Goal: Task Accomplishment & Management: Manage account settings

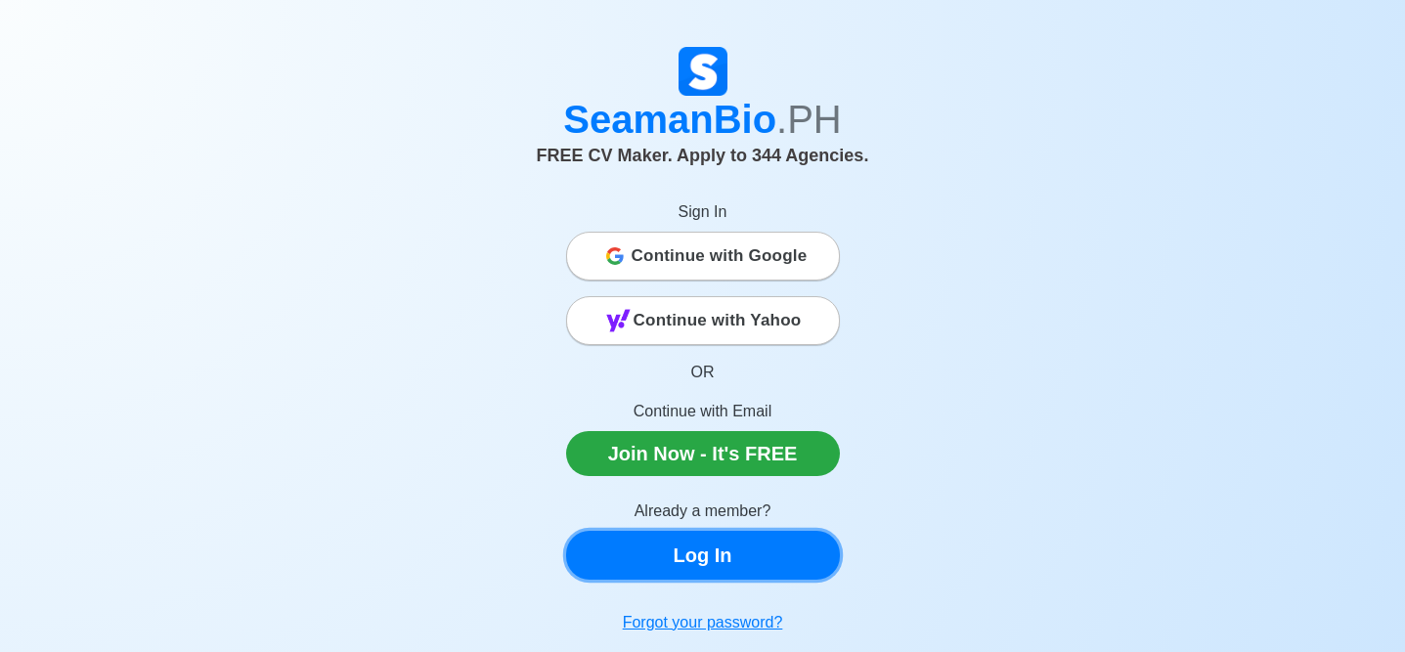
click at [737, 571] on link "Log In" at bounding box center [703, 555] width 274 height 49
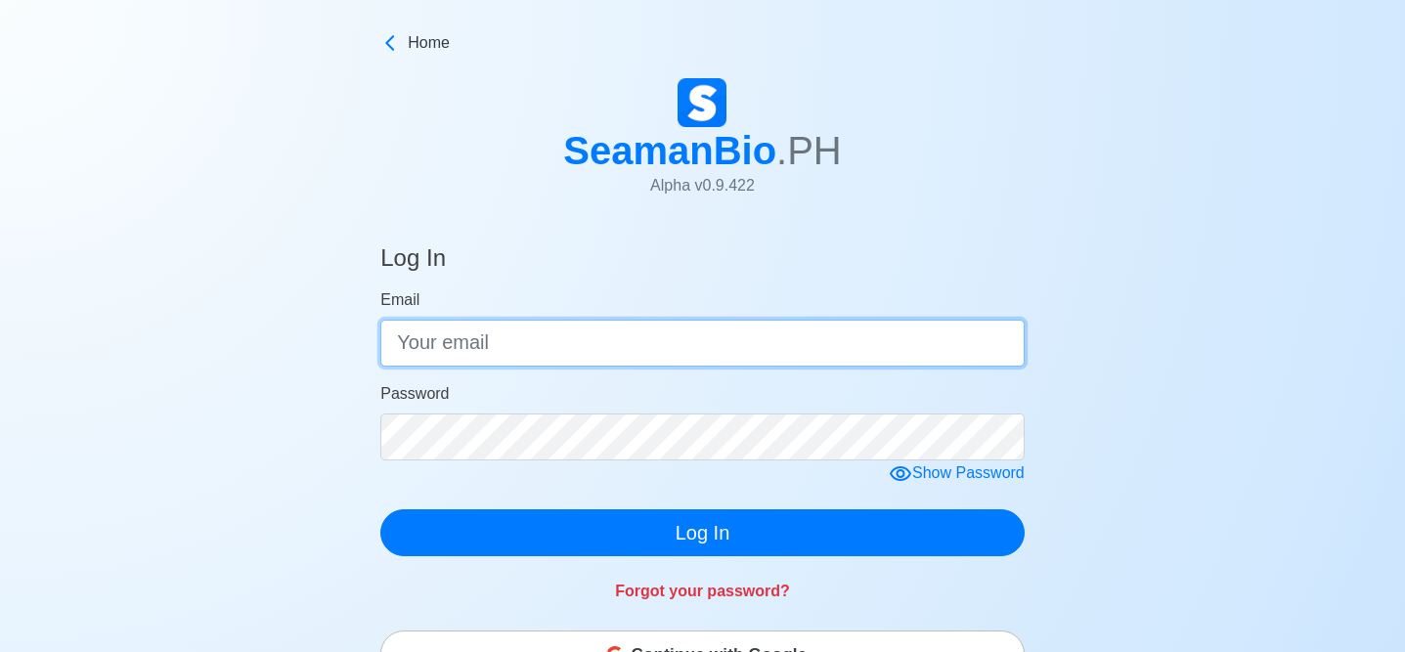
click at [550, 349] on input "Email" at bounding box center [702, 343] width 644 height 47
type input "[EMAIL_ADDRESS][DOMAIN_NAME]"
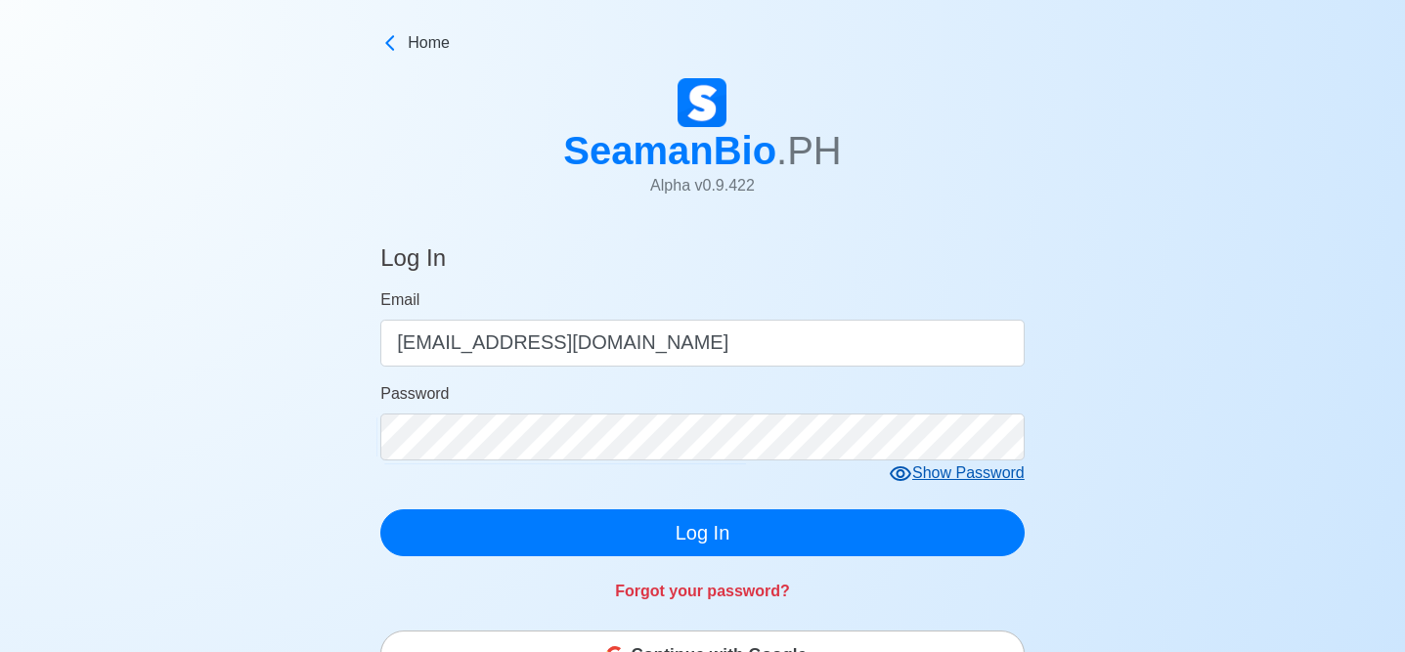
click at [902, 475] on icon at bounding box center [900, 473] width 22 height 15
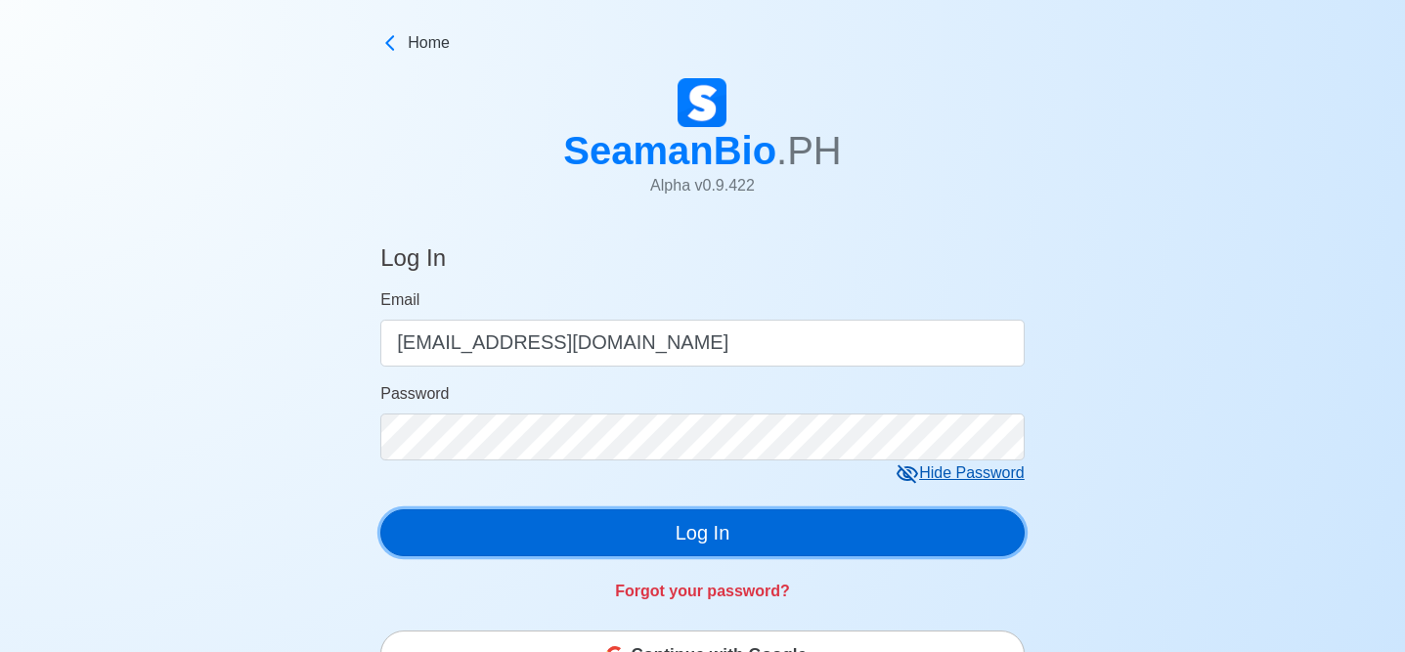
click at [702, 528] on button "Log In" at bounding box center [702, 532] width 644 height 47
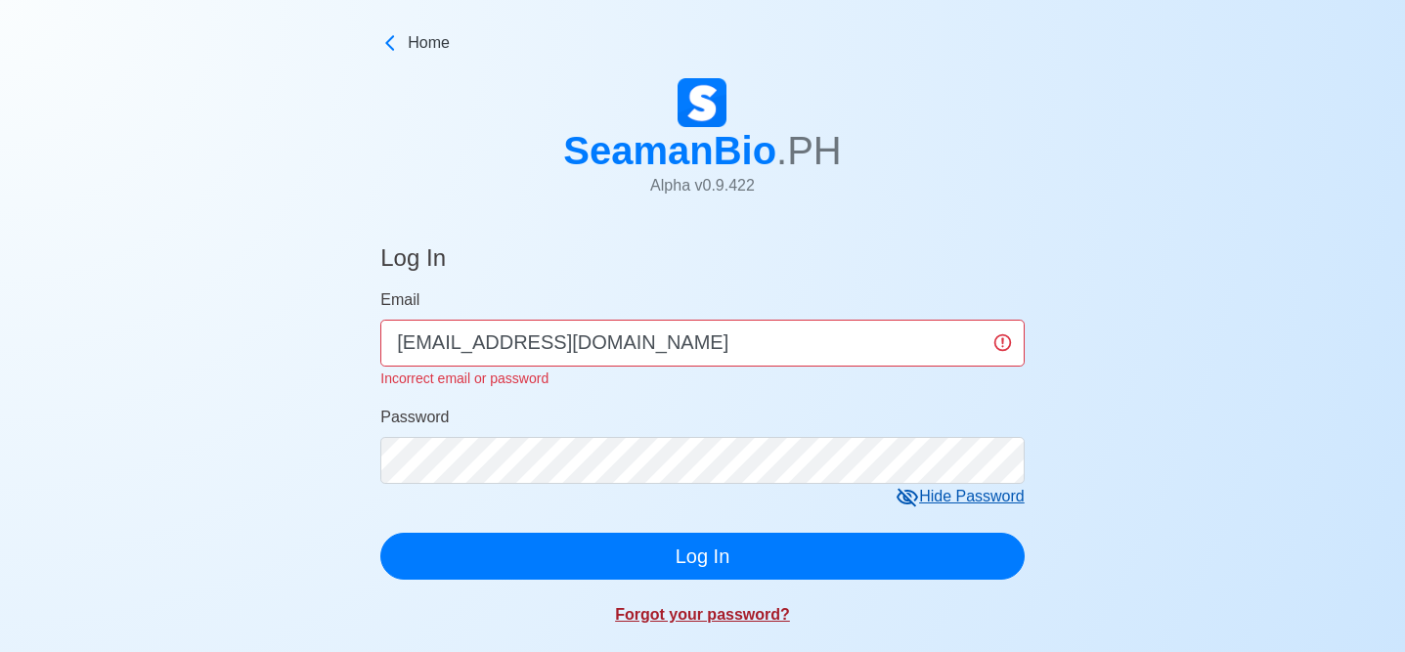
click at [706, 619] on link "Forgot your password?" at bounding box center [702, 614] width 175 height 17
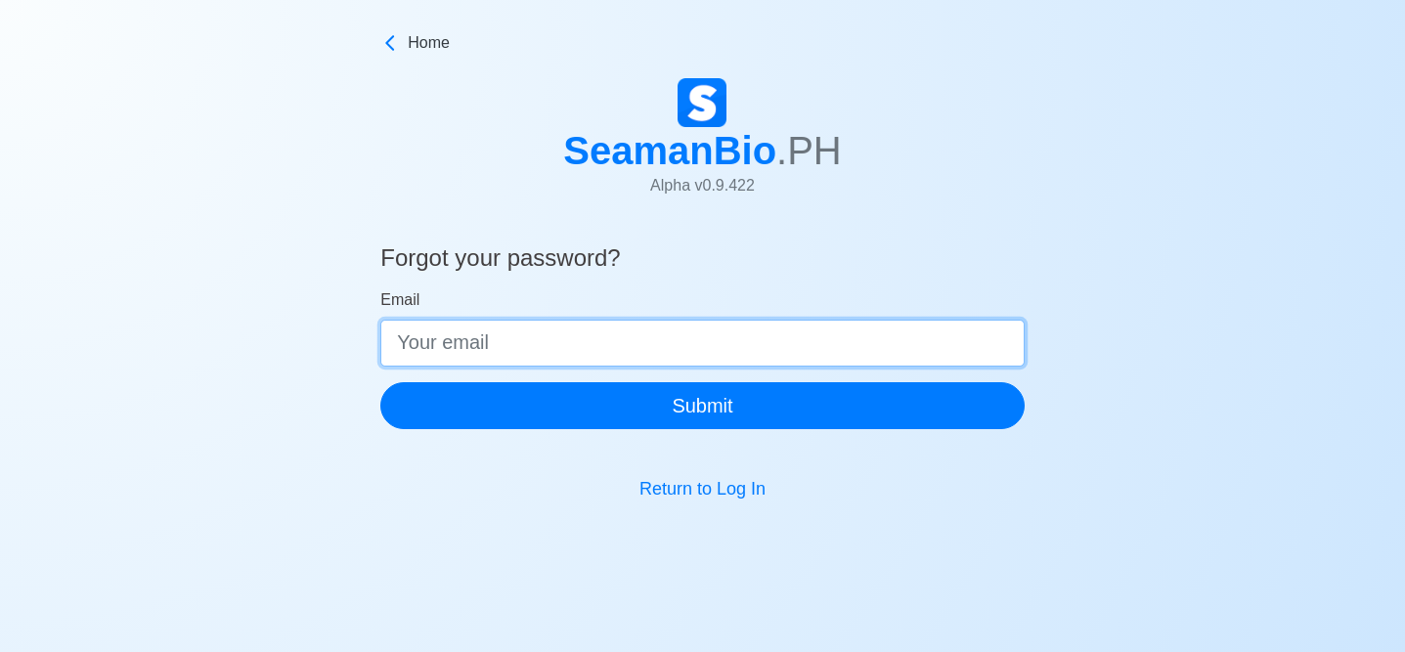
click at [471, 357] on input "Email" at bounding box center [702, 343] width 644 height 47
type input "[EMAIL_ADDRESS][DOMAIN_NAME]"
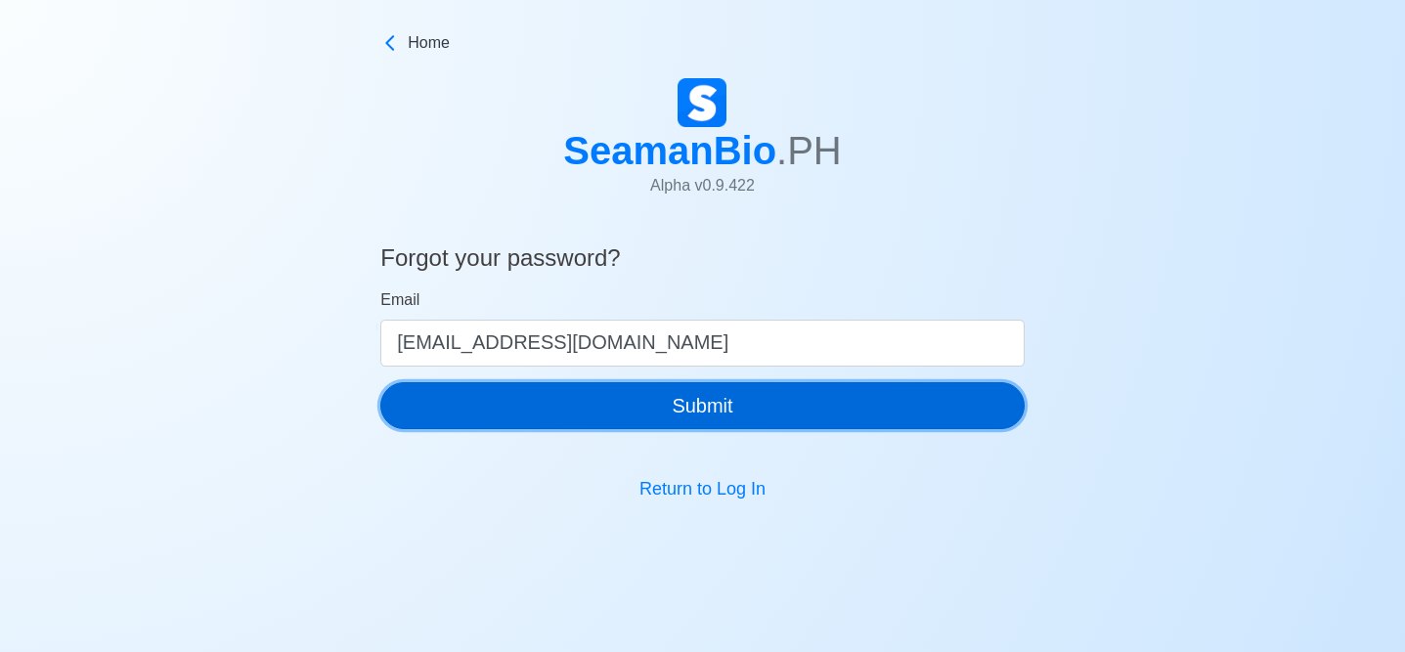
click at [687, 406] on button "Submit" at bounding box center [702, 405] width 644 height 47
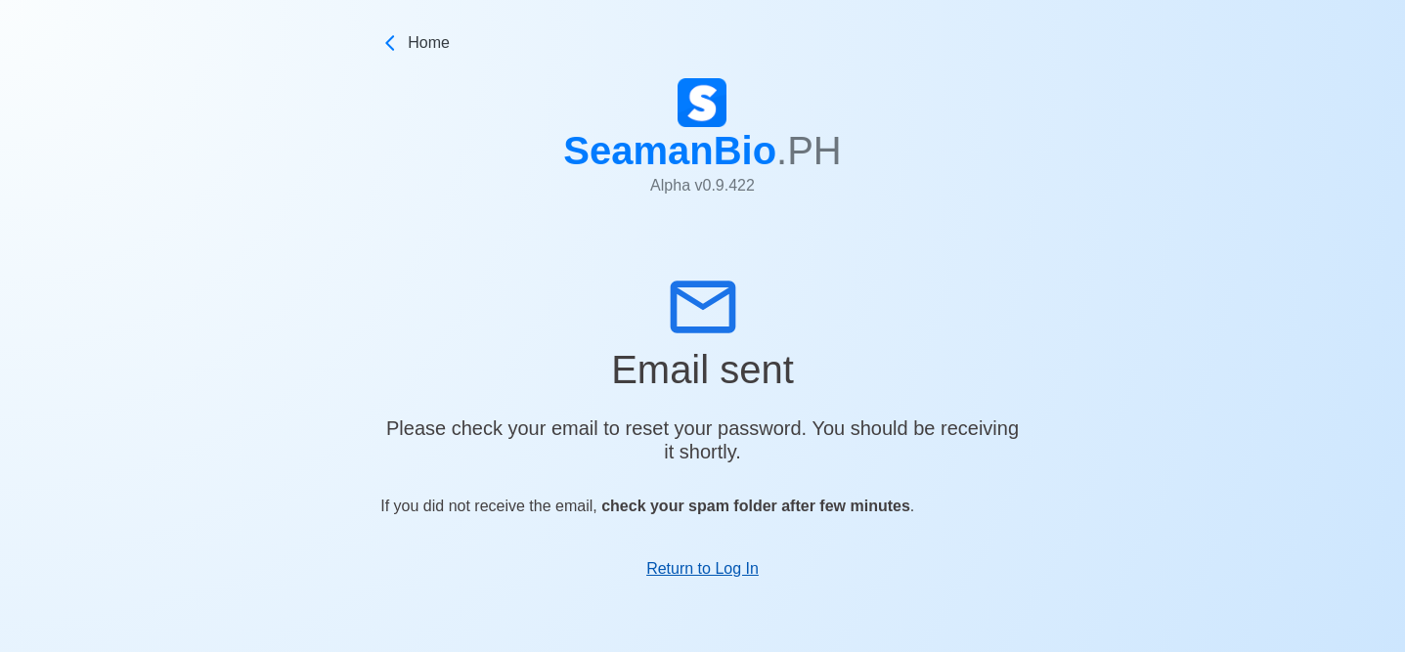
click at [703, 575] on link "Return to Log In" at bounding box center [702, 568] width 112 height 17
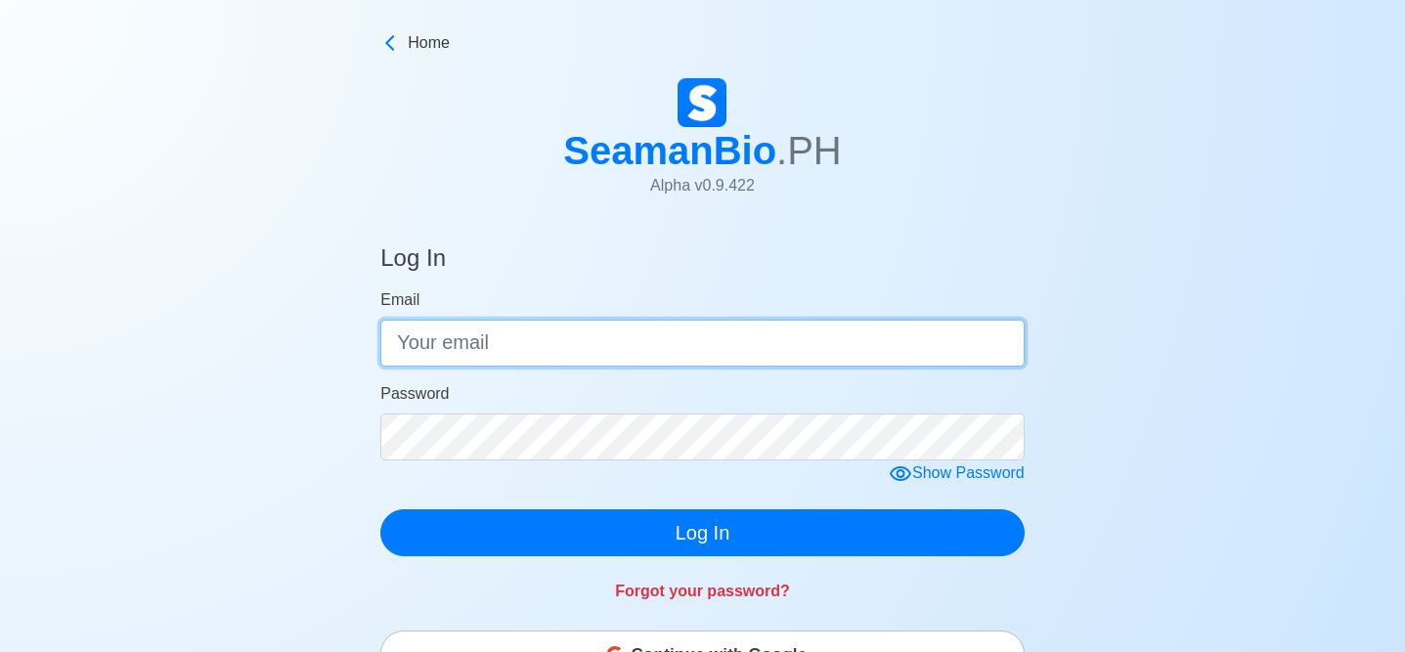
click at [466, 336] on input "Email" at bounding box center [702, 343] width 644 height 47
type input "[EMAIL_ADDRESS][DOMAIN_NAME]"
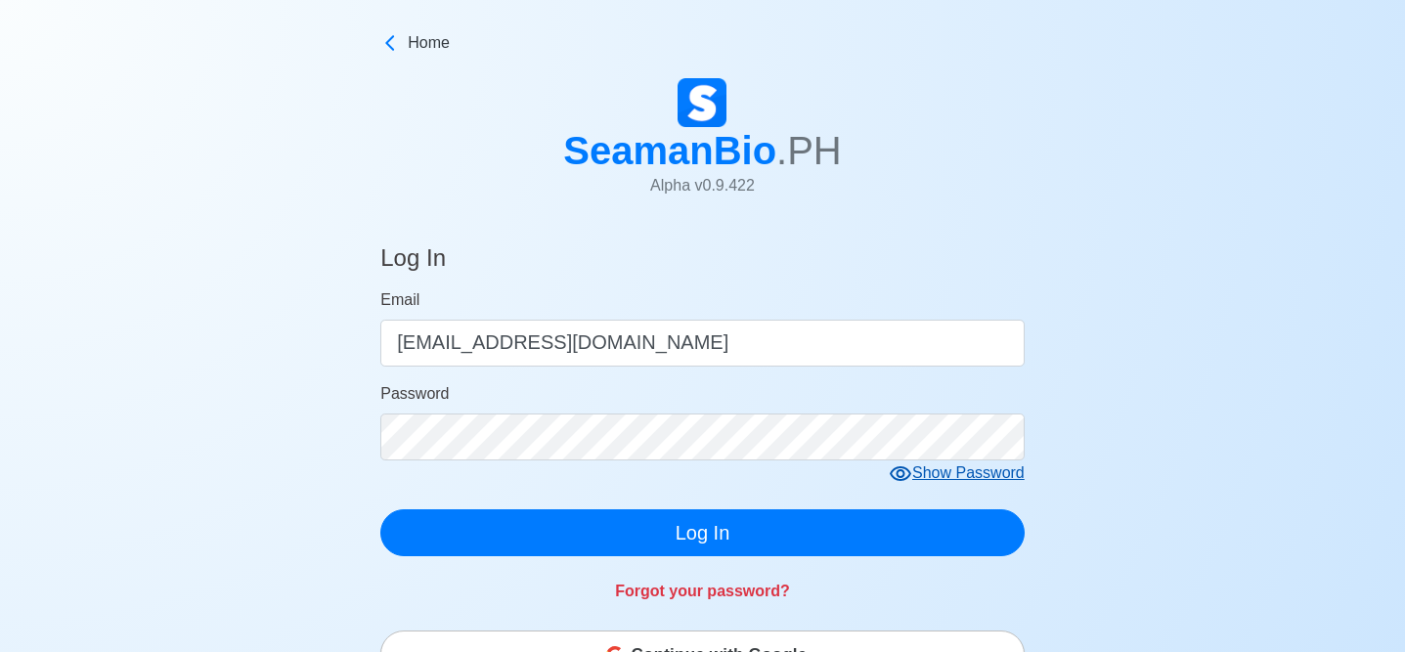
click at [901, 471] on icon at bounding box center [900, 473] width 22 height 15
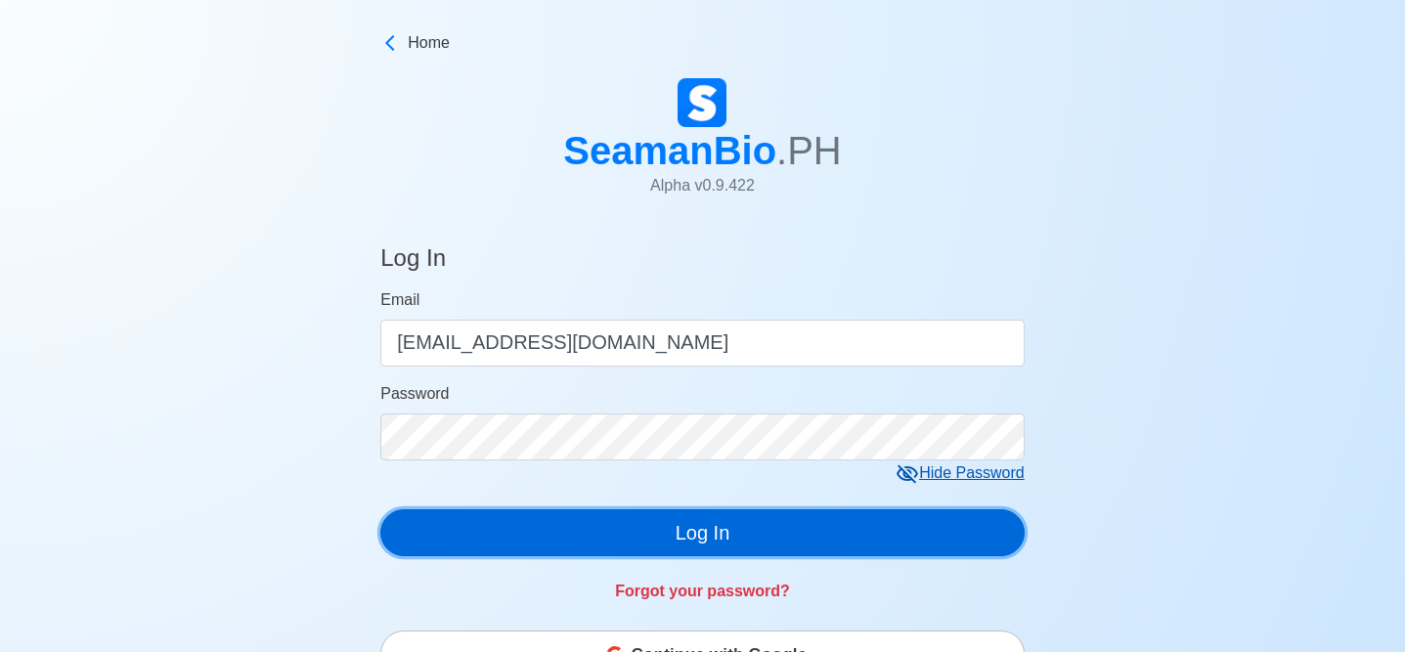
click at [714, 535] on button "Log In" at bounding box center [702, 532] width 644 height 47
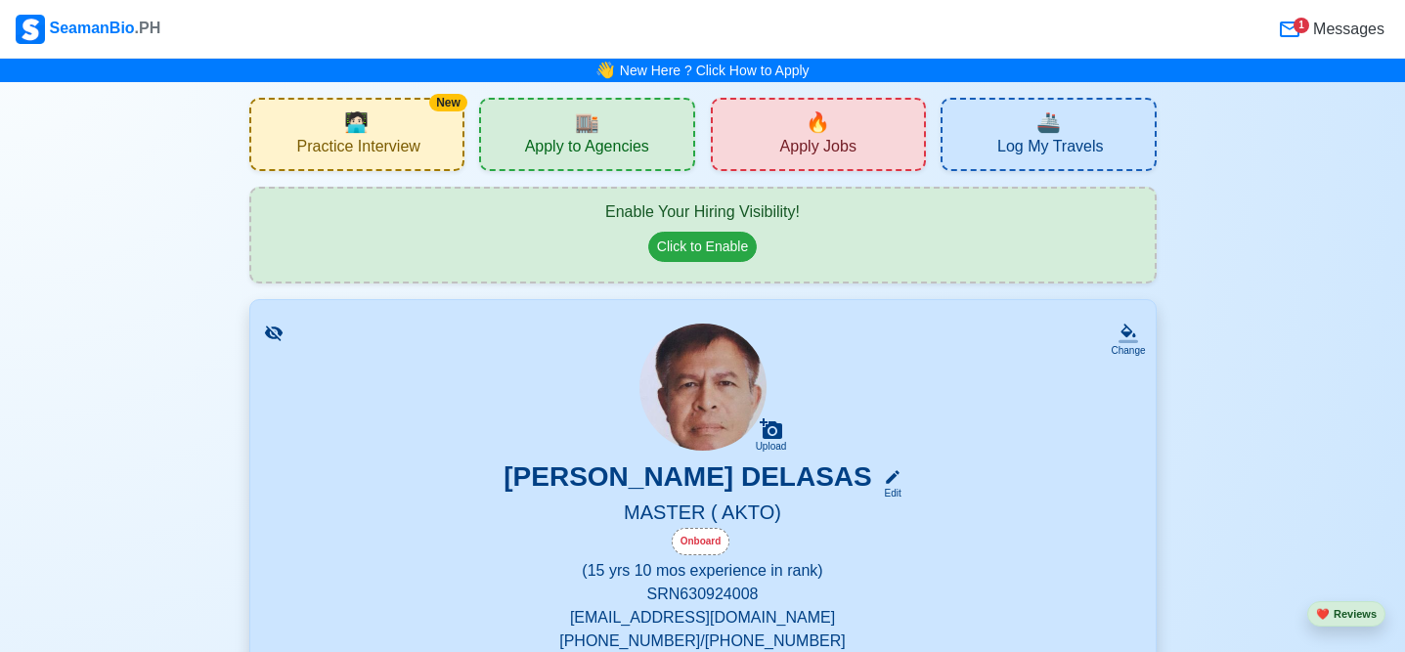
click at [1051, 511] on h5 "MASTER ( AKTO)" at bounding box center [703, 513] width 858 height 27
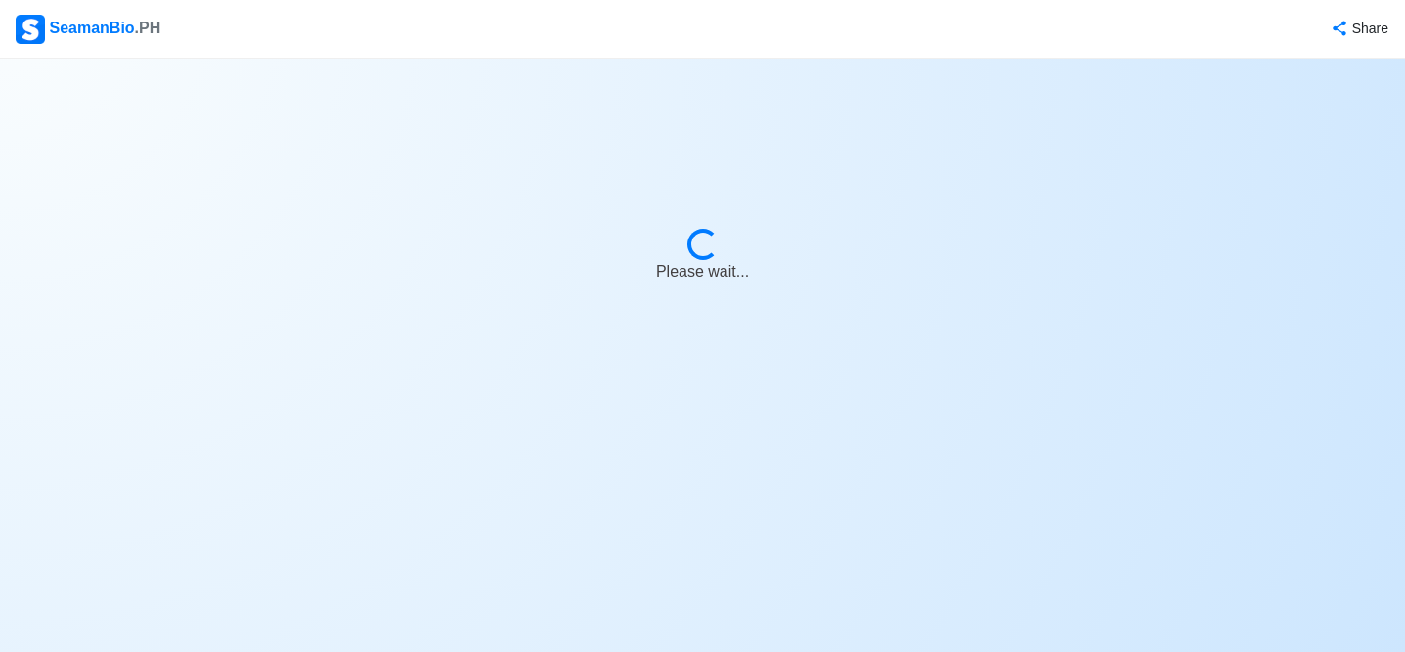
select select "Onboard"
select select "Visible for Hiring"
select select "Married"
select select "[DEMOGRAPHIC_DATA]"
select select "PH"
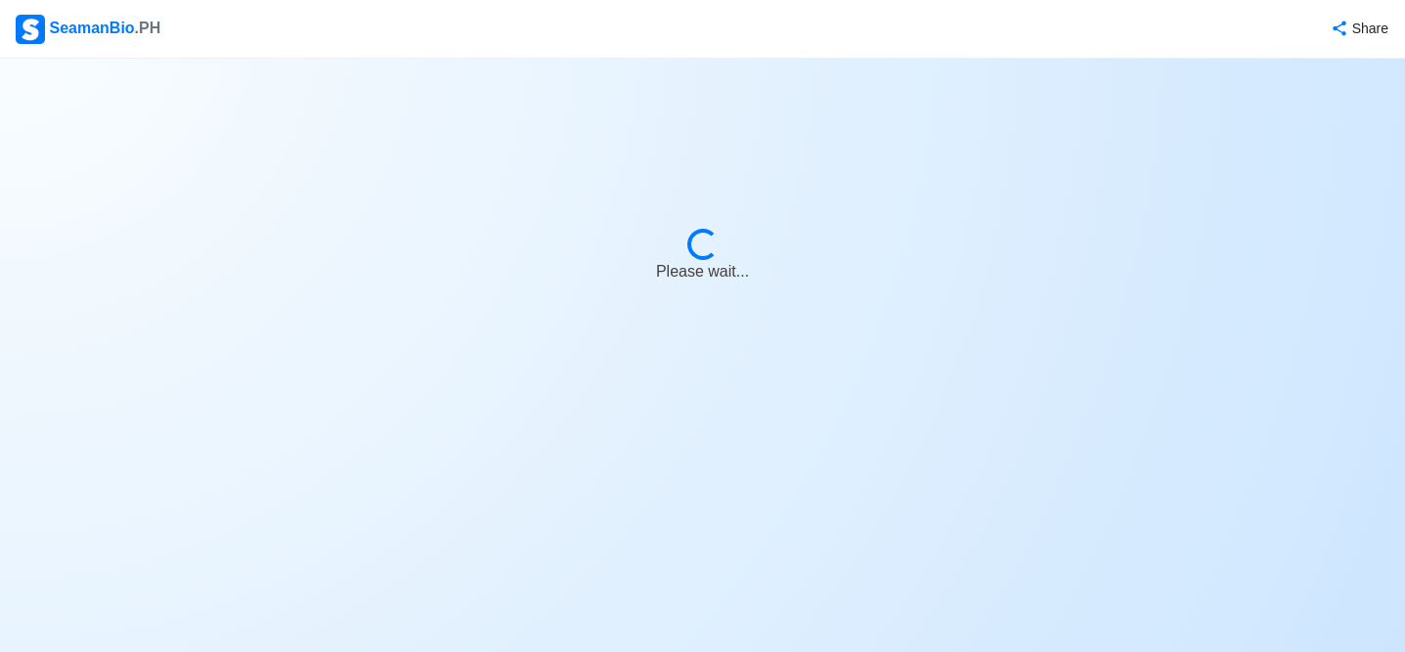
select select "15"
select select "10"
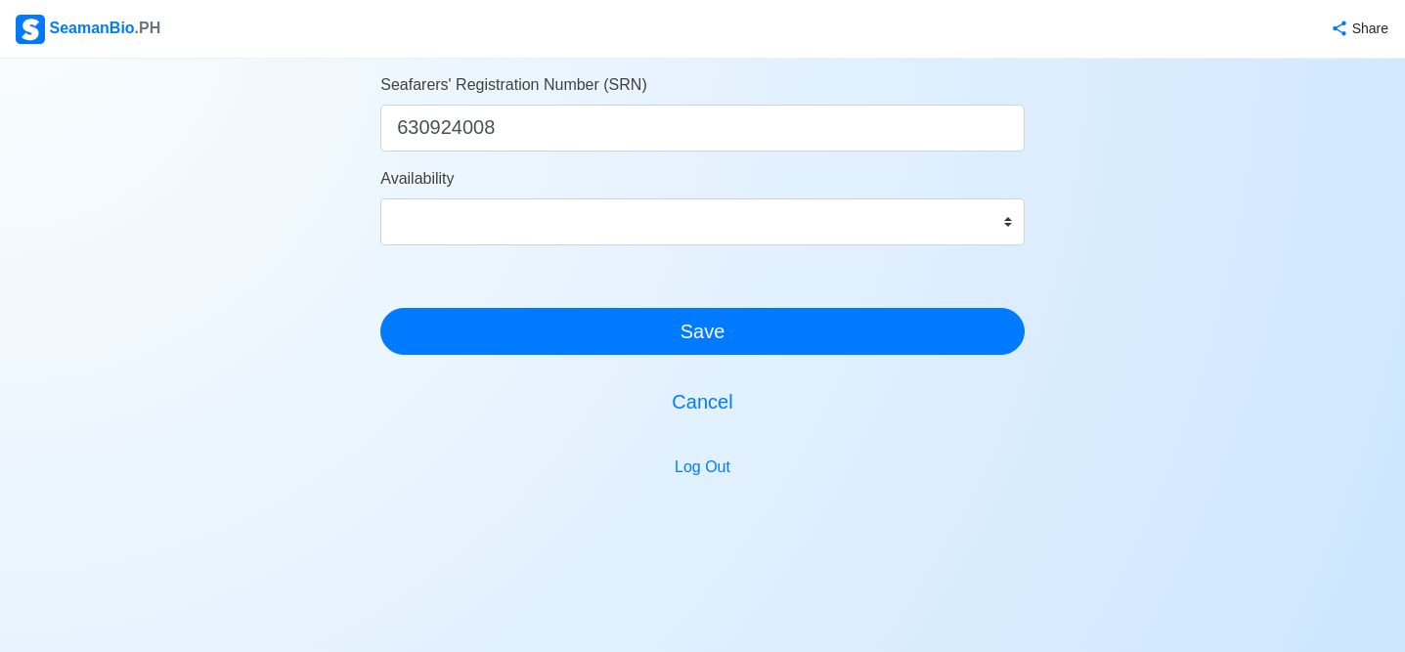
scroll to position [1235, 0]
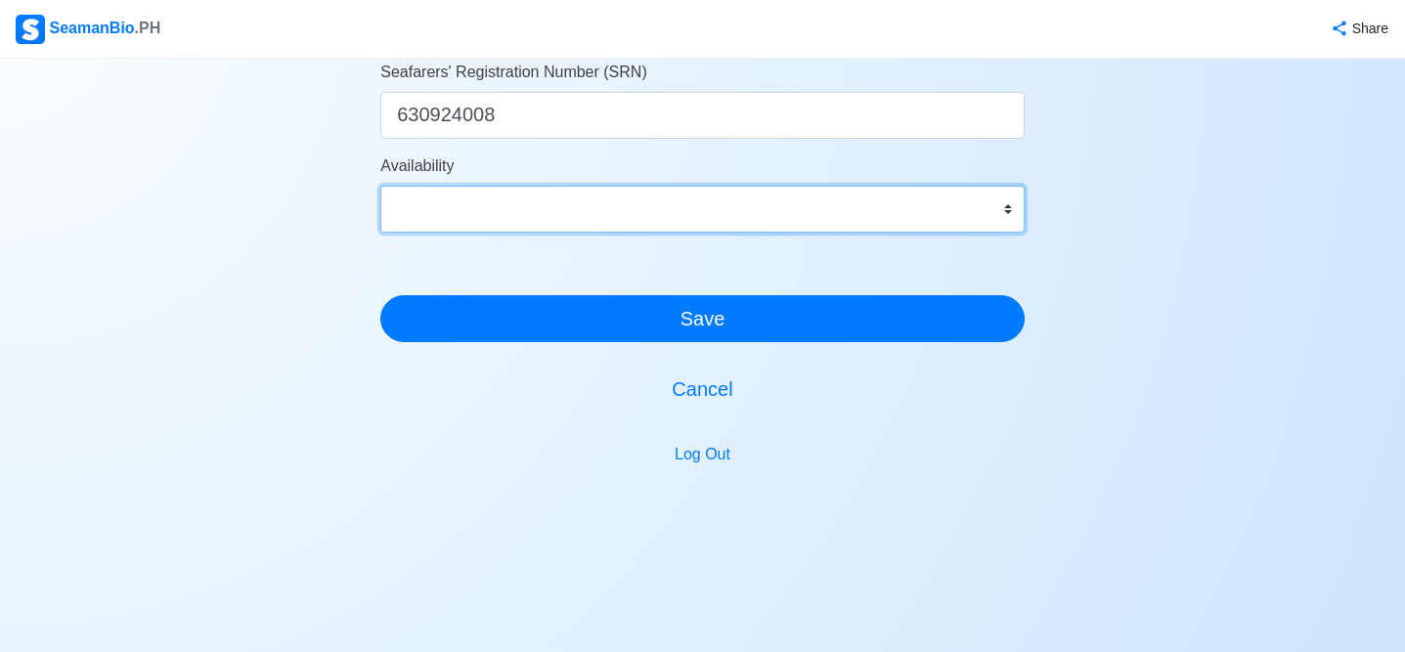
click at [1008, 208] on select "Immediate [DATE] [DATE] [DATE] [DATE] [DATE] [DATE] [DATE] [DATE] [DATE]" at bounding box center [702, 209] width 644 height 47
select select "1759248000000"
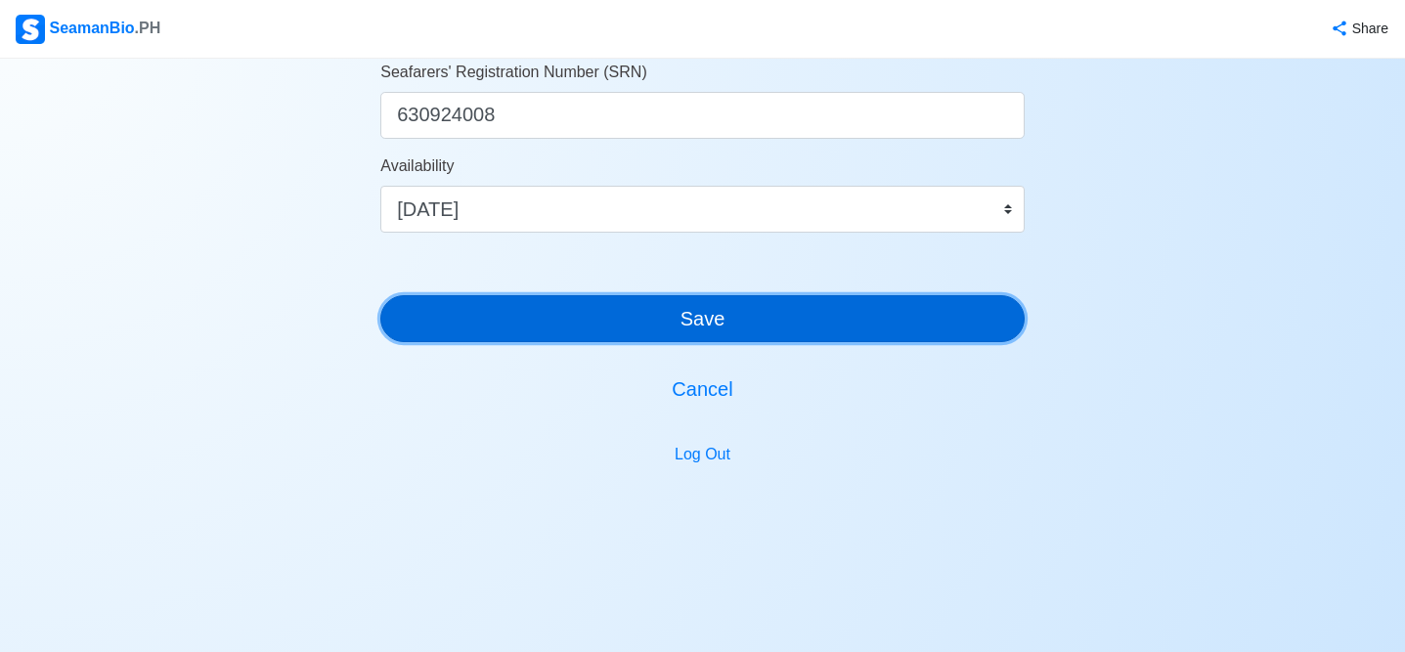
click at [705, 325] on button "Save" at bounding box center [702, 318] width 644 height 47
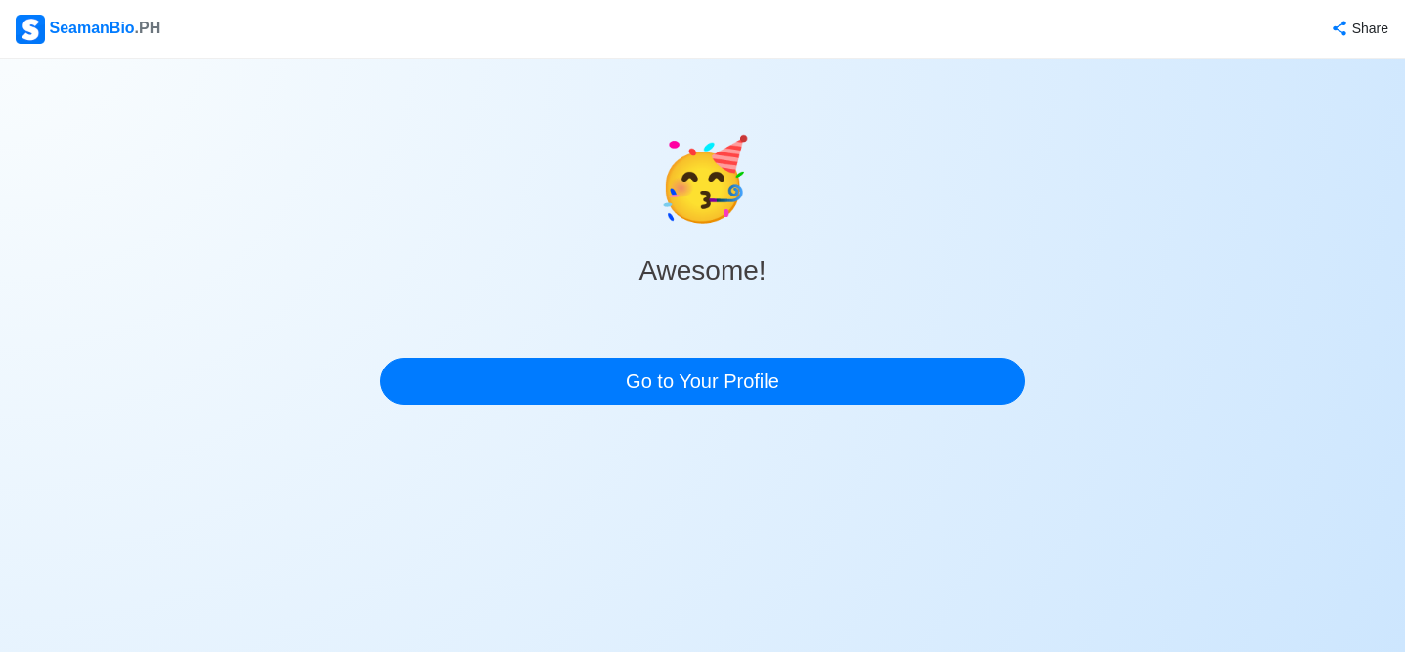
scroll to position [0, 0]
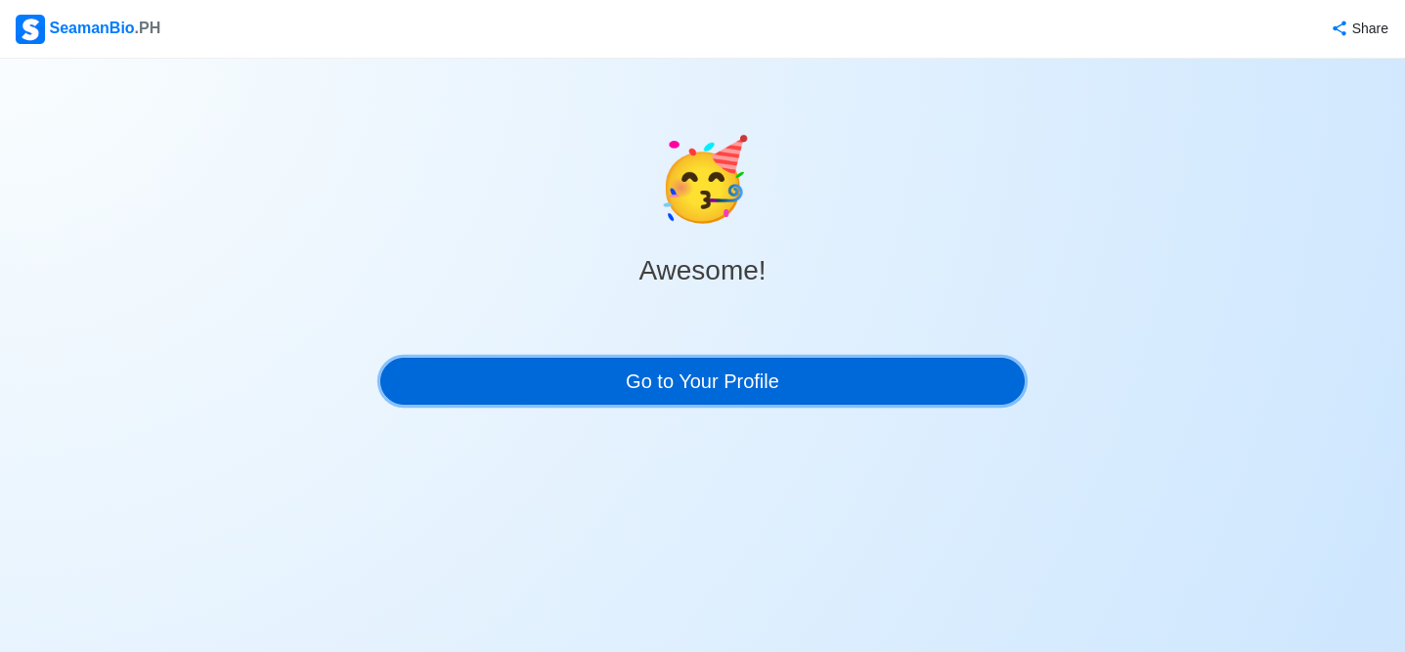
click at [715, 379] on link "Go to Your Profile" at bounding box center [702, 381] width 644 height 47
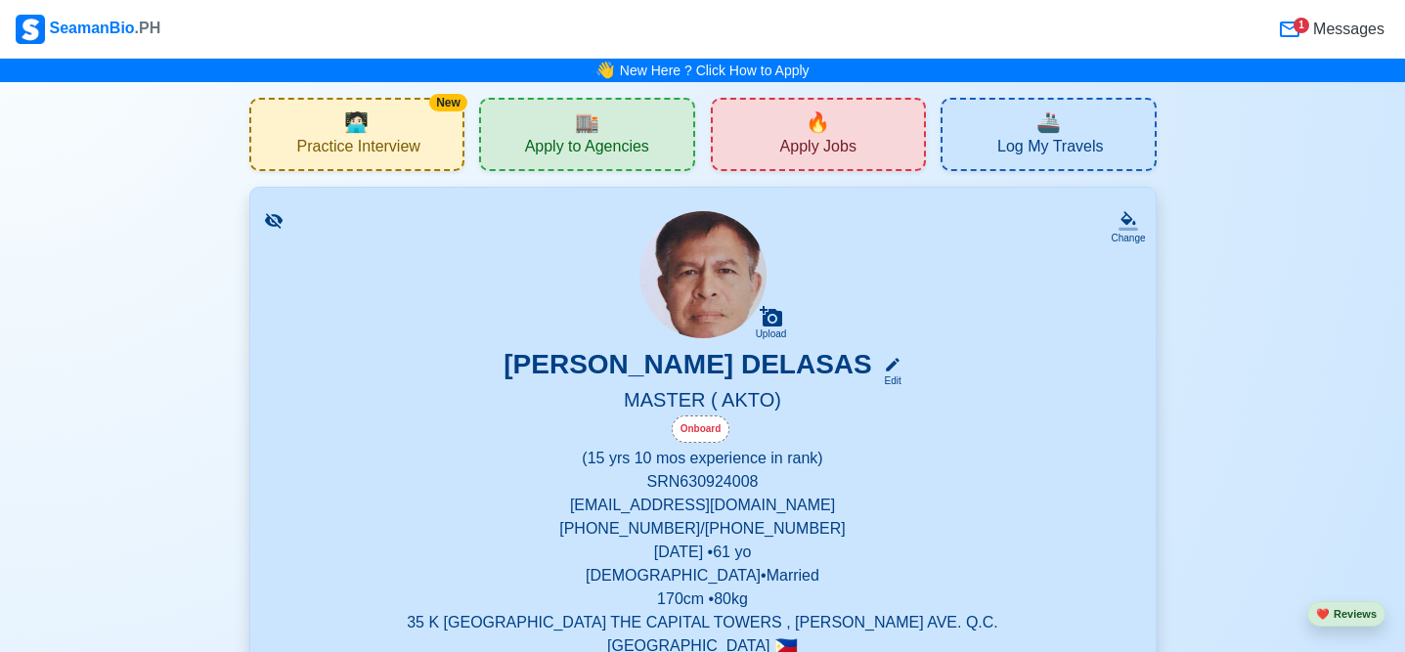
click at [748, 405] on h5 "MASTER ( AKTO)" at bounding box center [703, 401] width 858 height 27
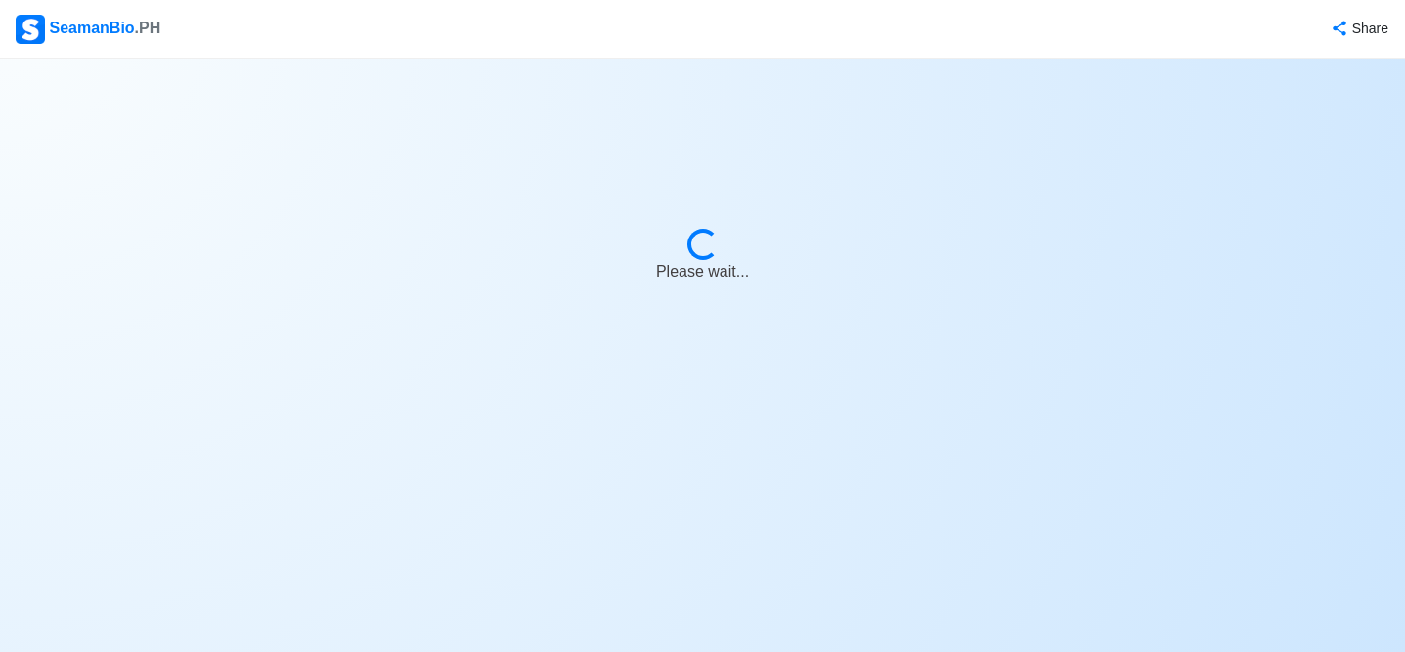
select select "Onboard"
select select "Visible for Hiring"
select select "Married"
select select "[DEMOGRAPHIC_DATA]"
select select "PH"
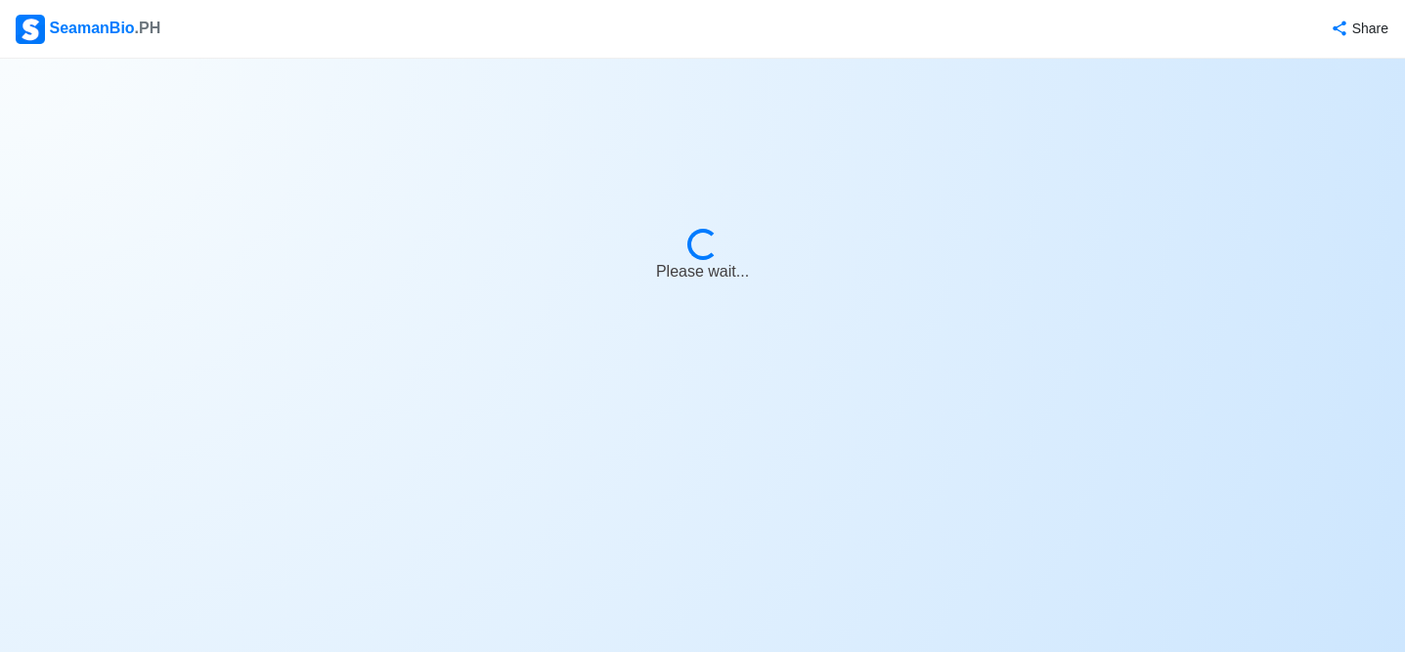
select select "15"
select select "10"
select select "1759248000000"
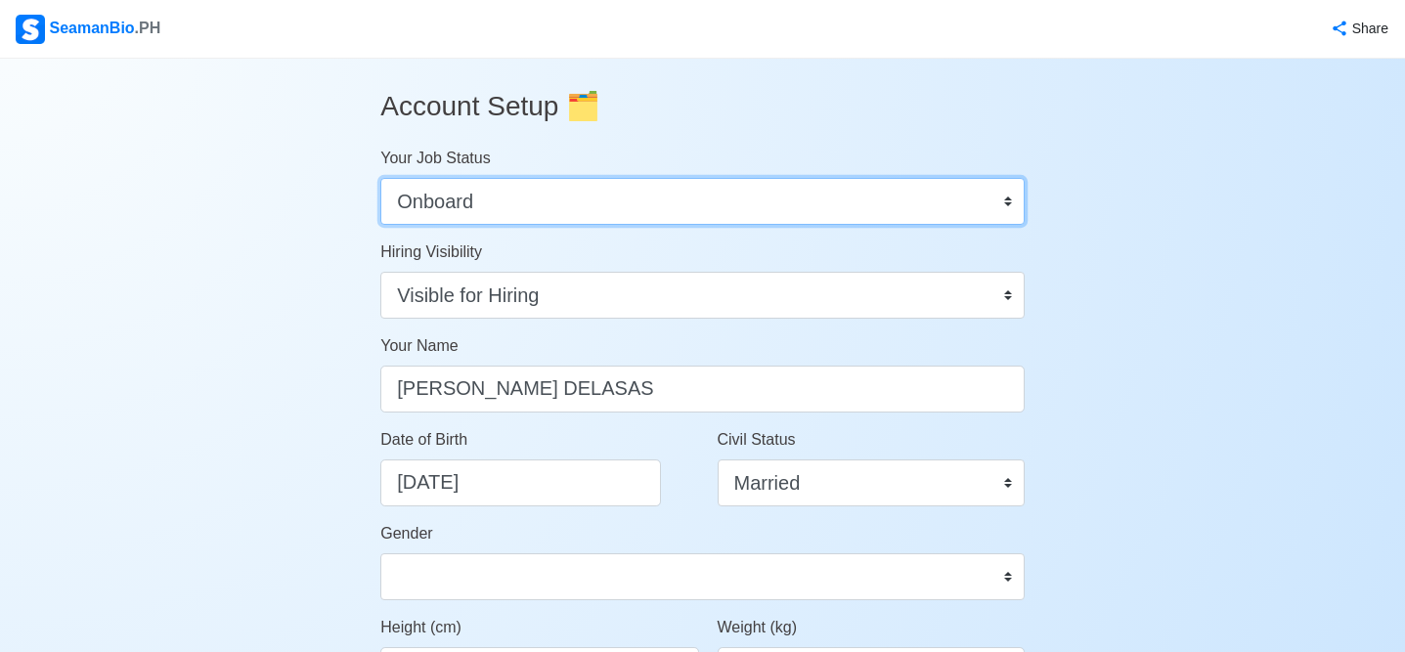
click at [1003, 197] on select "Onboard Actively Looking for Job Not Looking for Job" at bounding box center [702, 201] width 644 height 47
select select "Actively Looking for Job"
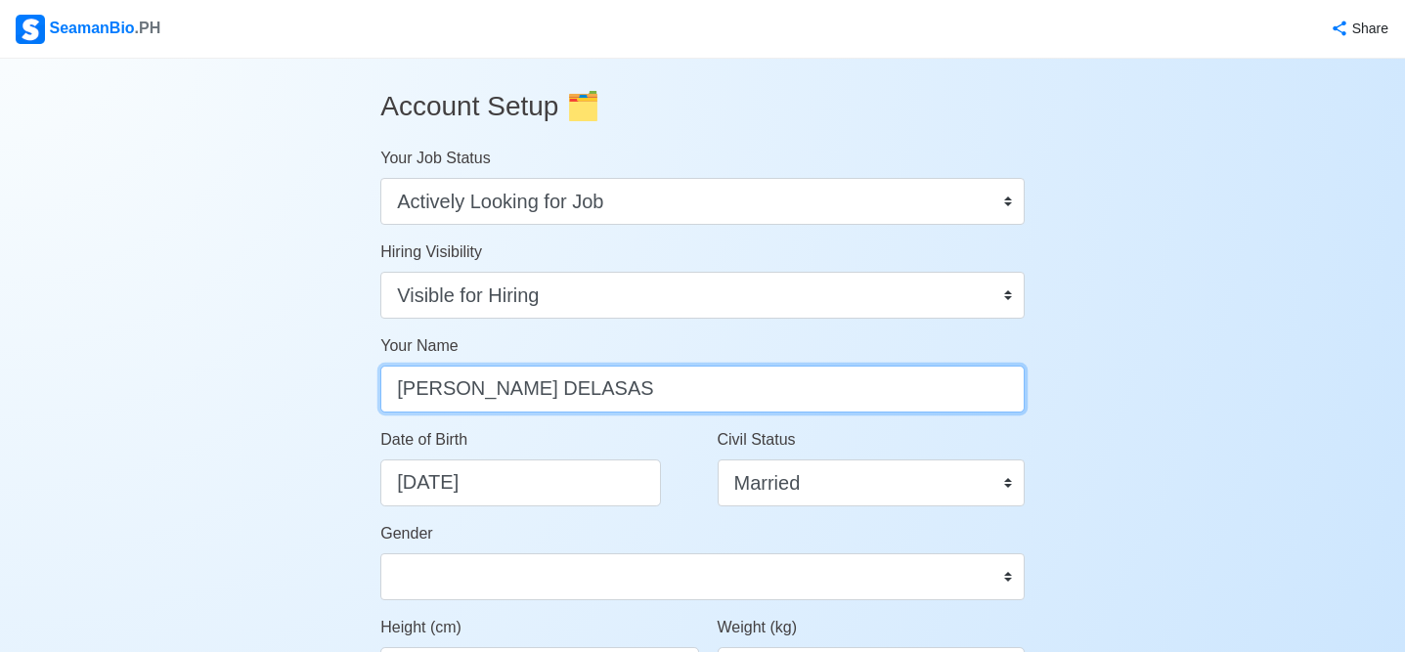
click at [695, 377] on input "[PERSON_NAME] DELASAS" at bounding box center [702, 389] width 644 height 47
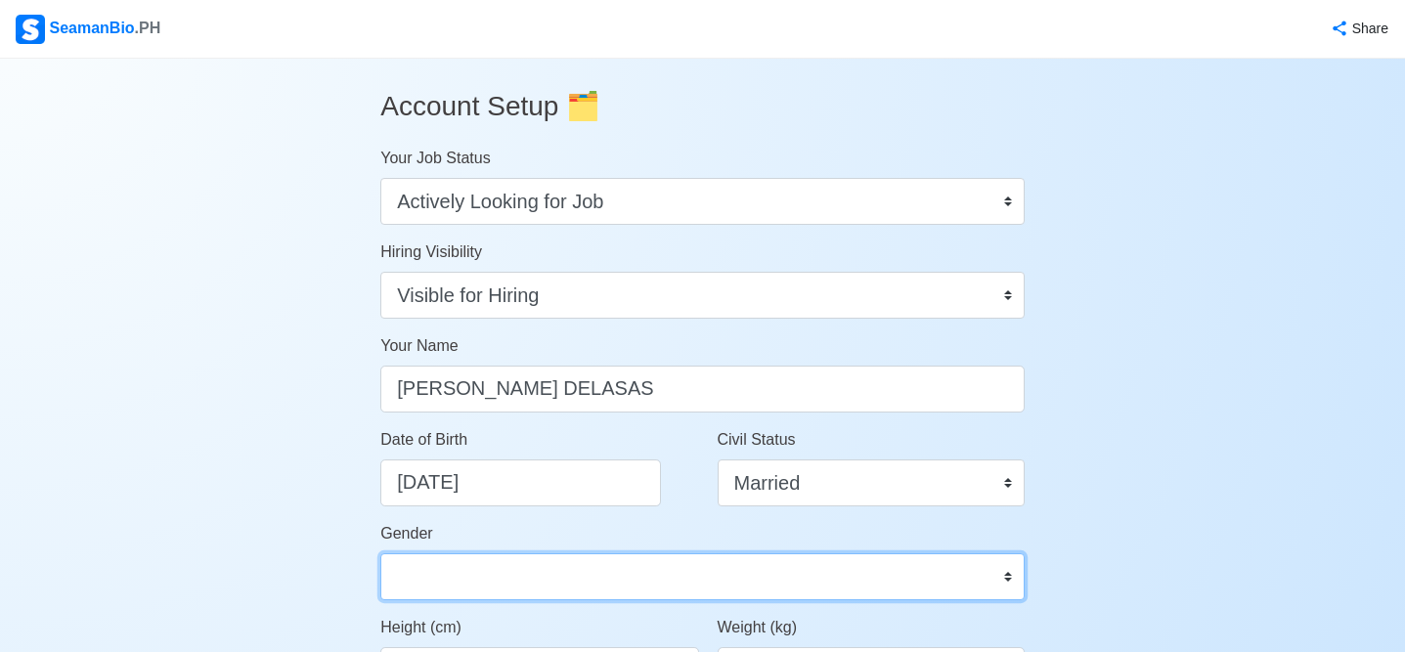
click at [709, 574] on select "[DEMOGRAPHIC_DATA] [DEMOGRAPHIC_DATA]" at bounding box center [702, 576] width 644 height 47
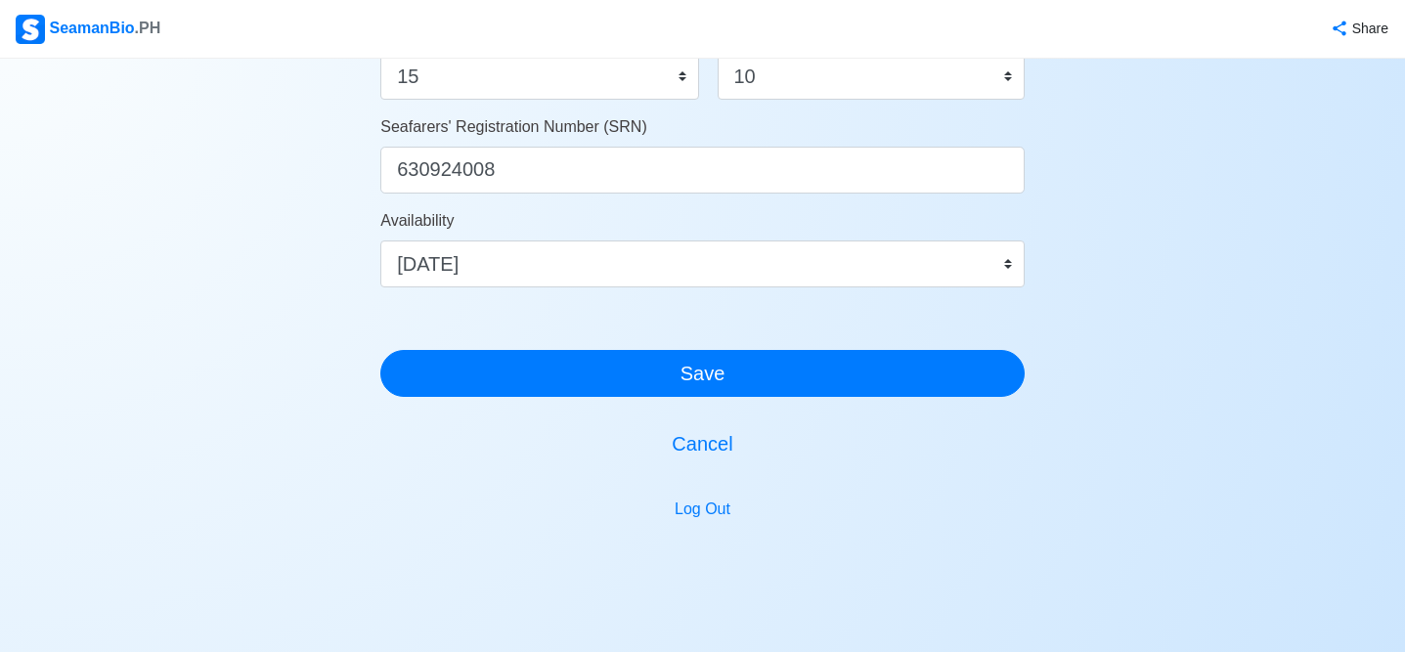
scroll to position [1235, 0]
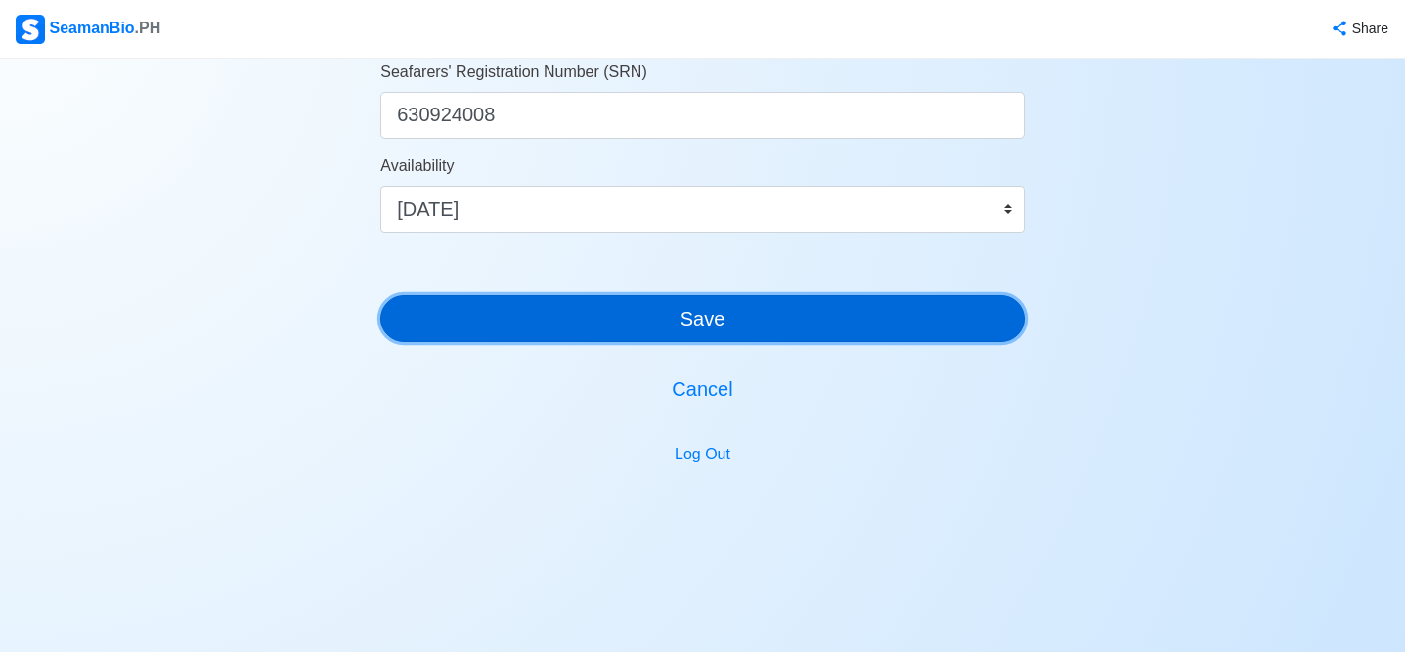
click at [686, 312] on button "Save" at bounding box center [702, 318] width 644 height 47
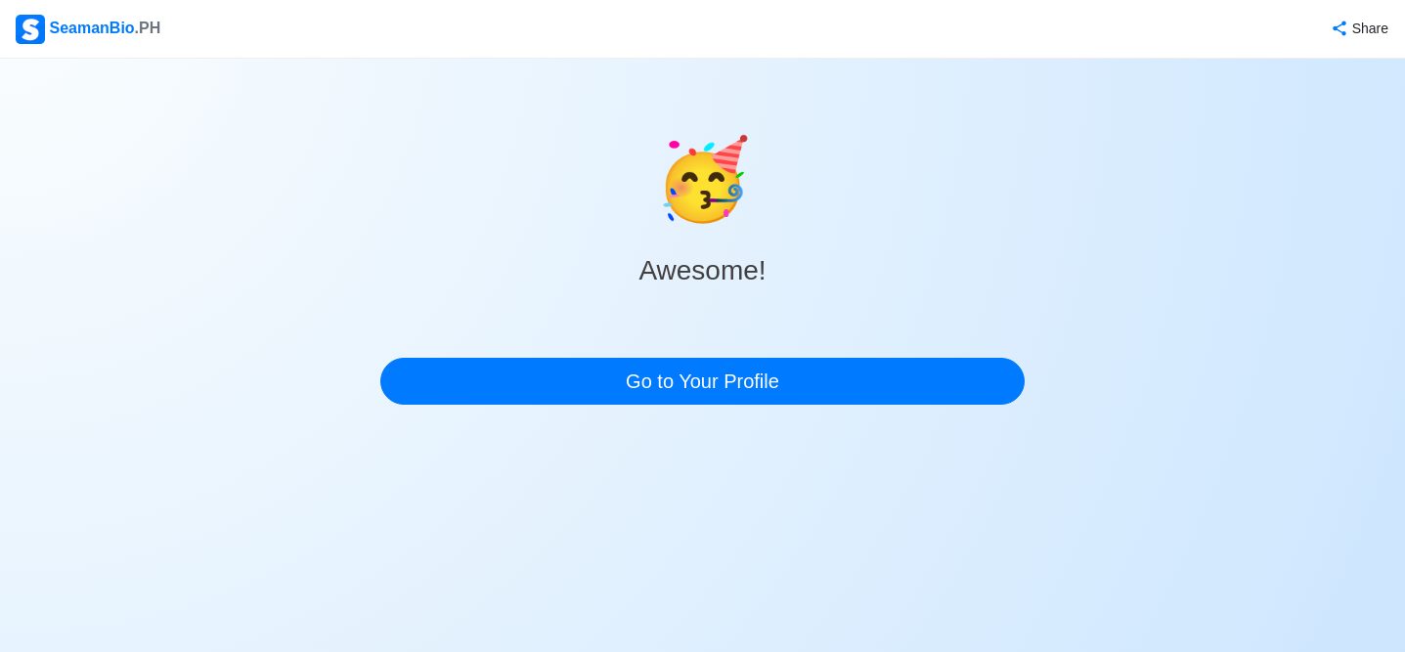
scroll to position [0, 0]
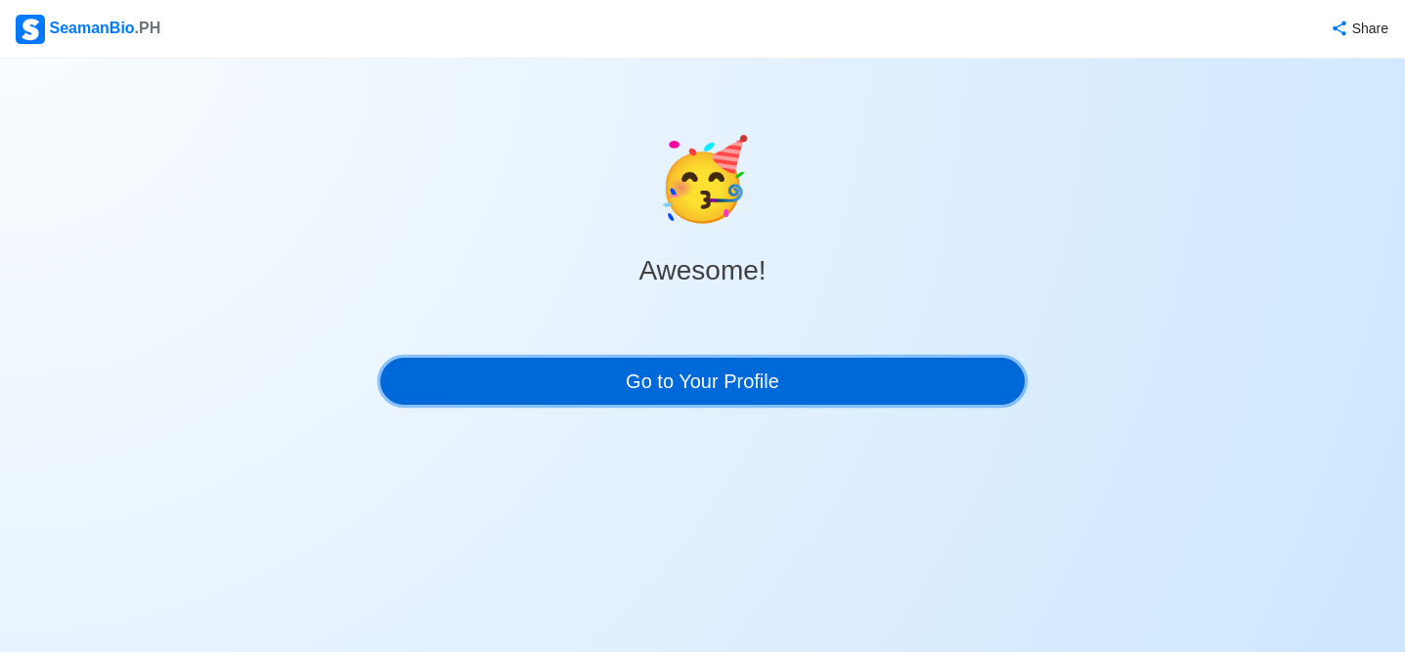
click at [685, 393] on link "Go to Your Profile" at bounding box center [702, 381] width 644 height 47
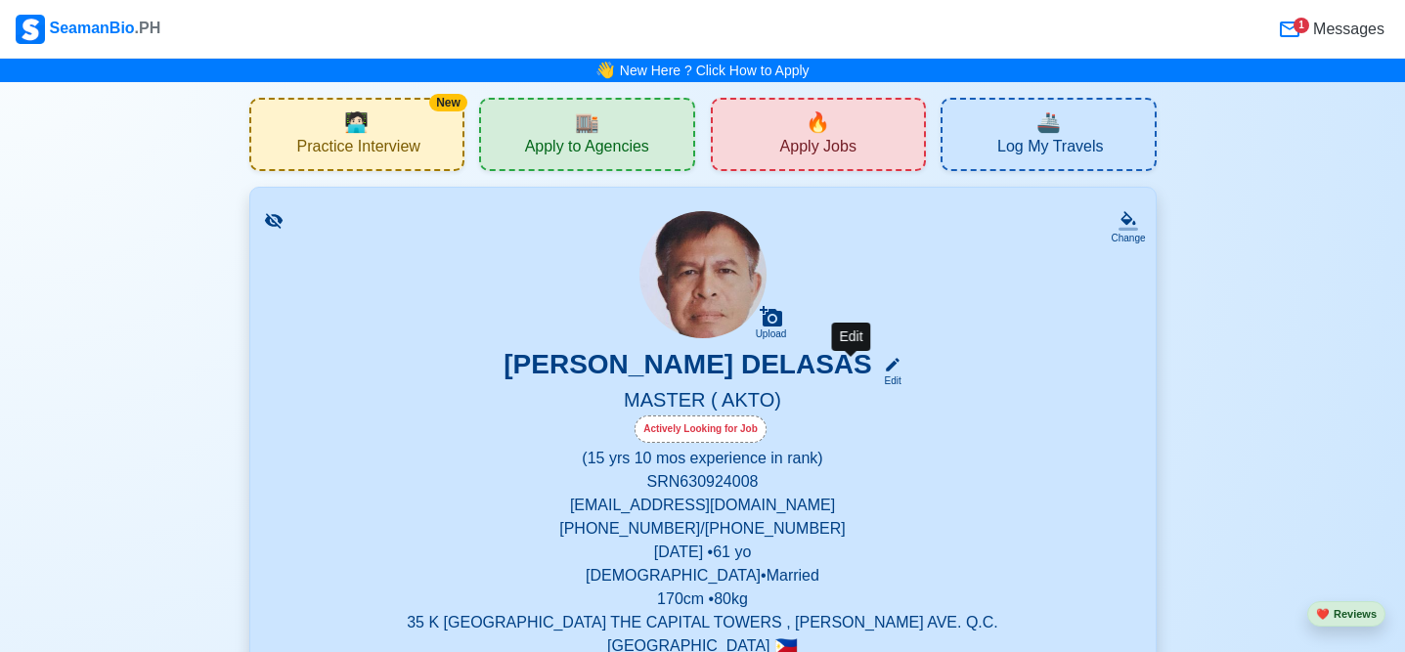
click at [876, 383] on div "Edit" at bounding box center [888, 380] width 25 height 15
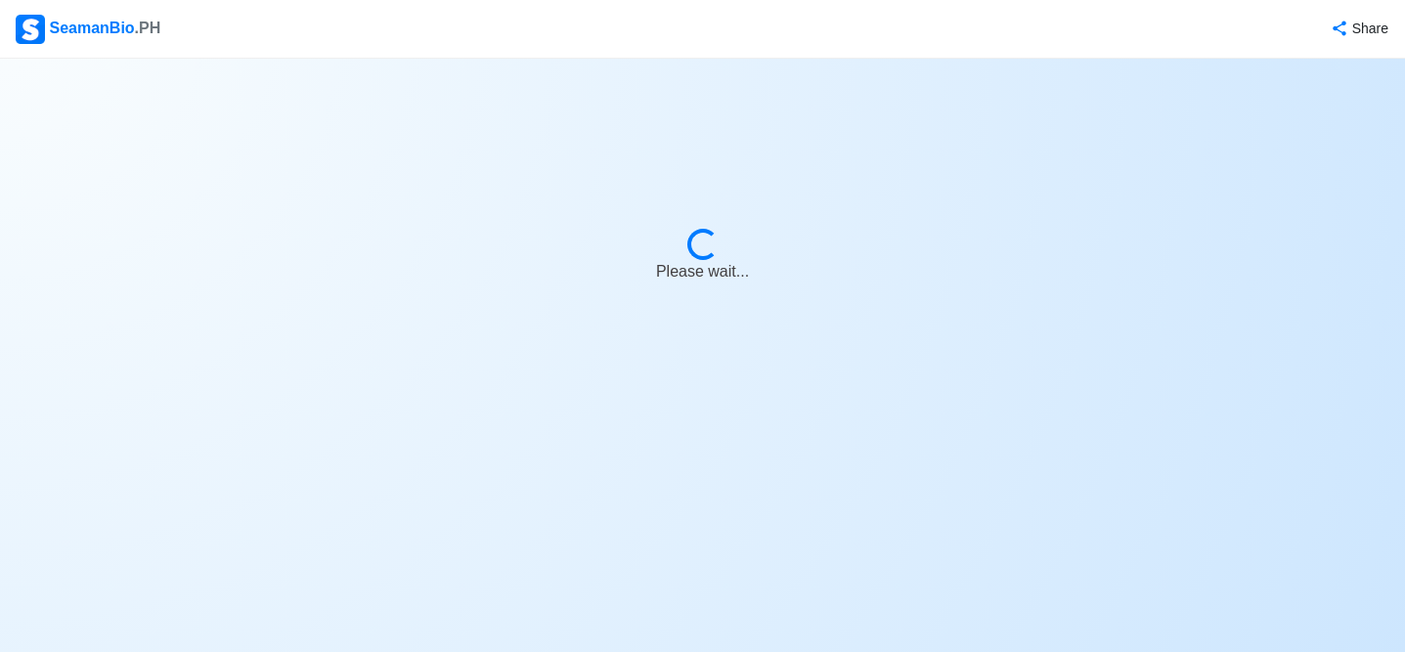
select select "Actively Looking for Job"
select select "Visible for Hiring"
select select "Married"
select select "[DEMOGRAPHIC_DATA]"
select select "PH"
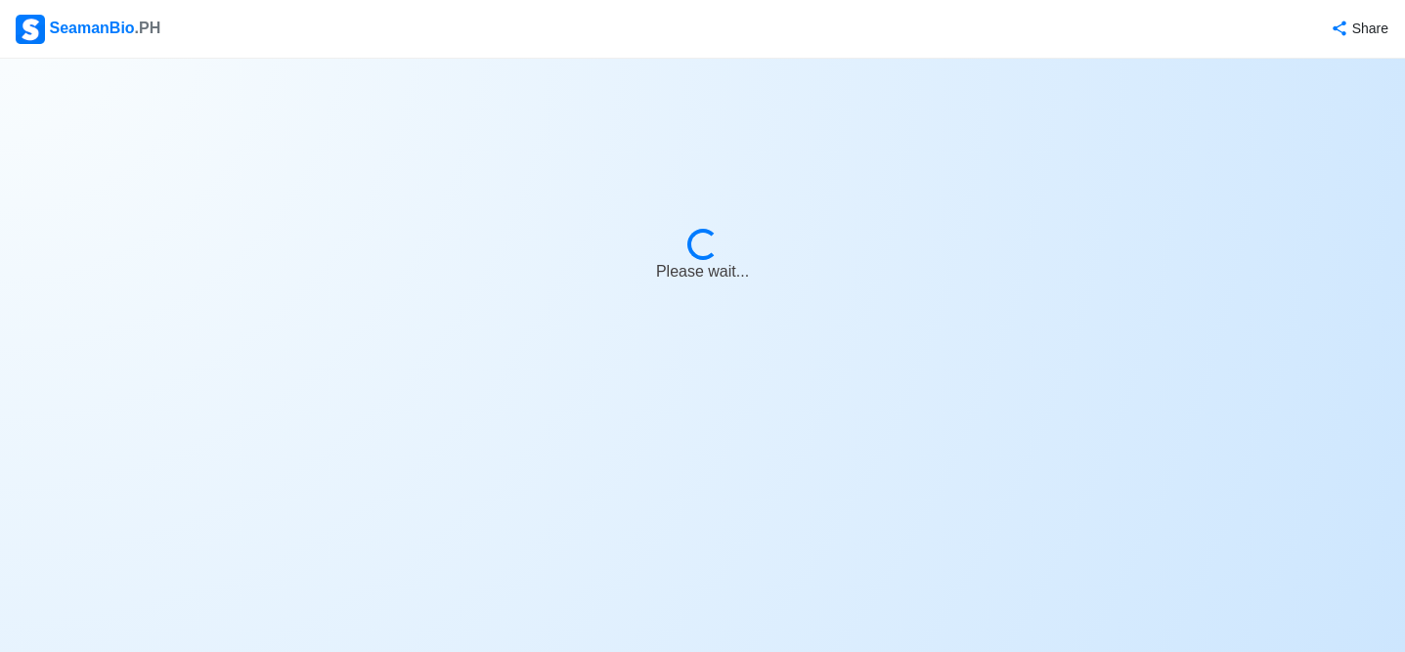
select select "15"
select select "10"
select select "1759248000000"
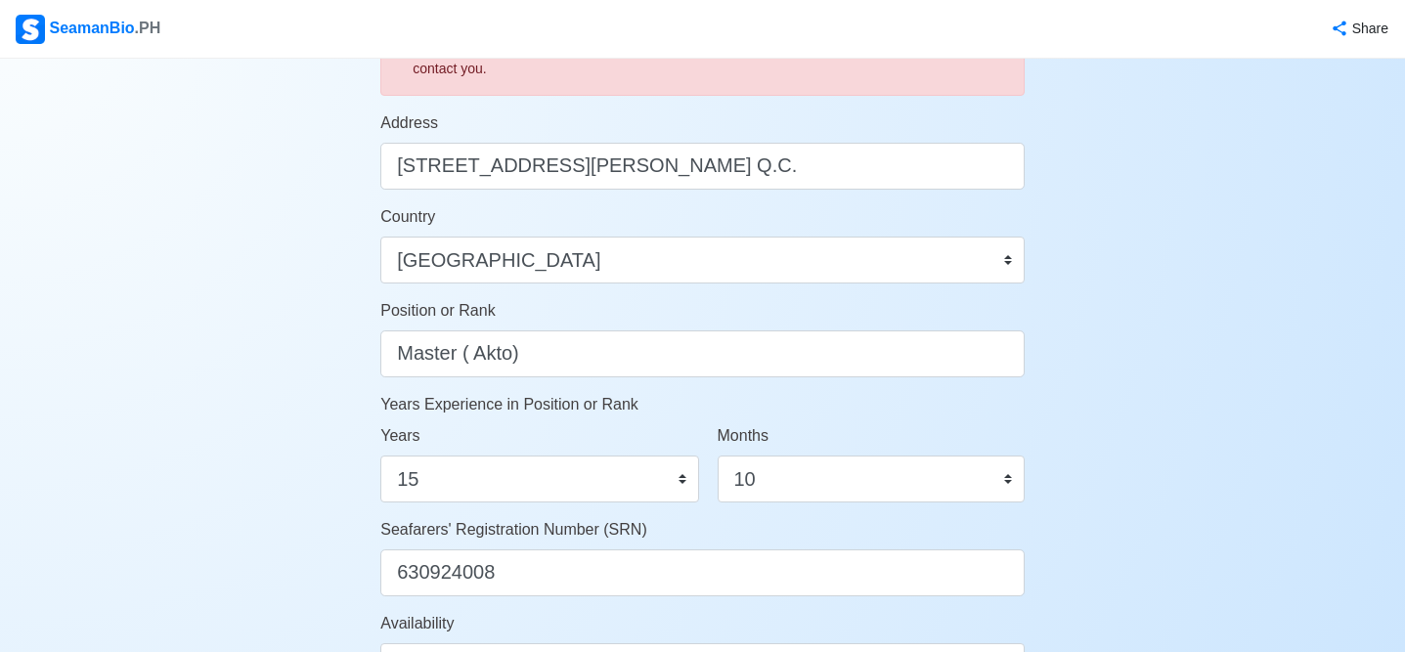
scroll to position [782, 0]
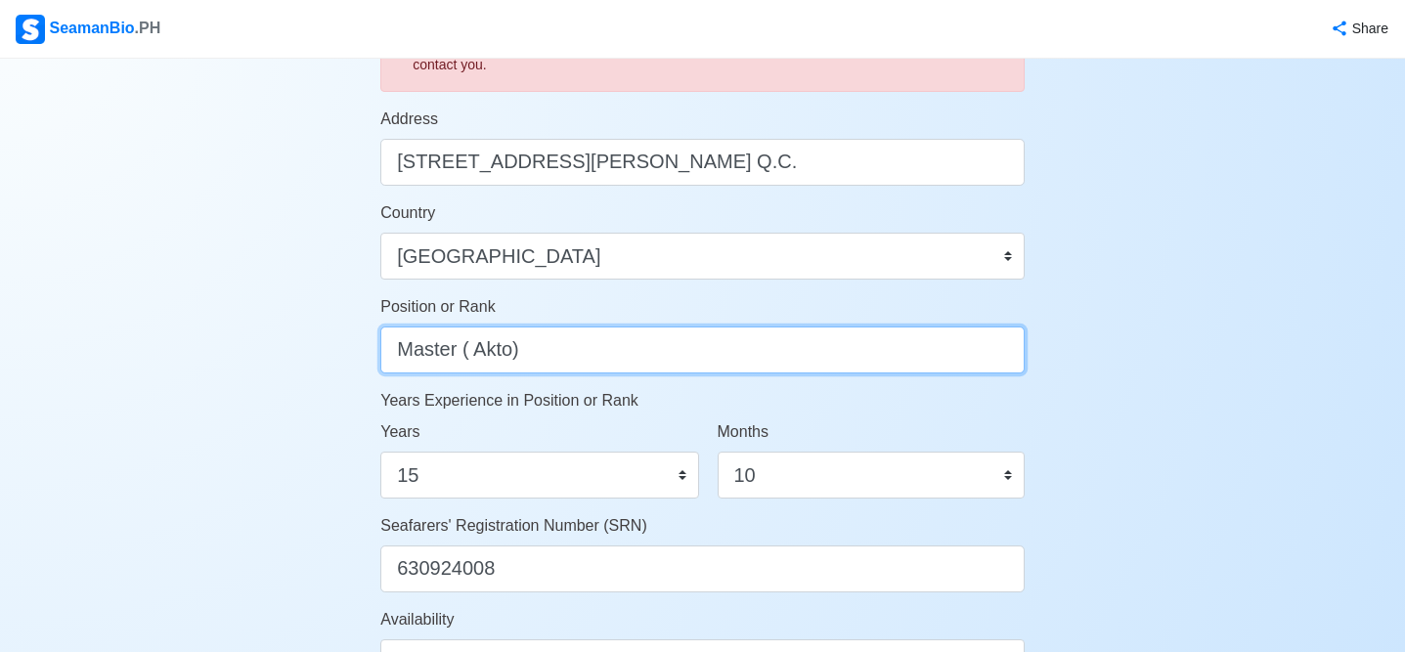
click at [565, 355] on input "Master ( Akto)" at bounding box center [702, 349] width 644 height 47
type input "Master"
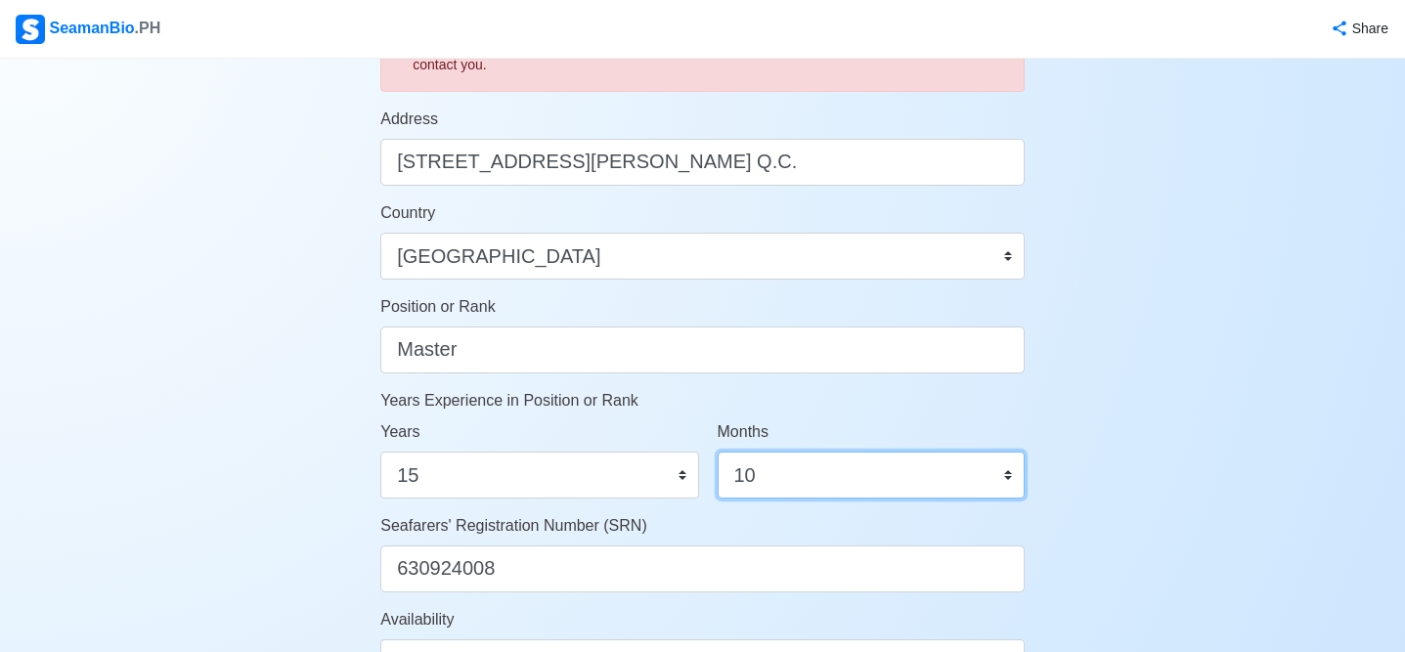
click at [841, 488] on select "0 1 2 3 4 5 6 7 8 9 10 11" at bounding box center [870, 475] width 307 height 47
click at [998, 612] on div "Availability Immediate [DATE] [DATE] [DATE] [DATE] [DATE] [DATE] [DATE] [DATE] …" at bounding box center [702, 647] width 644 height 78
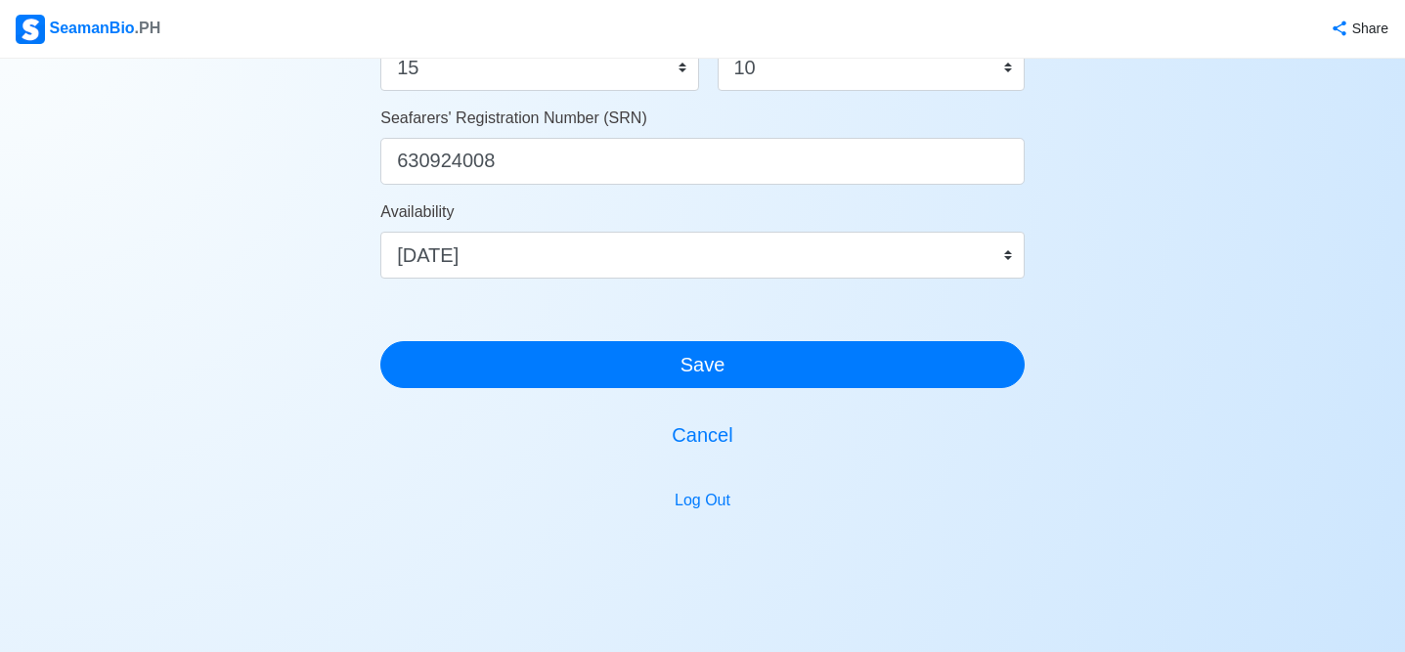
scroll to position [1235, 0]
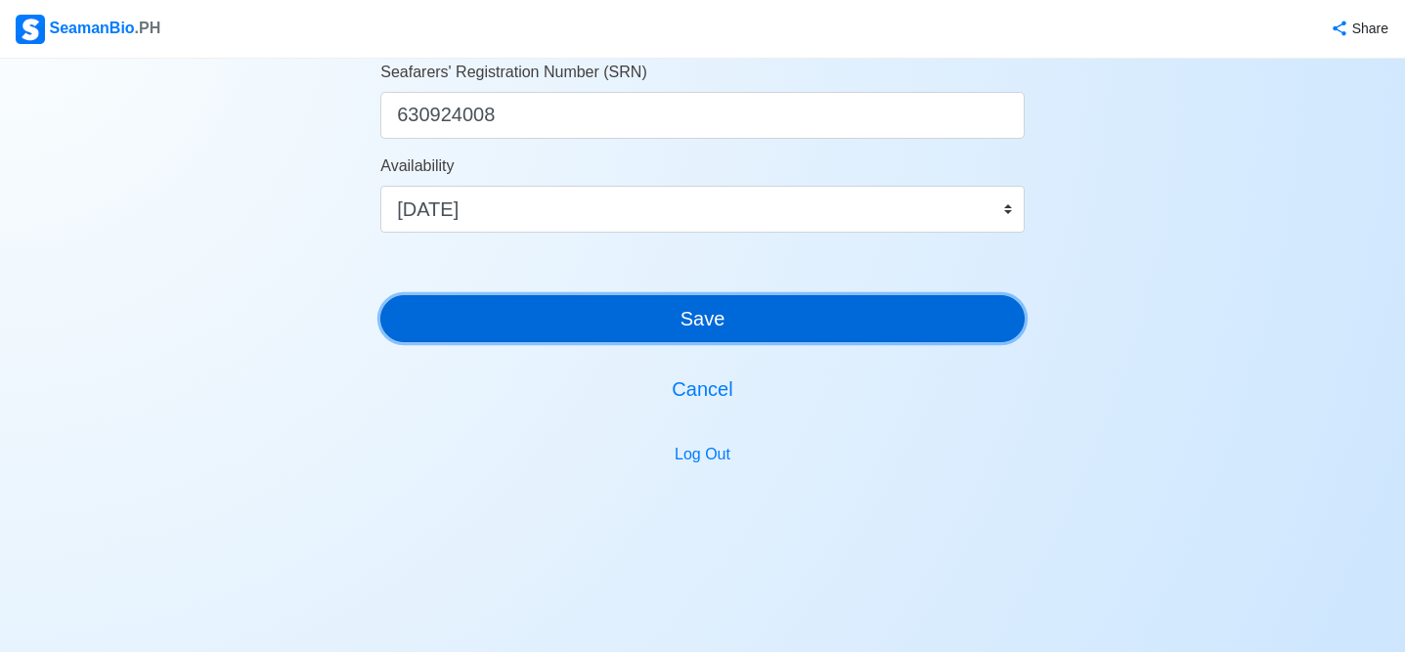
click at [698, 321] on button "Save" at bounding box center [702, 318] width 644 height 47
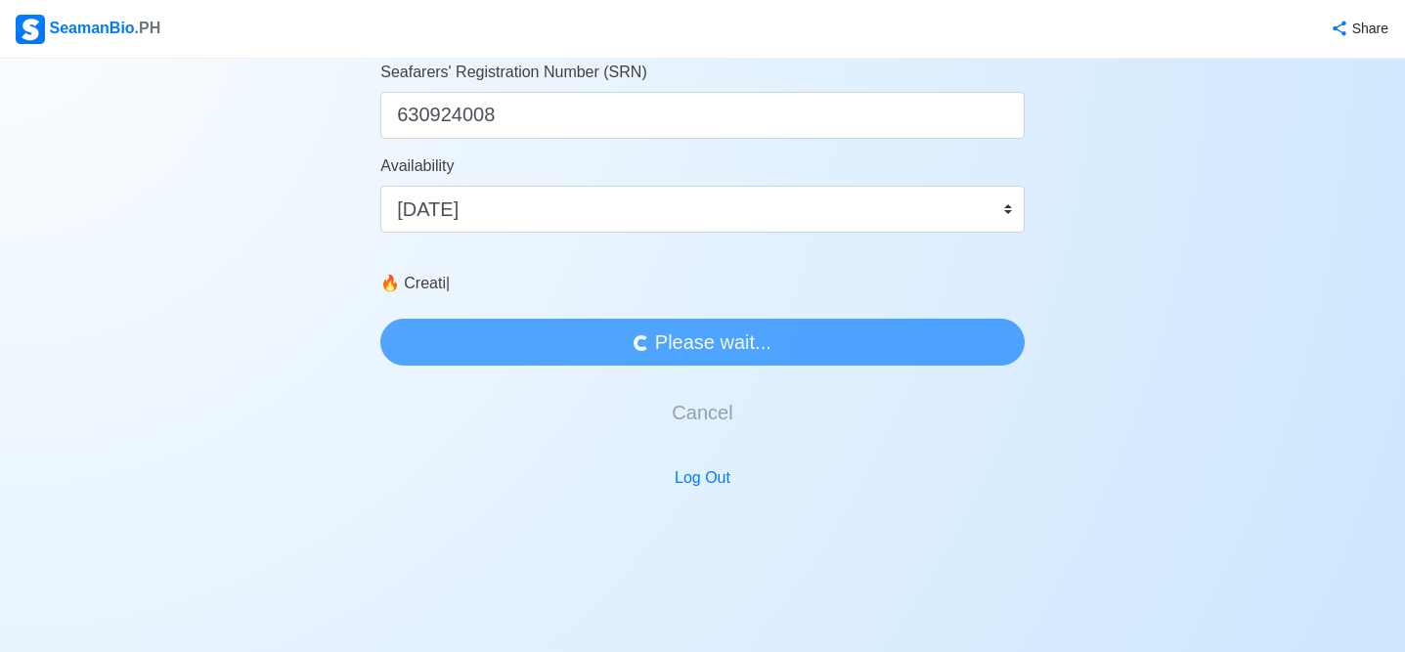
scroll to position [0, 0]
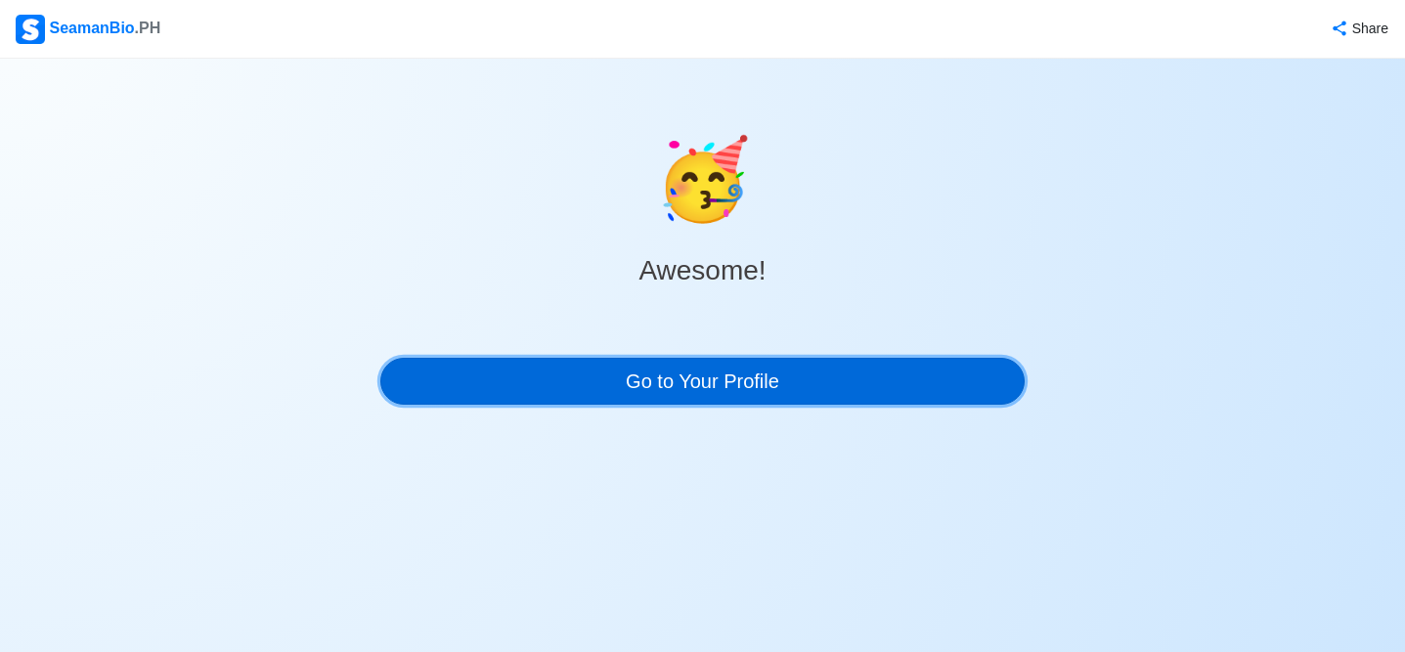
click at [701, 381] on link "Go to Your Profile" at bounding box center [702, 381] width 644 height 47
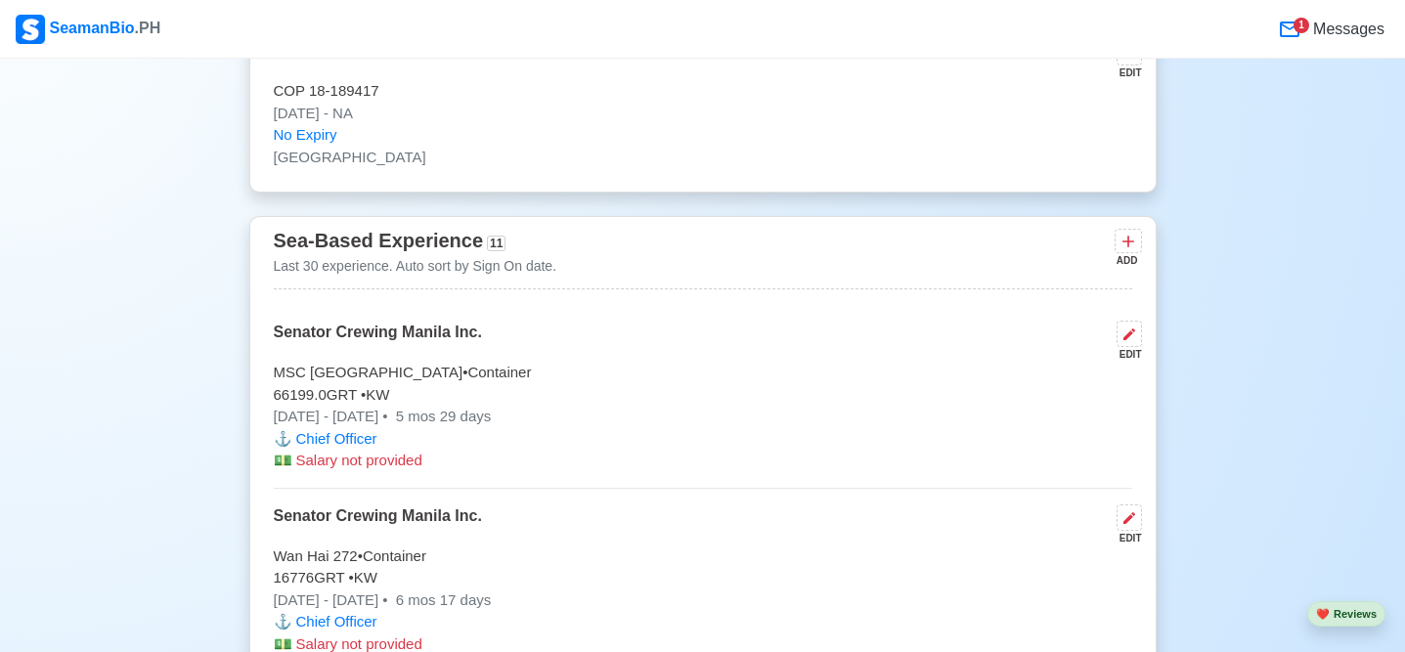
scroll to position [4340, 0]
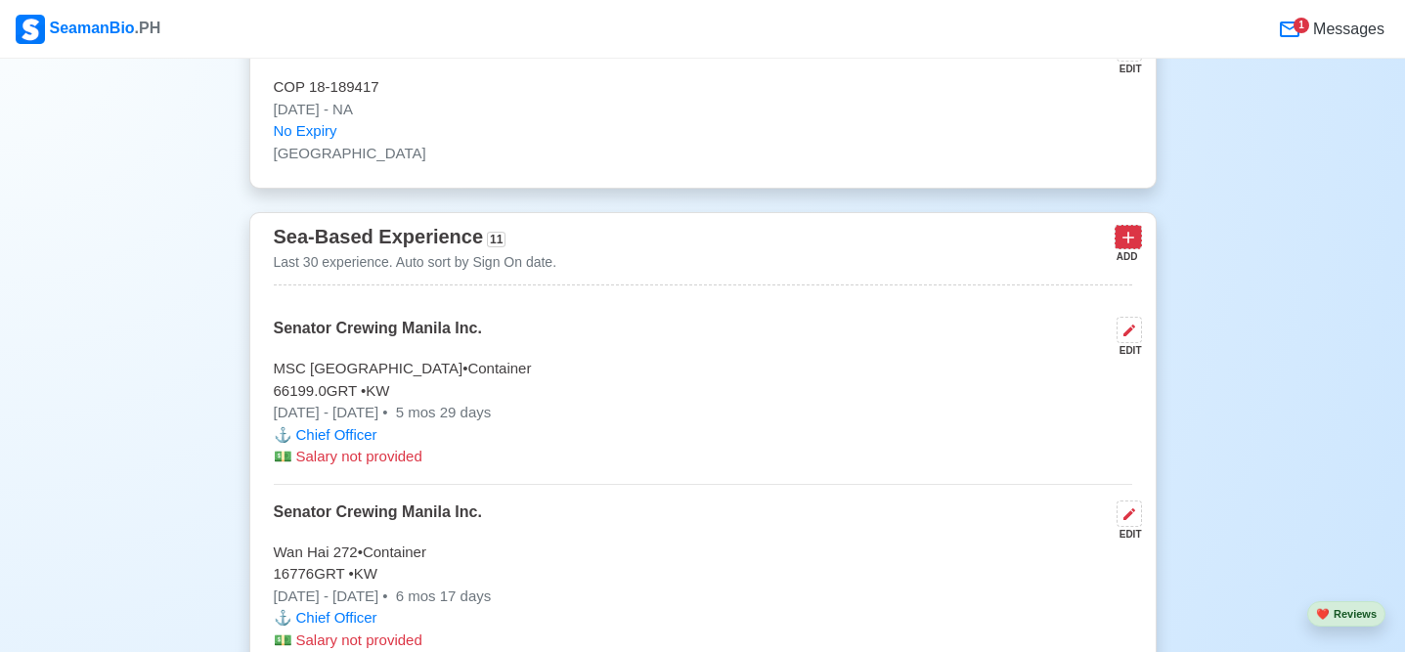
click at [1129, 240] on icon at bounding box center [1128, 239] width 12 height 12
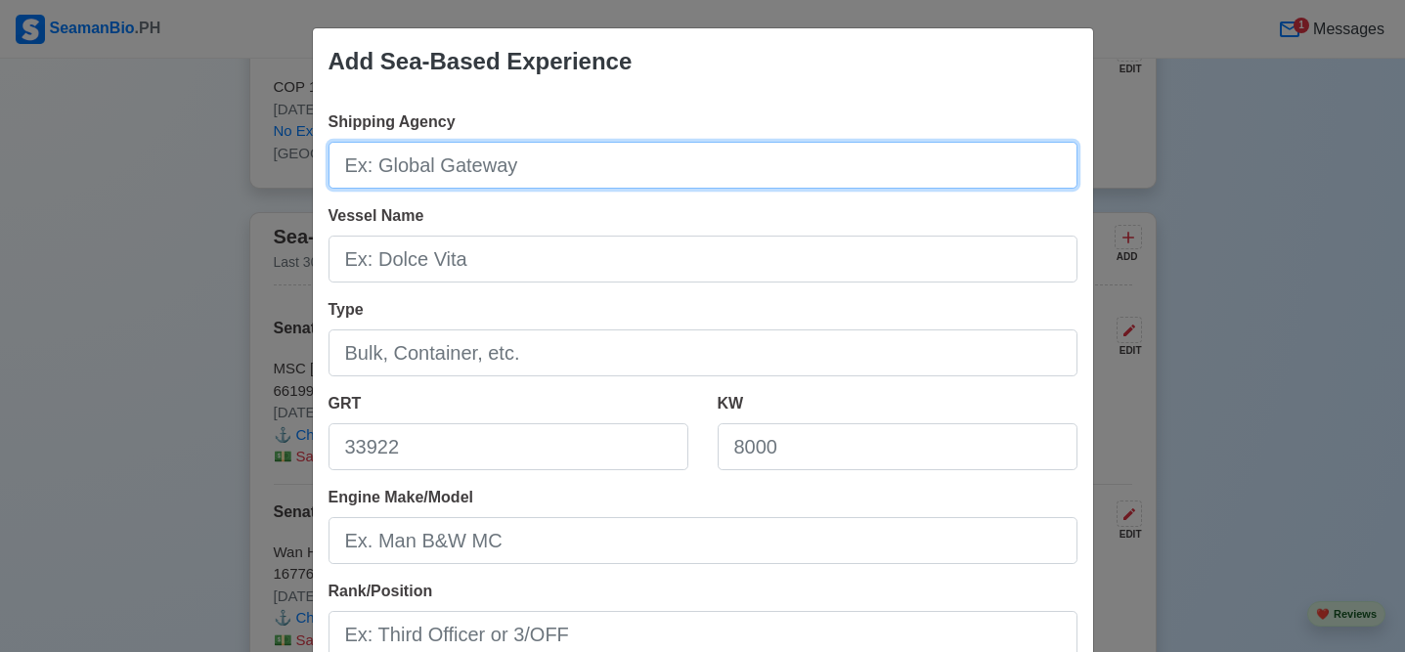
click at [534, 164] on input "Shipping Agency" at bounding box center [702, 165] width 749 height 47
type input "Senator Crewing Manial Inc."
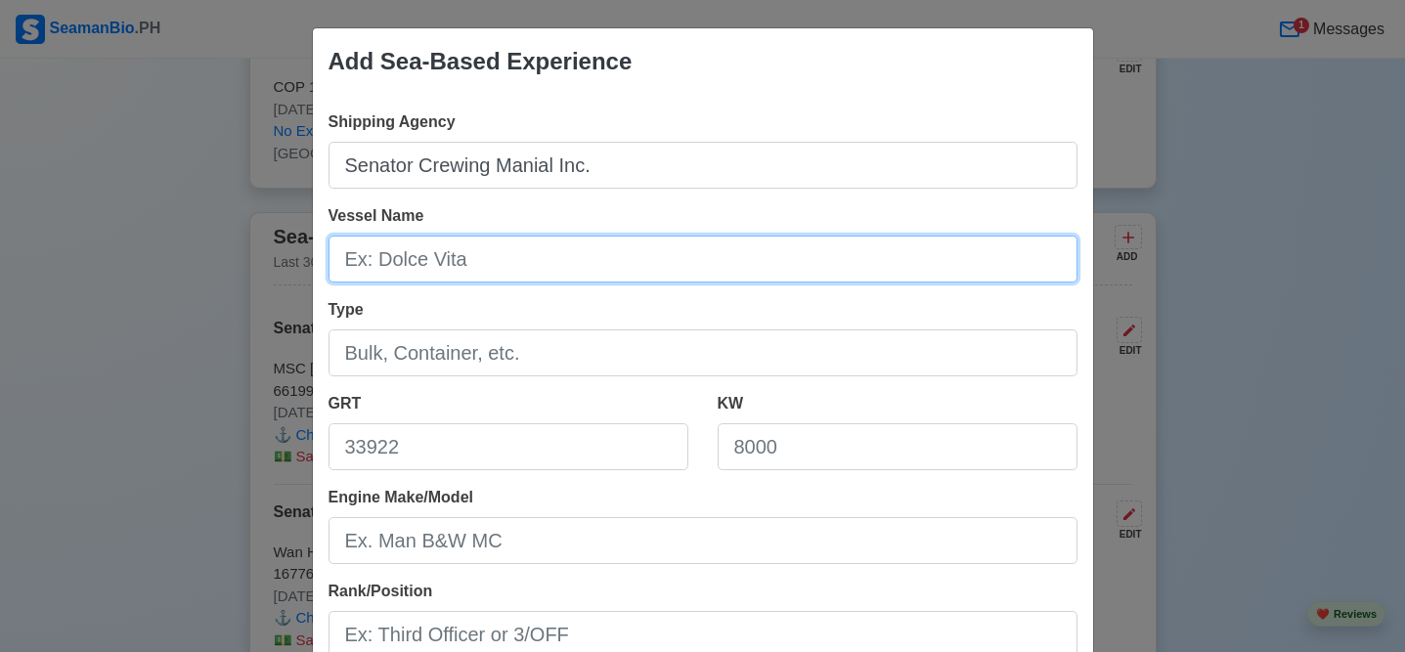
click at [492, 262] on input "Vessel Name" at bounding box center [702, 259] width 749 height 47
type input "MSC [GEOGRAPHIC_DATA]"
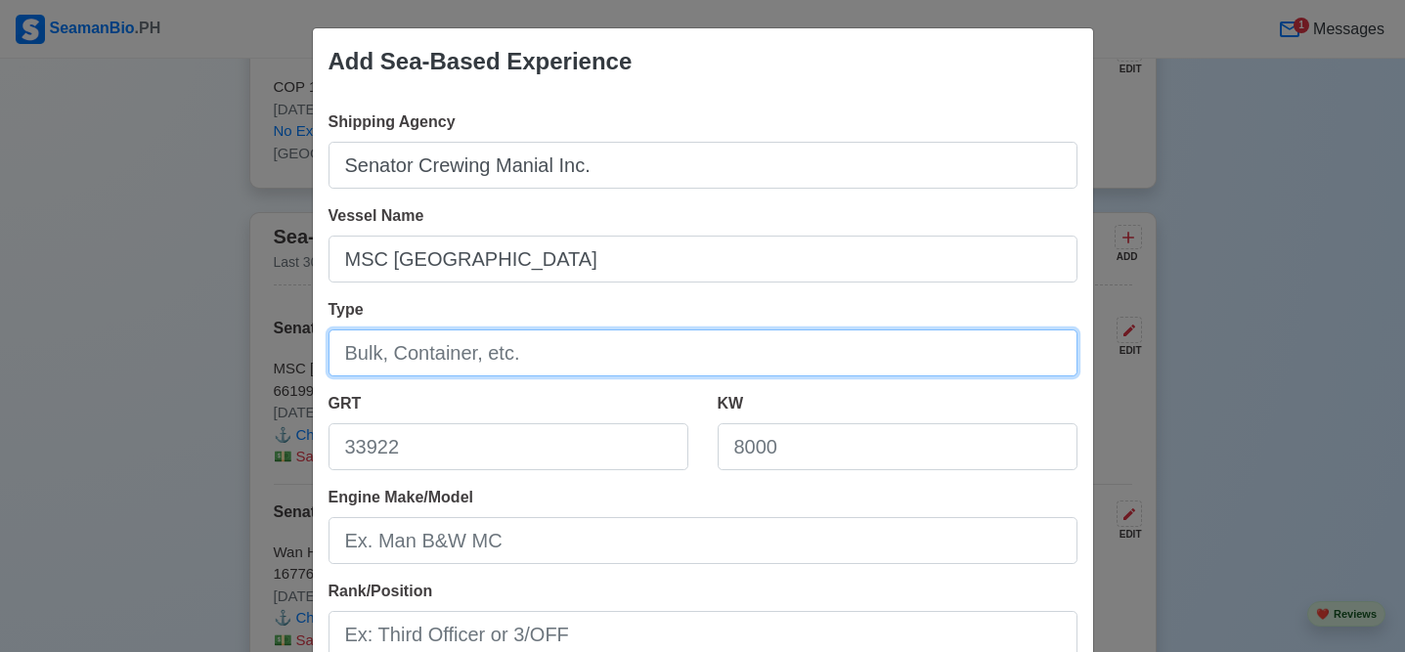
click at [393, 356] on input "Type" at bounding box center [702, 352] width 749 height 47
click at [388, 357] on input "Type" at bounding box center [702, 352] width 749 height 47
click at [519, 360] on input "Type" at bounding box center [702, 352] width 749 height 47
click at [393, 353] on input "Type" at bounding box center [702, 352] width 749 height 47
type input "Container Vessel"
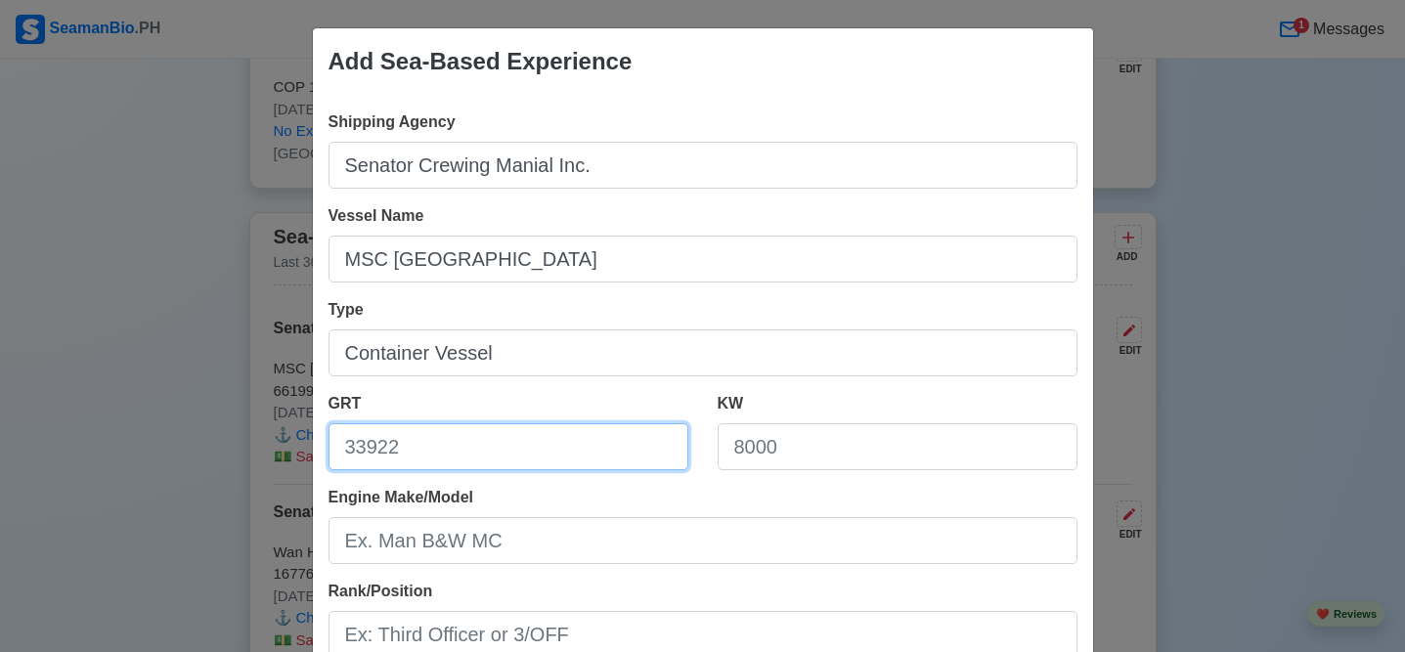
click at [462, 443] on input "GRT" at bounding box center [508, 446] width 360 height 47
type input "66199"
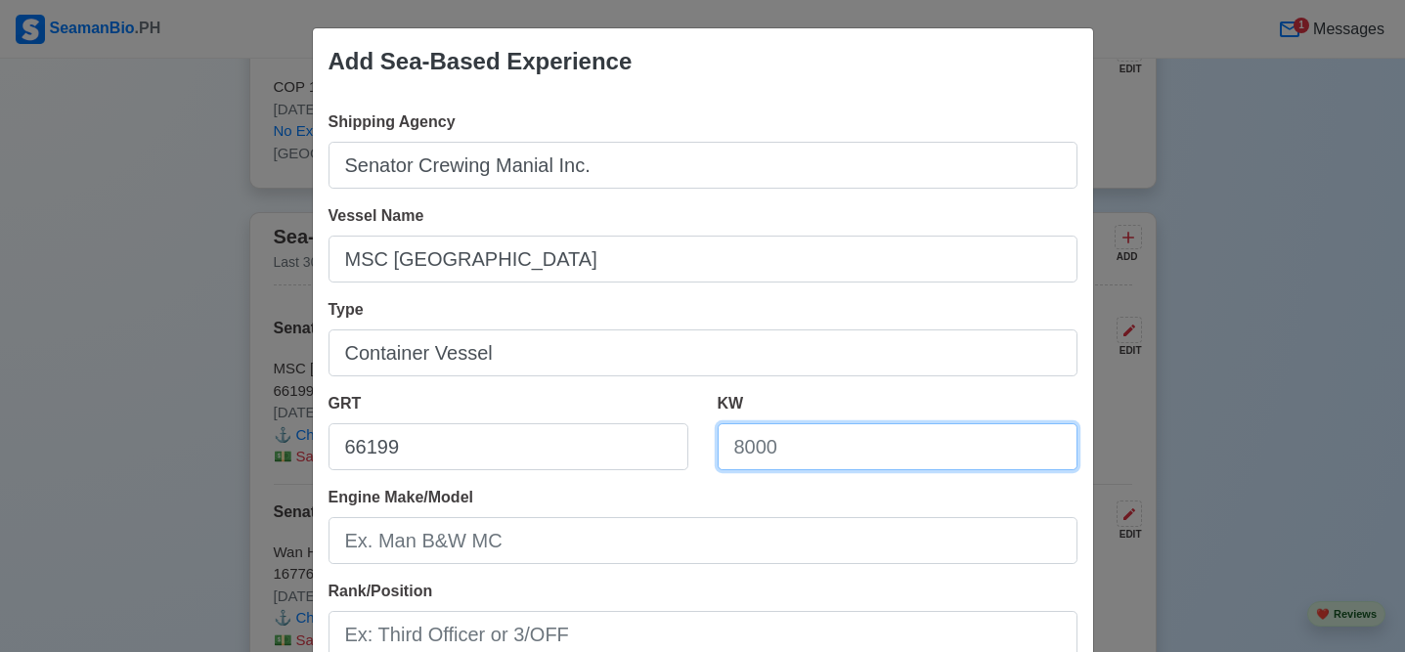
click at [725, 451] on input "KW" at bounding box center [897, 446] width 360 height 47
click at [806, 455] on input "KW" at bounding box center [897, 446] width 360 height 47
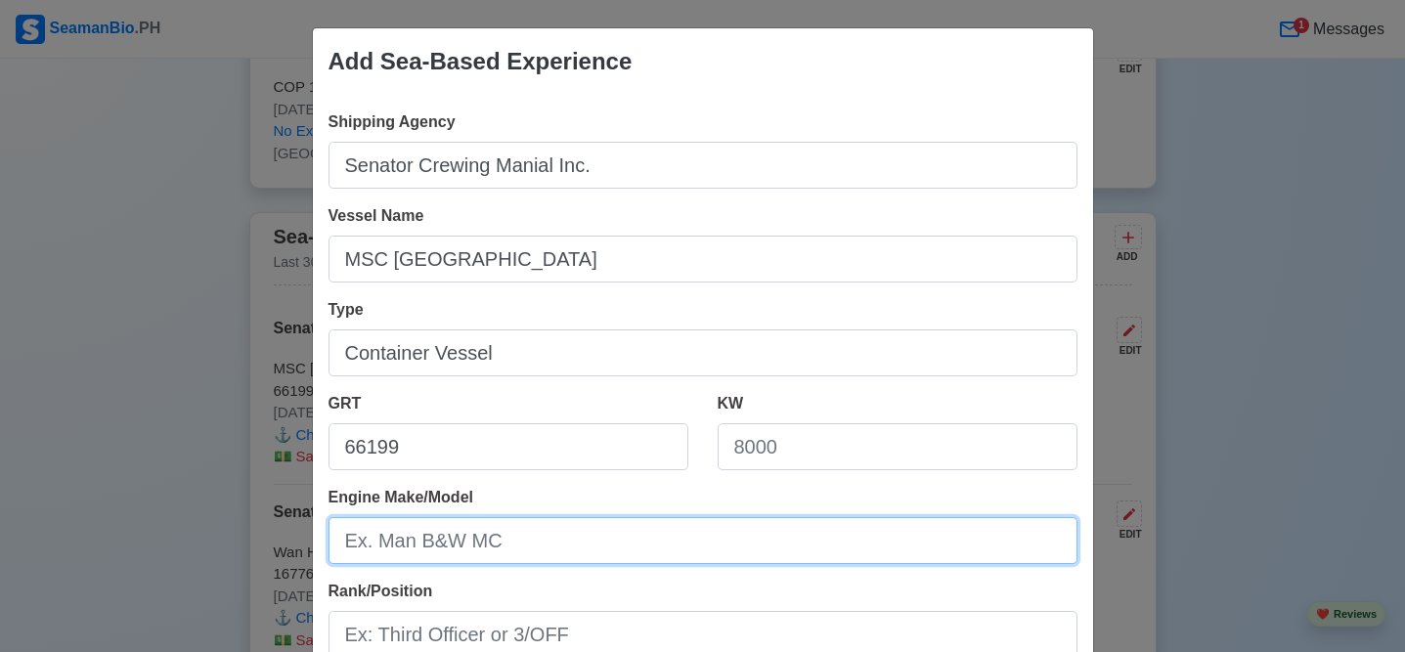
click at [393, 542] on input "Engine Make/Model" at bounding box center [702, 540] width 749 height 47
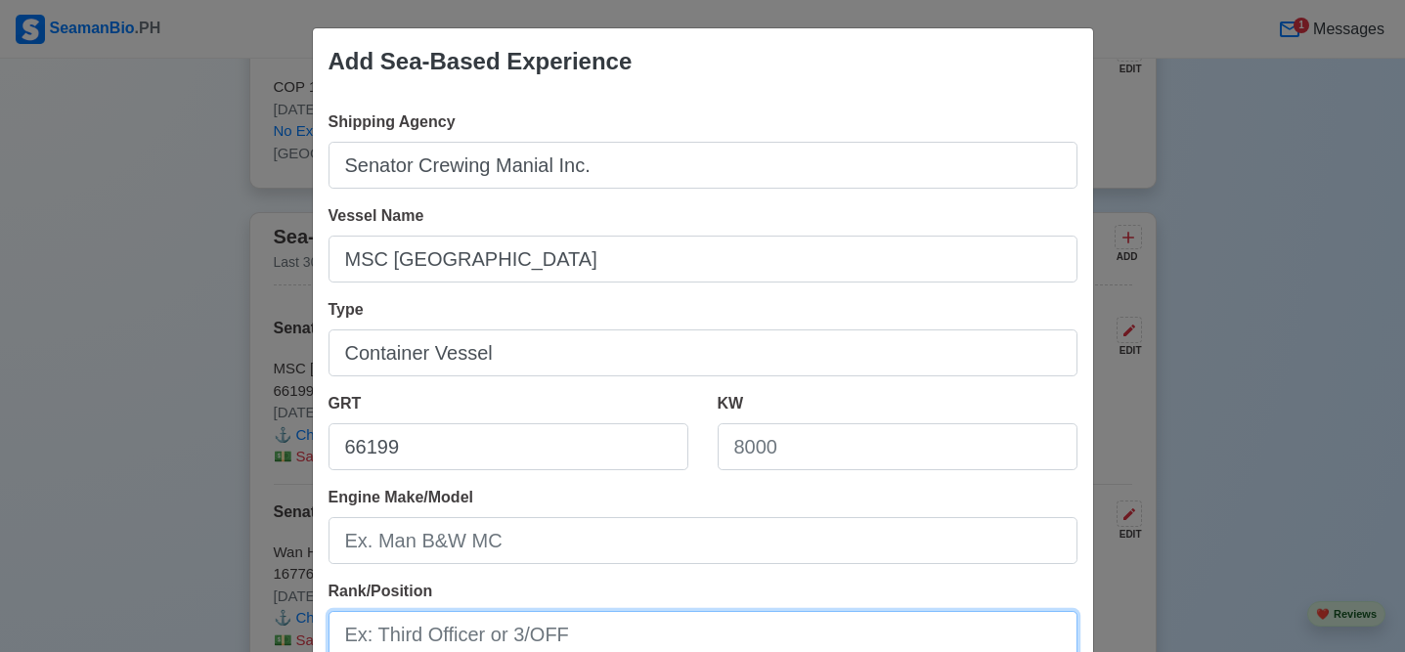
click at [420, 632] on input "Rank/Position" at bounding box center [702, 634] width 749 height 47
type input "c"
type input "Chief Officer"
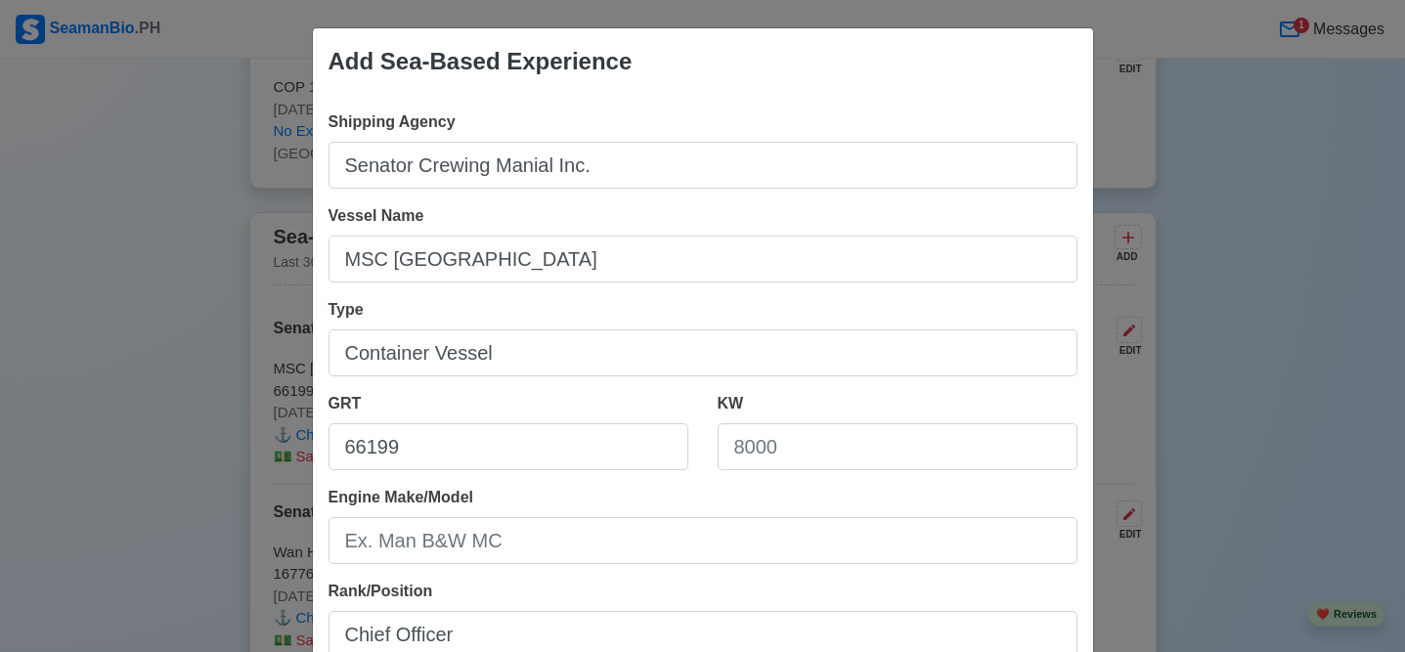
click at [518, 591] on div "Rank/Position Chief Officer" at bounding box center [702, 619] width 749 height 78
click at [1095, 484] on div "Add Sea-Based Experience Shipping Agency Senator Crewing Manial Inc. Vessel Nam…" at bounding box center [702, 326] width 1405 height 652
click at [1305, 453] on div "Add Sea-Based Experience Shipping Agency Senator Crewing Manial Inc. Vessel Nam…" at bounding box center [702, 326] width 1405 height 652
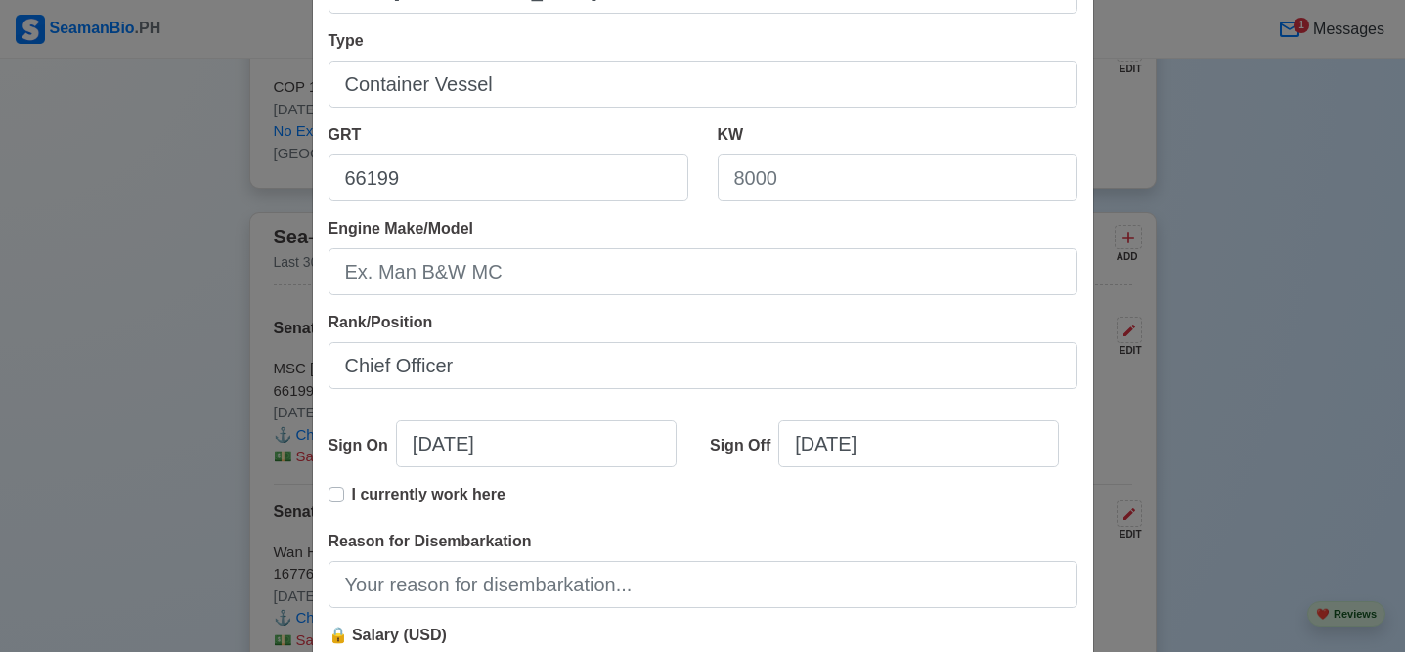
scroll to position [274, 0]
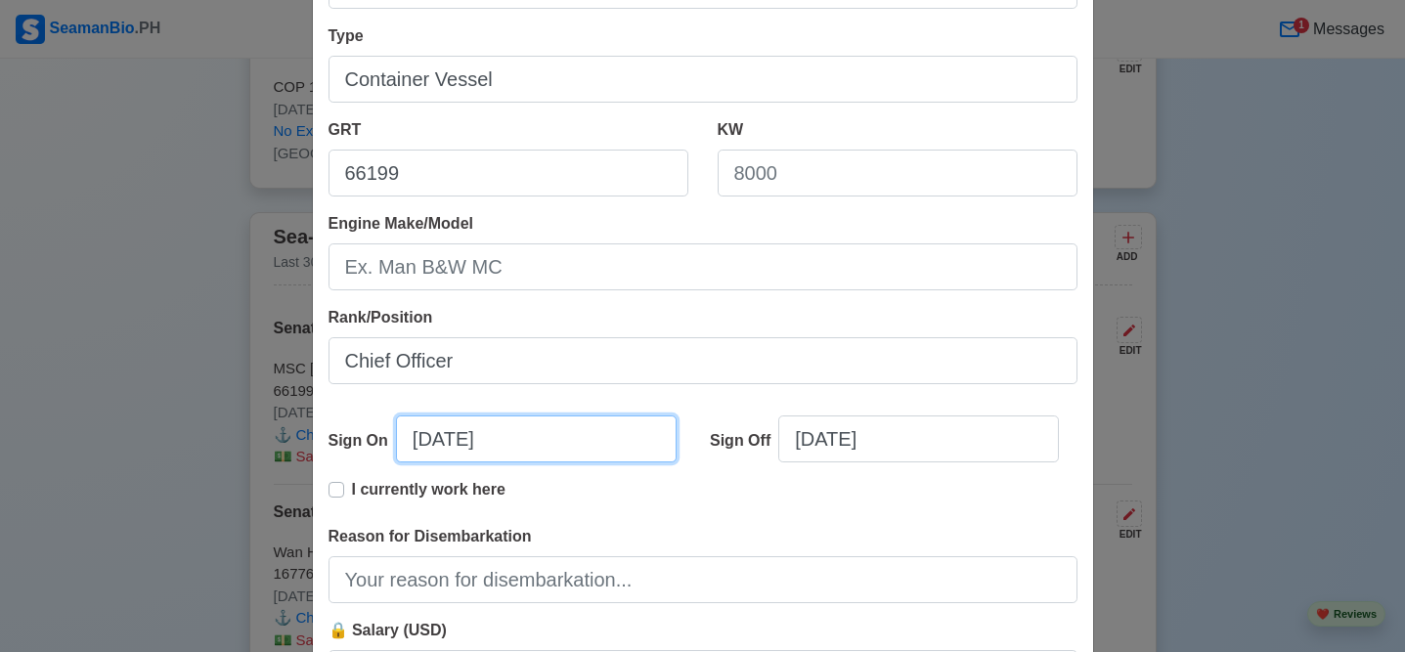
click at [463, 439] on input "[DATE]" at bounding box center [536, 438] width 281 height 47
select select "****"
select select "*********"
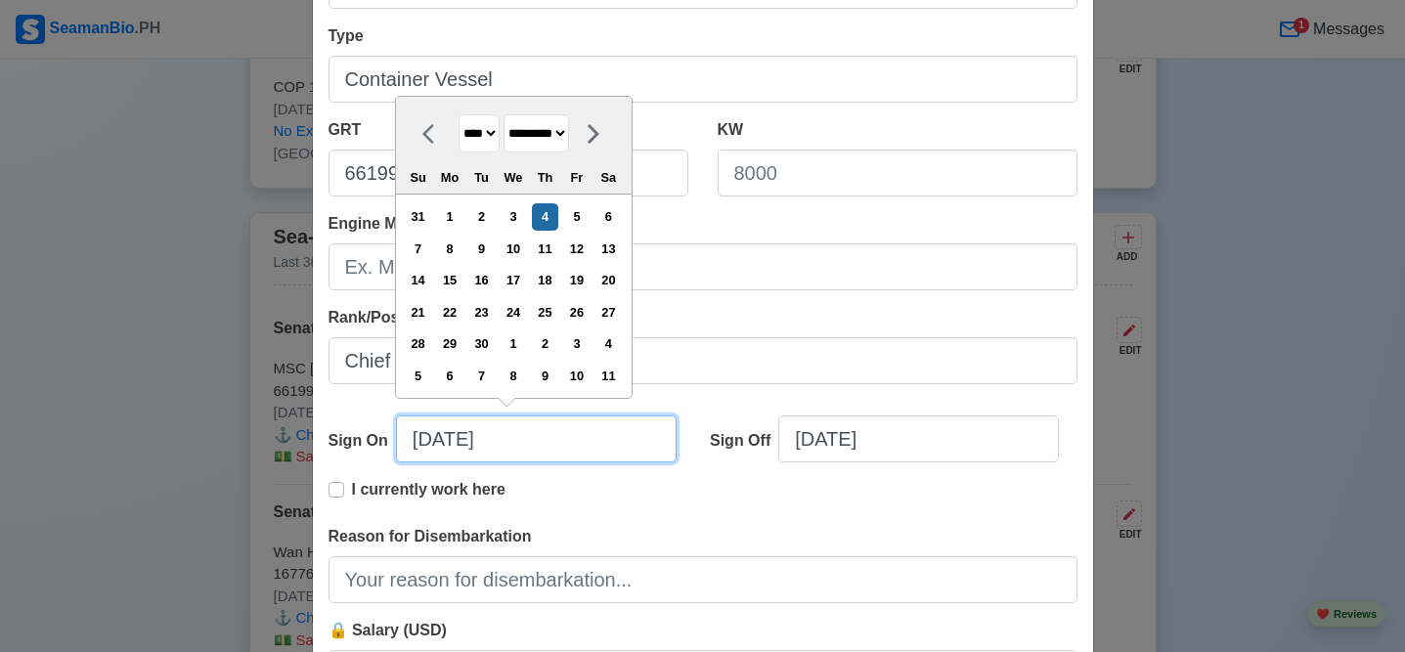
click at [522, 440] on input "[DATE]" at bounding box center [536, 438] width 281 height 47
type input "[DATE]"
select select "****"
type input "[DATE]"
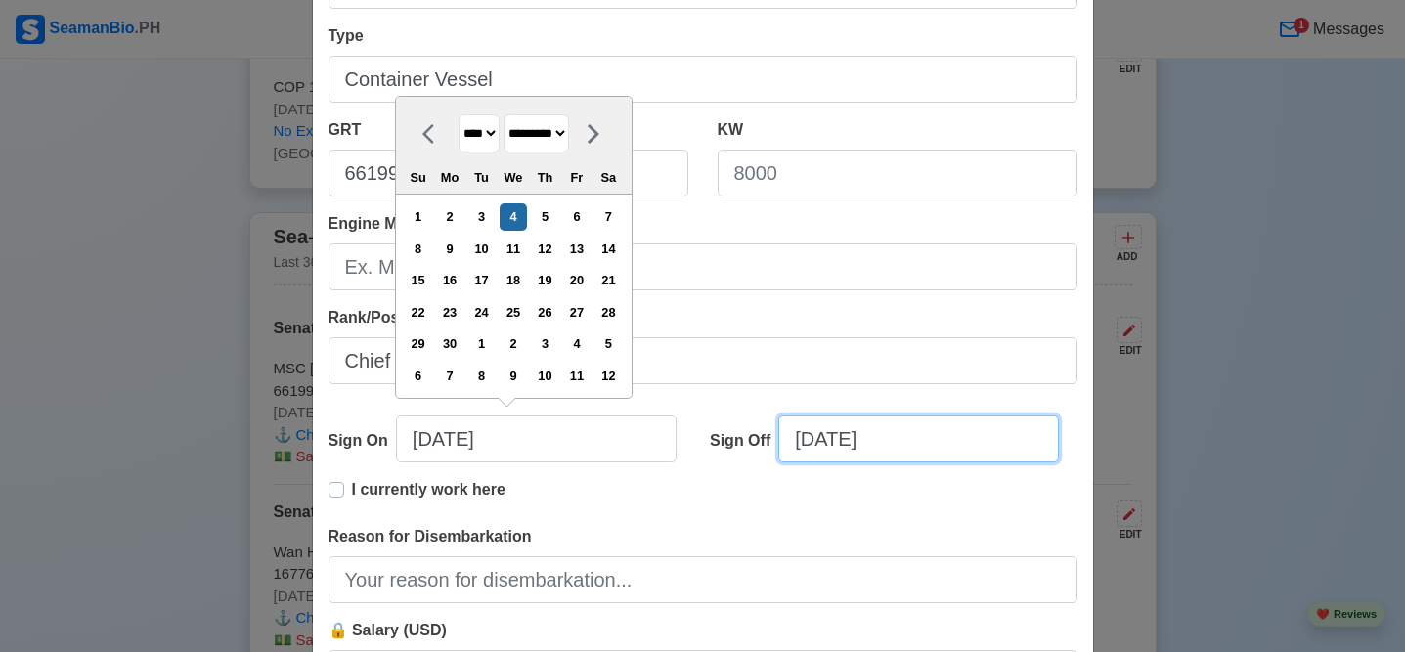
click at [819, 437] on input "[DATE]" at bounding box center [918, 438] width 281 height 47
select select "****"
select select "*********"
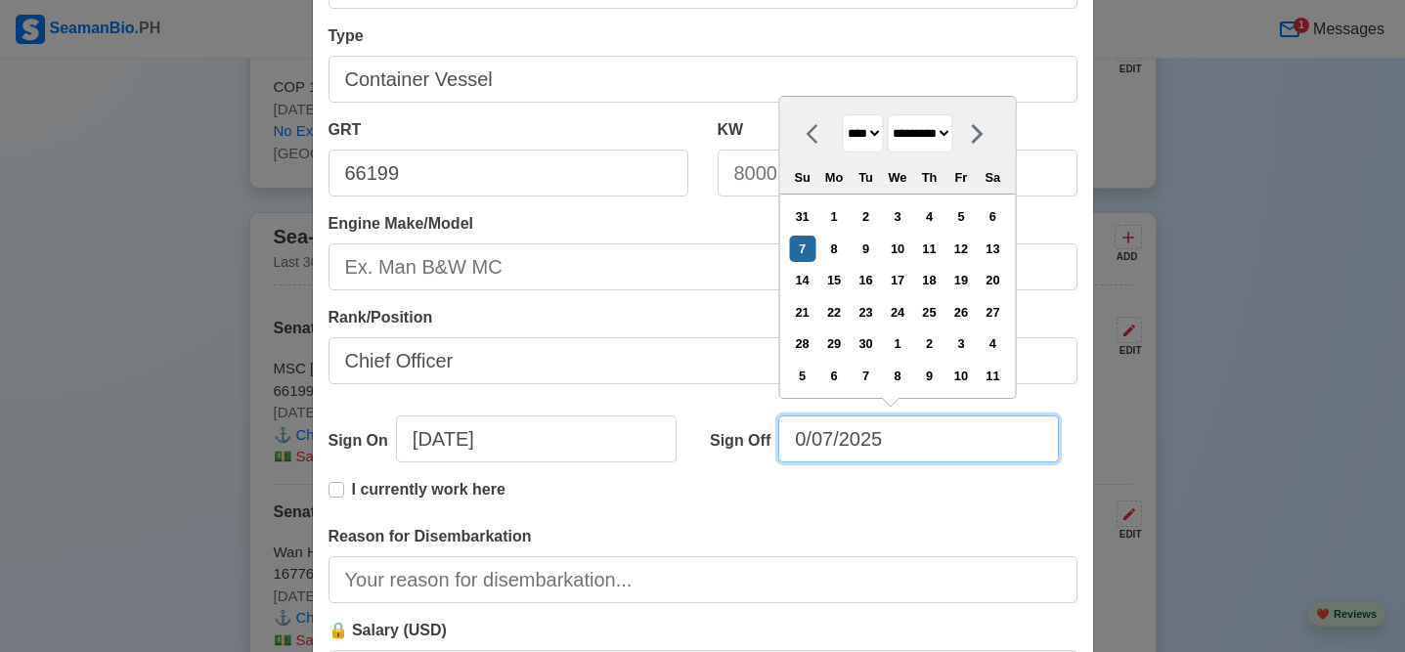
type input "[DATE]"
select select "*****"
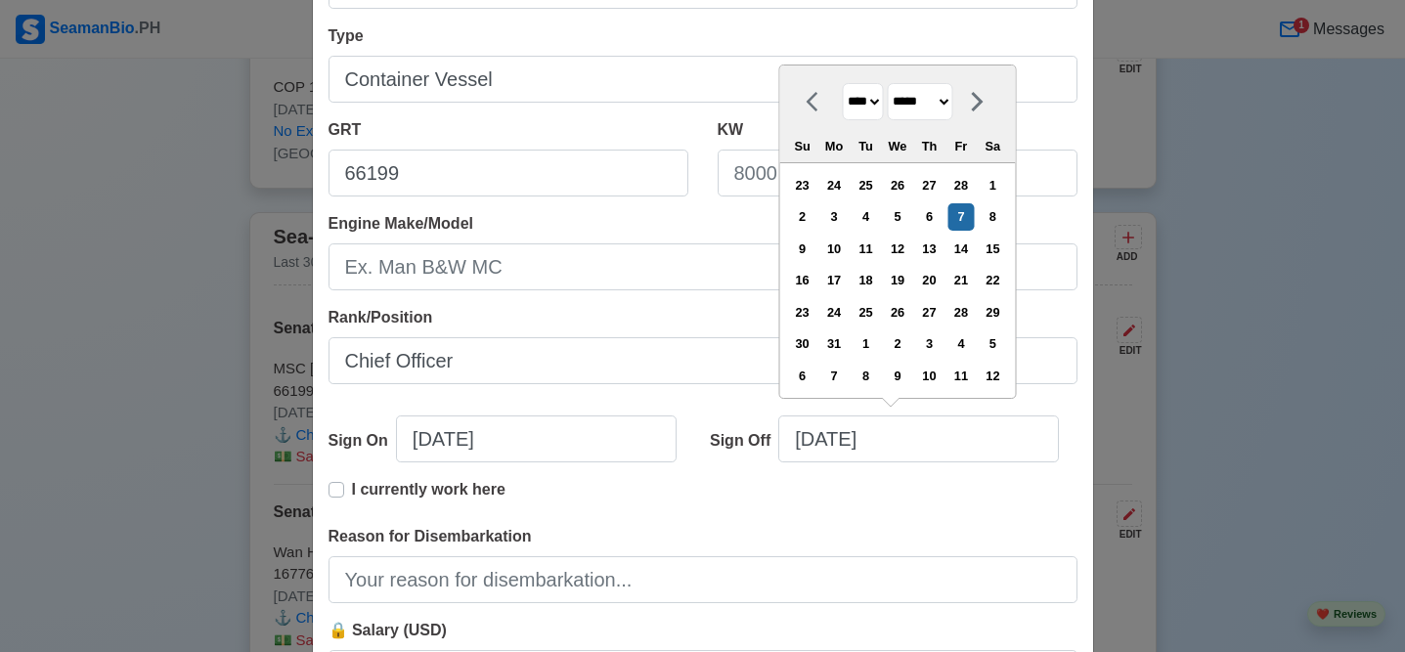
click at [352, 489] on label "I currently work here" at bounding box center [428, 497] width 153 height 39
type input "[DATE]"
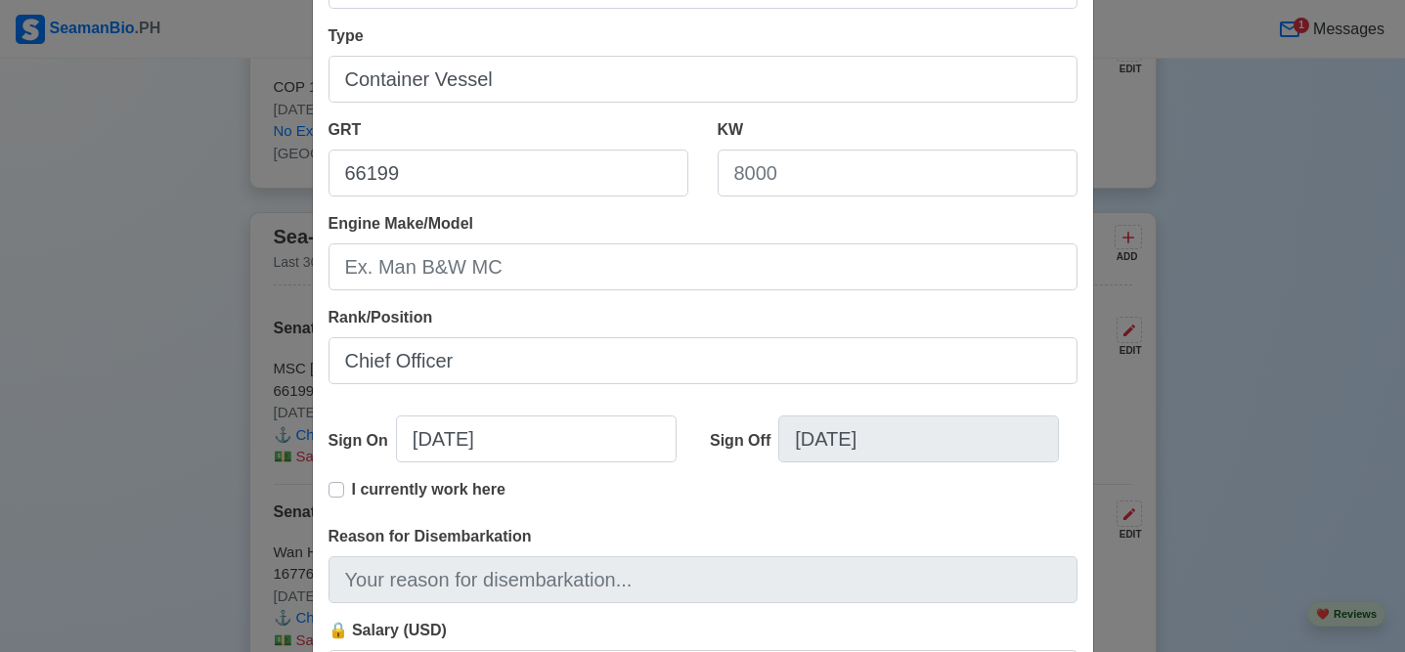
click at [352, 492] on label "I currently work here" at bounding box center [428, 497] width 153 height 39
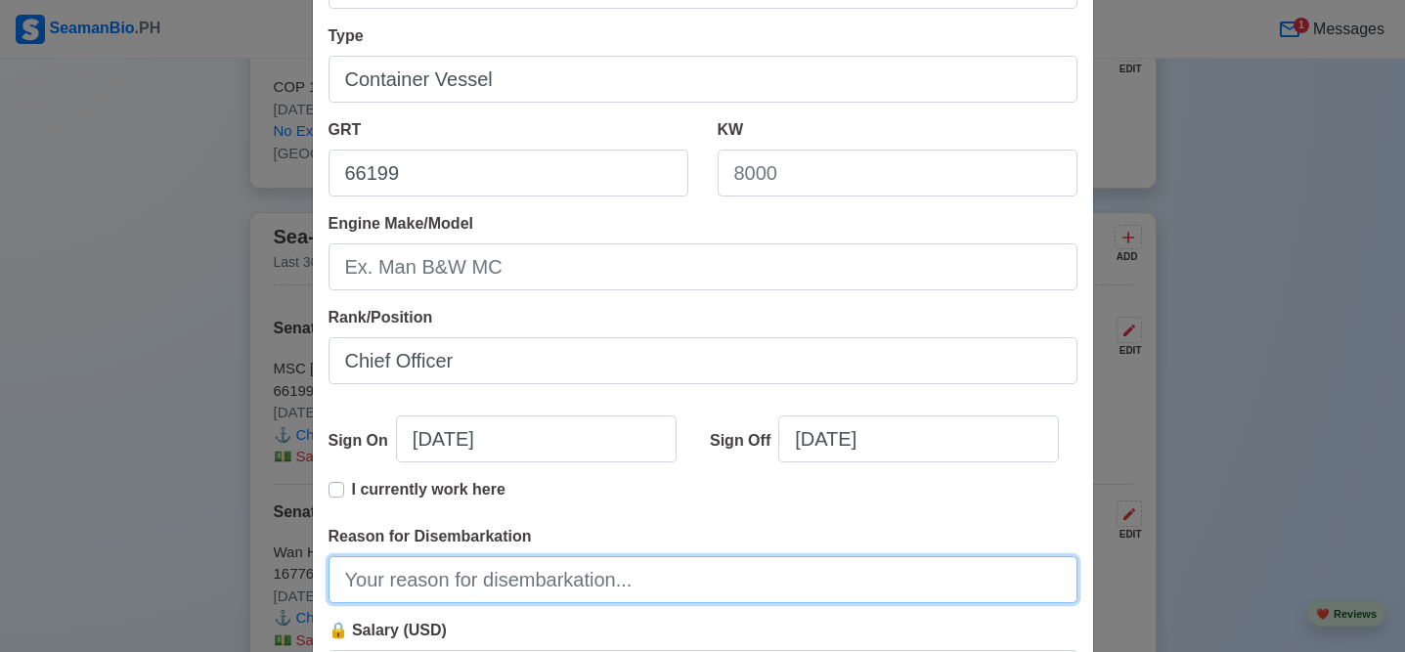
click at [389, 590] on input "Reason for Disembarkation" at bounding box center [702, 579] width 749 height 47
click at [439, 583] on input "EOC" at bounding box center [702, 579] width 749 height 47
type input "EOC"
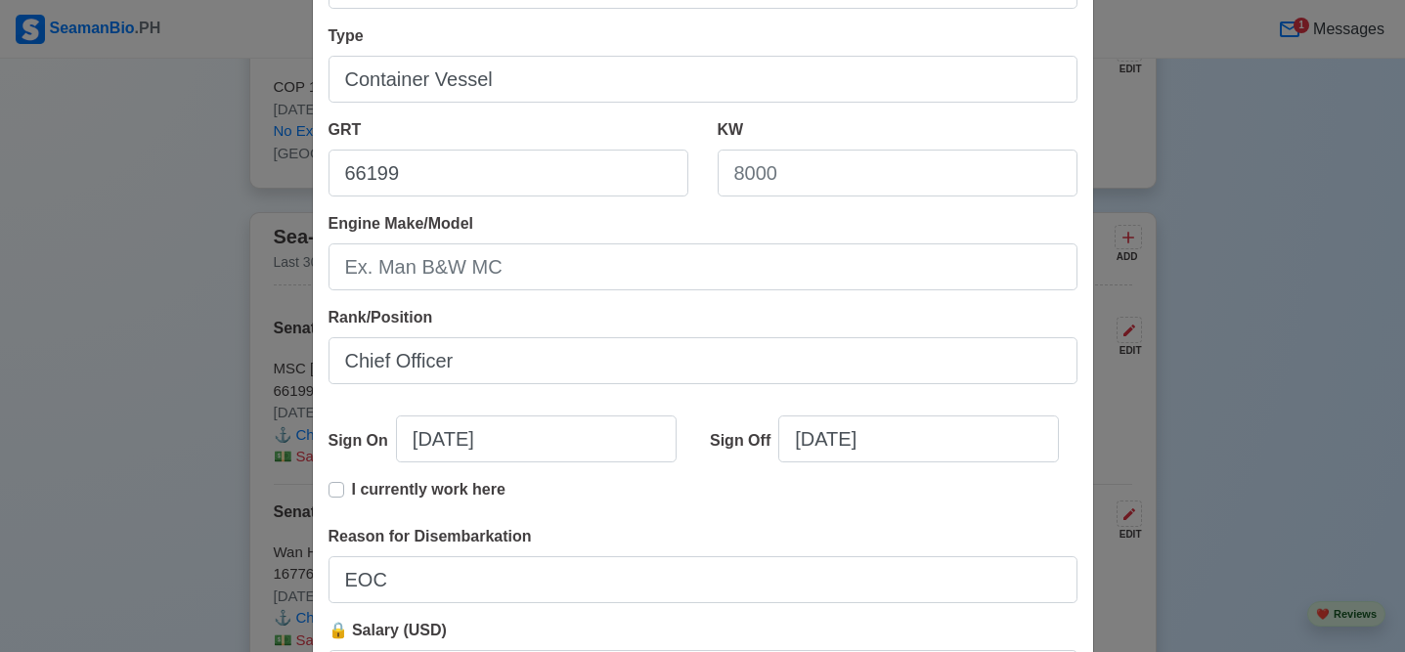
click at [1234, 498] on div "Add Sea-Based Experience Shipping Agency Senator Crewing Manial Inc. Vessel Nam…" at bounding box center [702, 326] width 1405 height 652
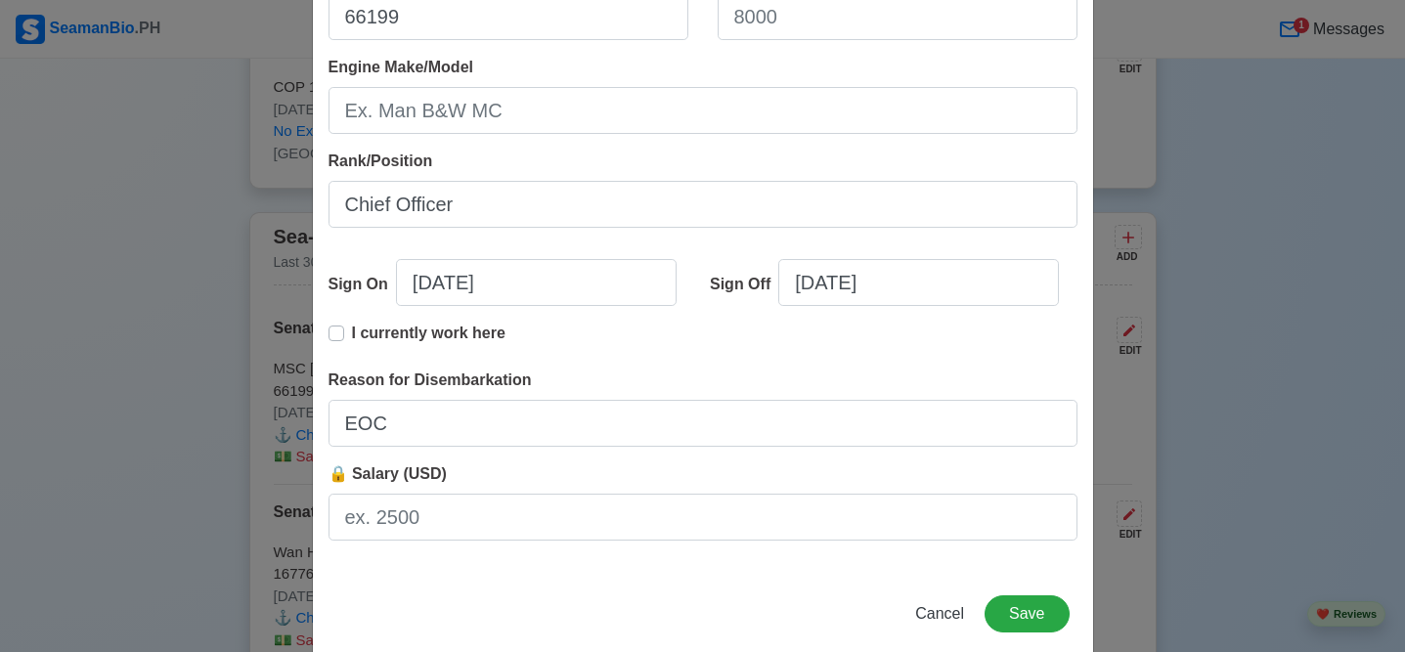
scroll to position [462, 0]
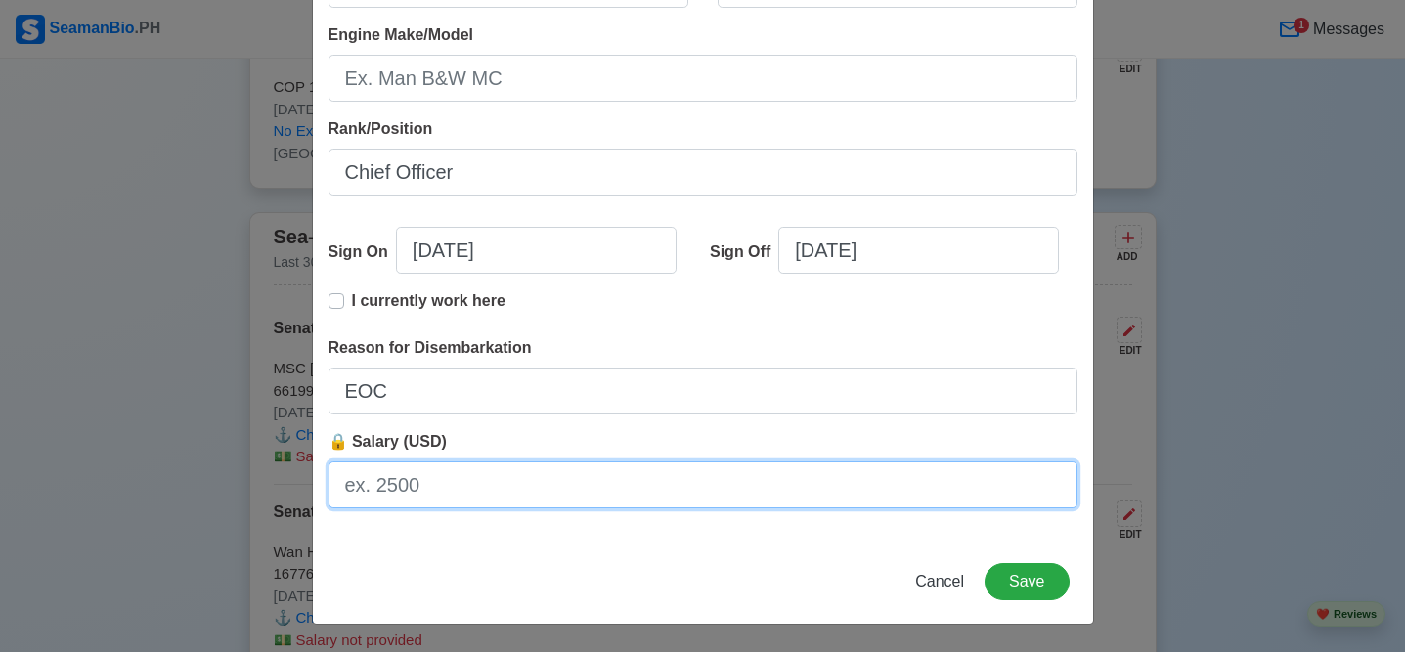
click at [434, 487] on input "🔒 Salary (USD)" at bounding box center [702, 484] width 749 height 47
type input "7"
type input "7000USD"
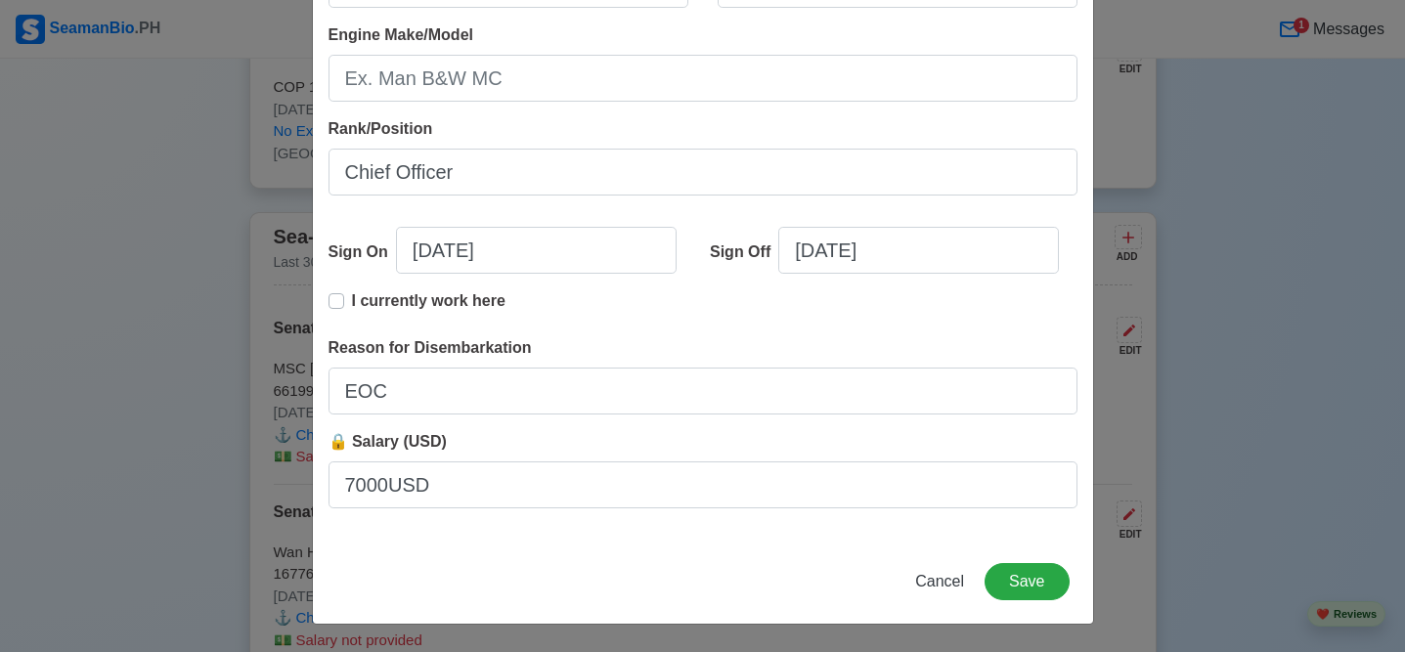
click at [481, 555] on div "Add Sea-Based Experience Shipping Agency Senator Crewing Manial Inc. Vessel Nam…" at bounding box center [703, 95] width 782 height 1060
click at [913, 253] on input "[DATE]" at bounding box center [918, 250] width 281 height 47
select select "****"
select select "*********"
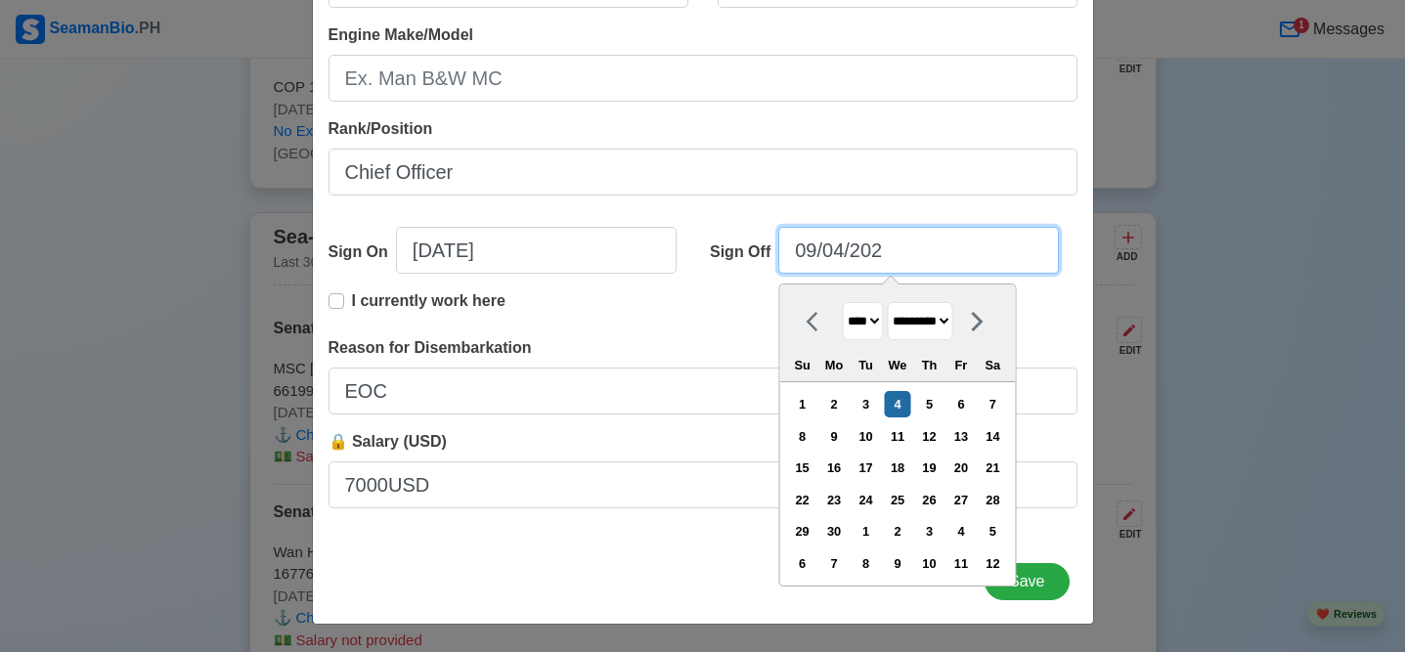
type input "[DATE]"
select select "****"
click at [851, 251] on input "[DATE]" at bounding box center [918, 250] width 281 height 47
click at [821, 246] on input "[DATE]" at bounding box center [918, 250] width 281 height 47
type input "[DATE]"
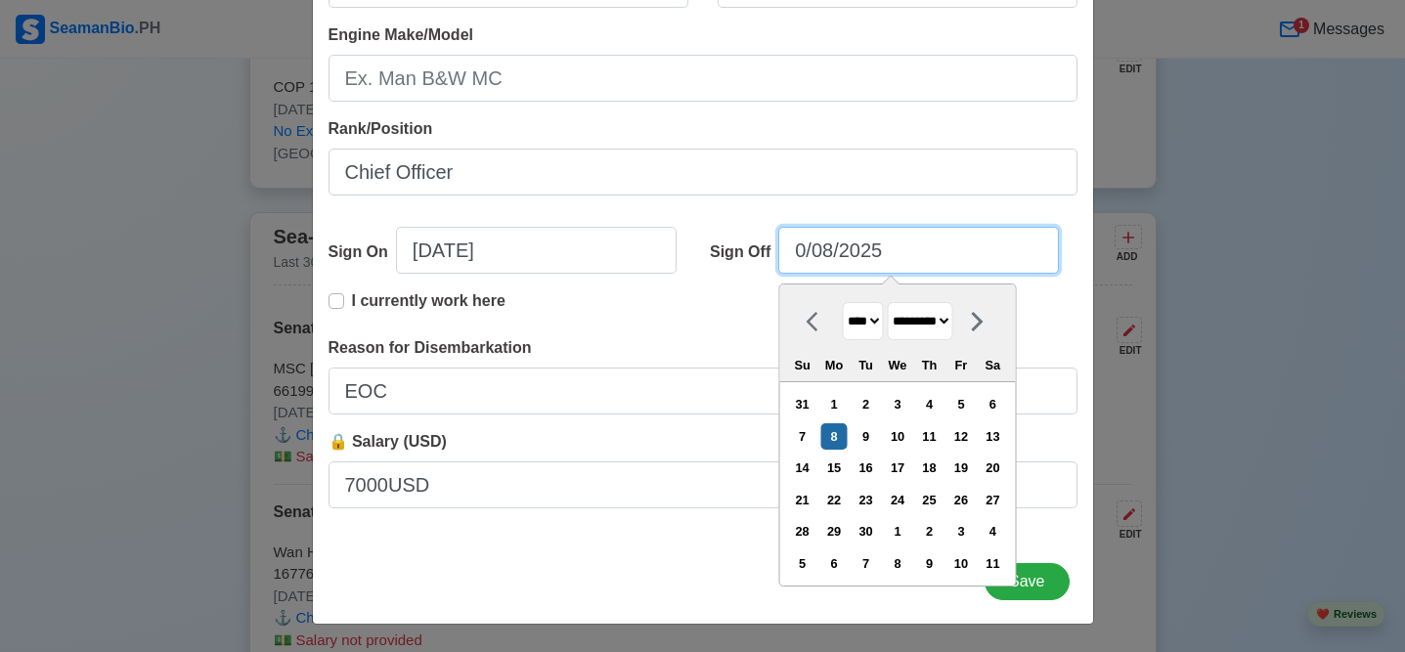
select select "*****"
click at [852, 252] on input "[DATE]" at bounding box center [918, 250] width 281 height 47
click at [820, 251] on input "[DATE]" at bounding box center [918, 250] width 281 height 47
type input "[DATE]"
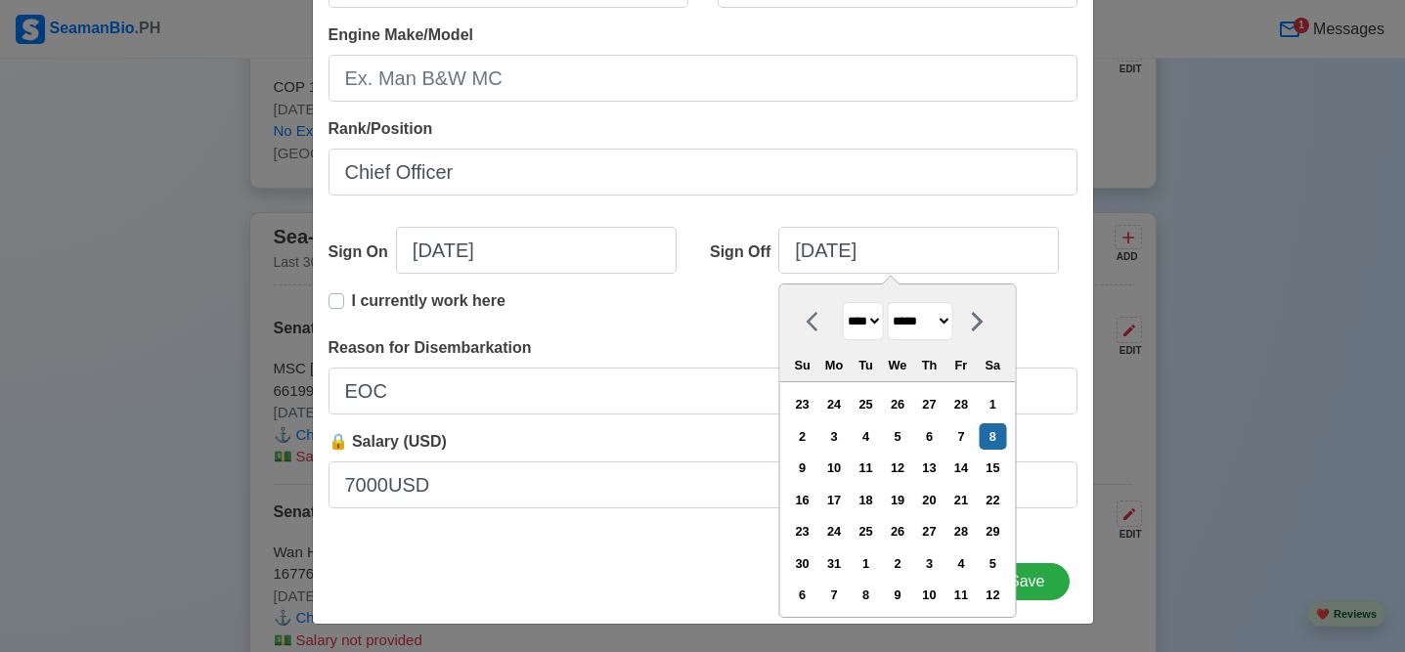
click at [953, 320] on select "******* ******** ***** ***** *** **** **** ****** ********* ******* ******** **…" at bounding box center [920, 321] width 65 height 38
select select "*****"
click at [853, 330] on select "**** **** **** **** **** **** **** **** **** **** **** **** **** **** **** ****…" at bounding box center [863, 321] width 41 height 38
click at [683, 326] on div "I currently work here" at bounding box center [702, 312] width 749 height 47
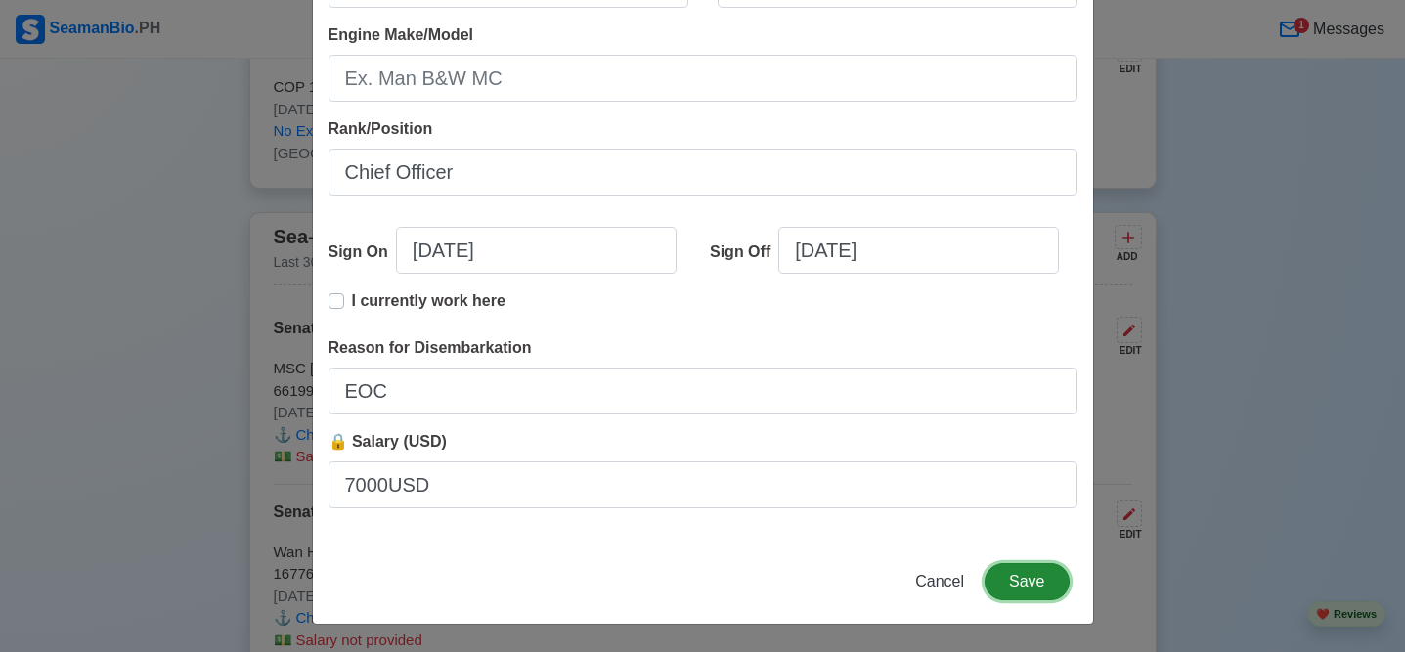
click at [1024, 578] on button "Save" at bounding box center [1026, 581] width 84 height 37
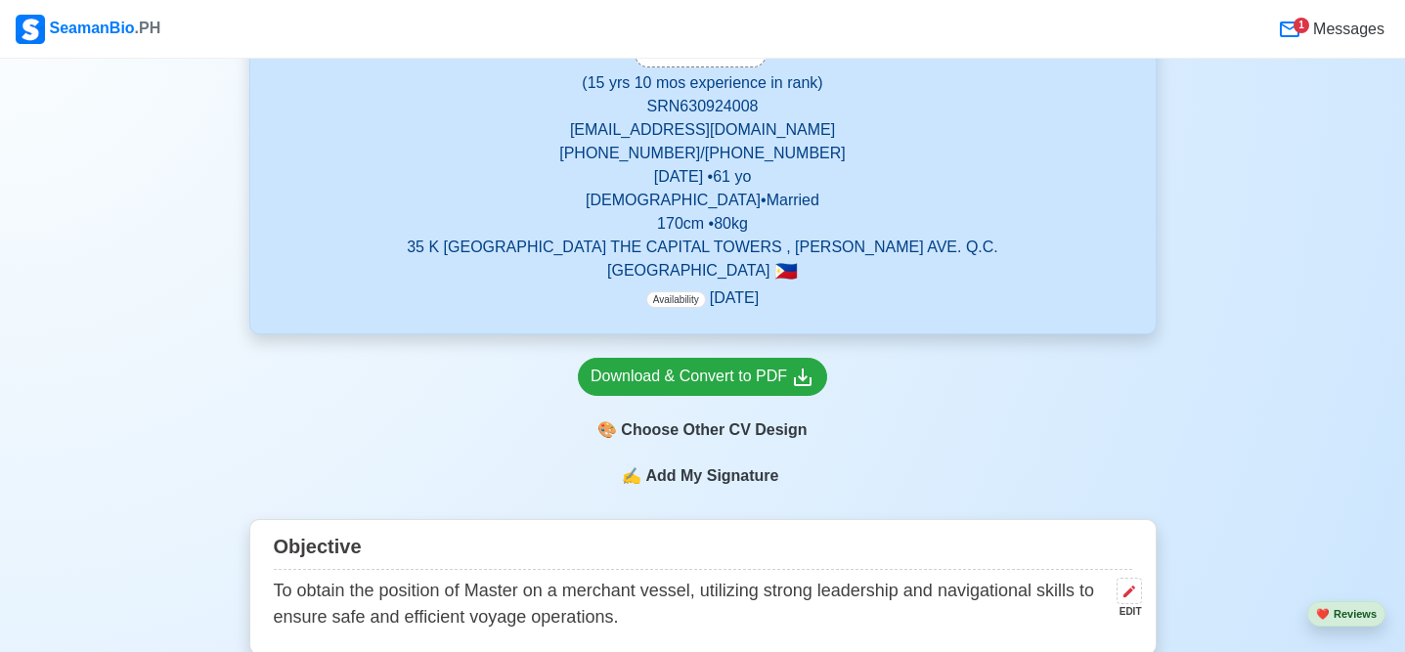
scroll to position [352, 0]
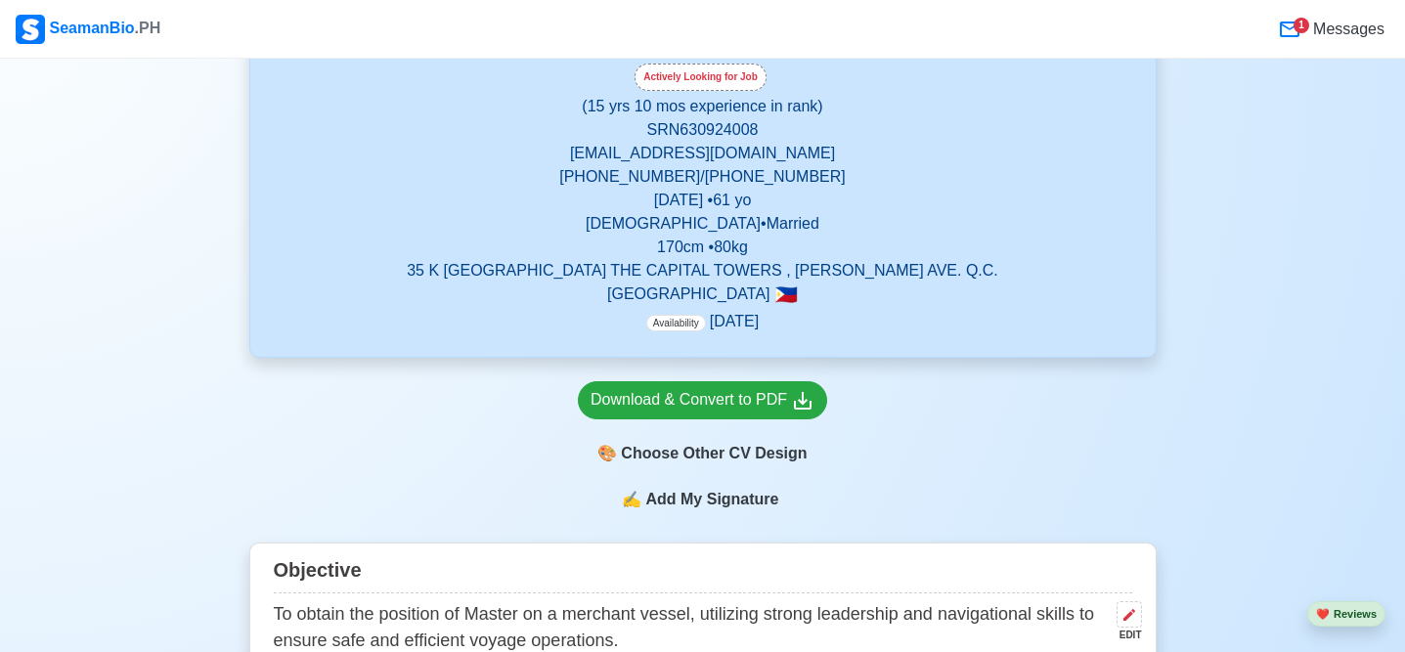
click at [713, 504] on span "Add My Signature" at bounding box center [711, 499] width 141 height 23
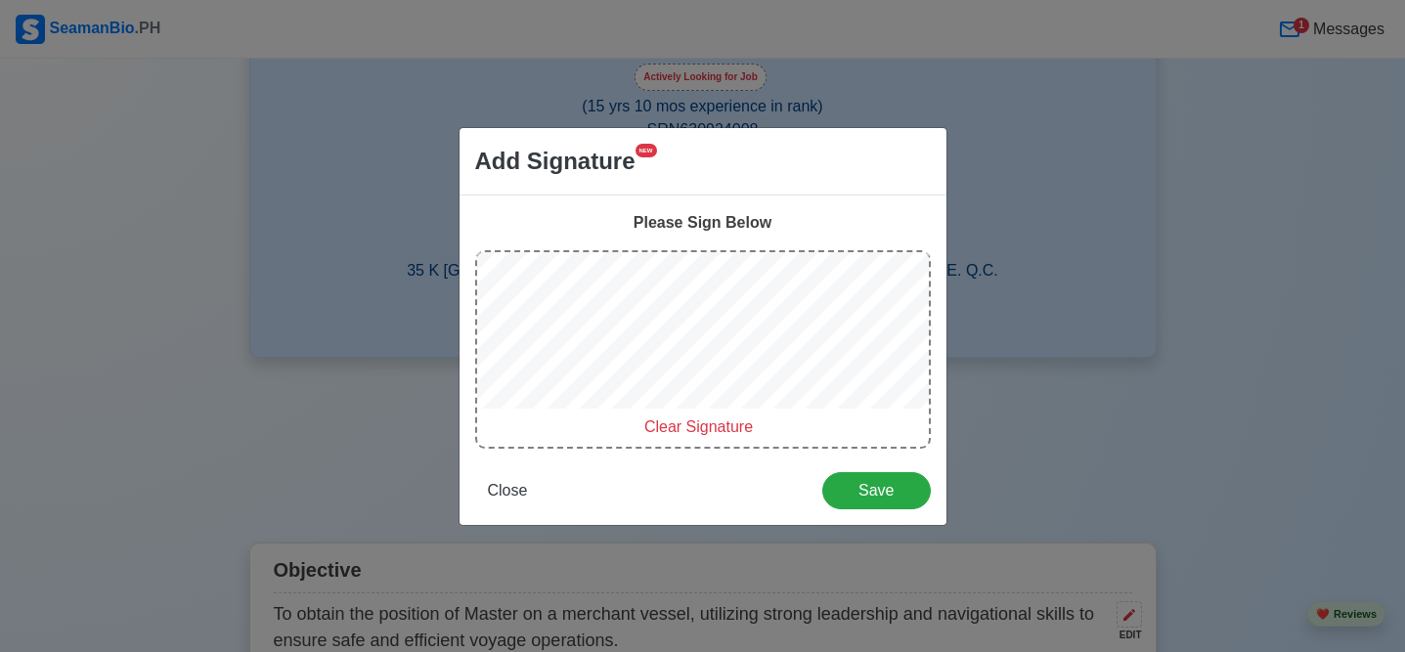
click at [700, 424] on span "Clear Signature" at bounding box center [698, 426] width 108 height 17
click at [907, 152] on div "Add Signature NEW Please Sign Below Clear Signature Close Save" at bounding box center [702, 326] width 489 height 399
click at [844, 215] on div "Please Sign Below Clear Signature Close Save" at bounding box center [702, 359] width 487 height 329
click at [880, 500] on button "Save" at bounding box center [876, 490] width 108 height 37
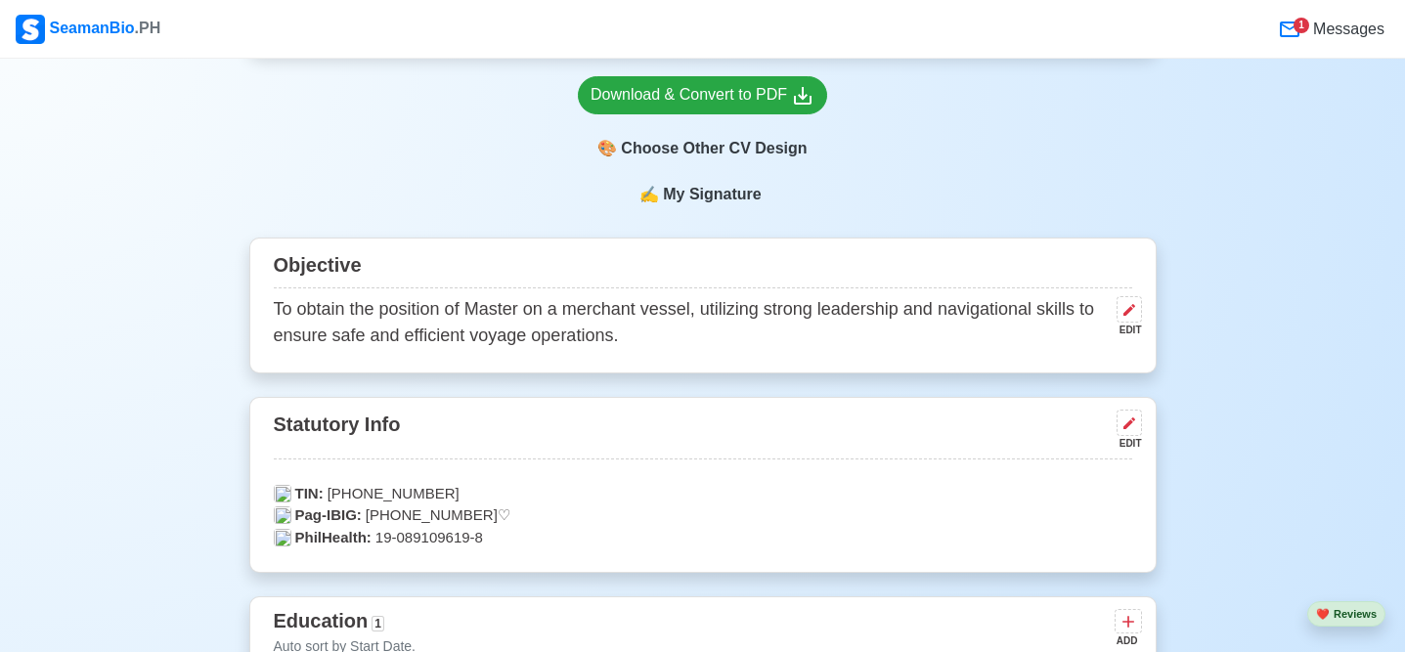
scroll to position [665, 0]
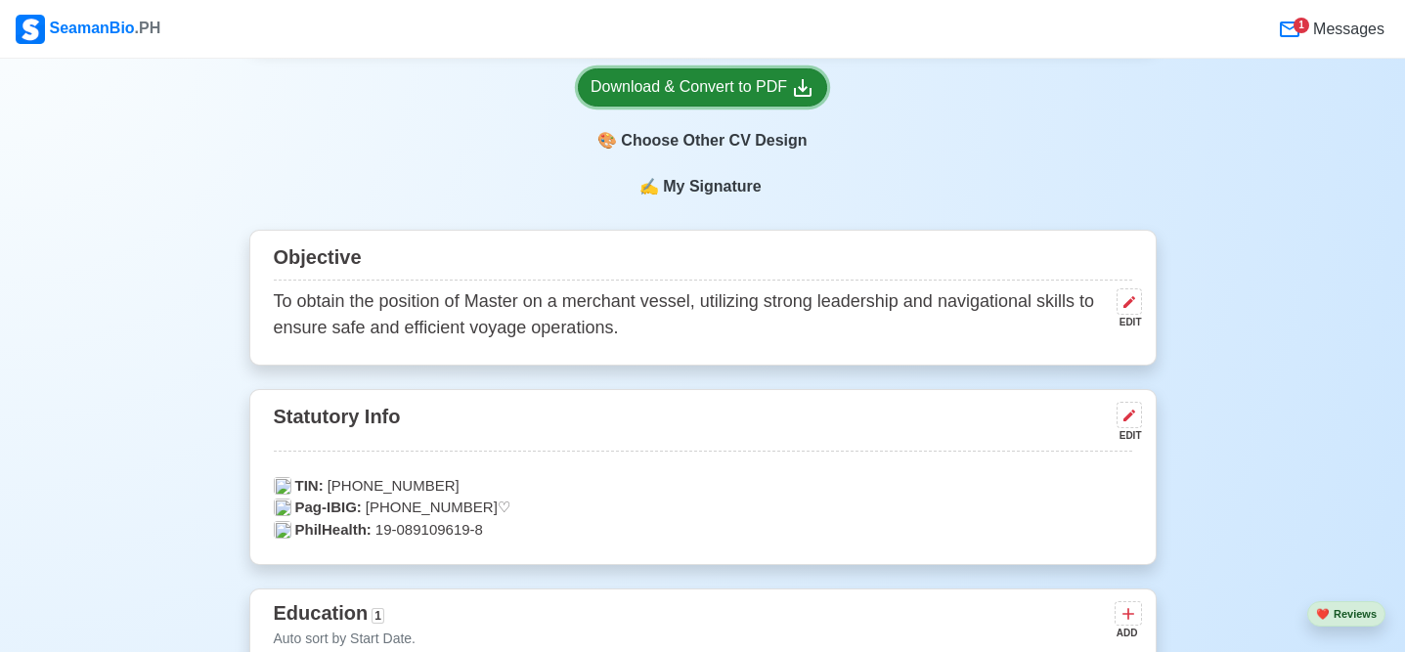
click at [689, 91] on div "Download & Convert to PDF" at bounding box center [702, 87] width 224 height 24
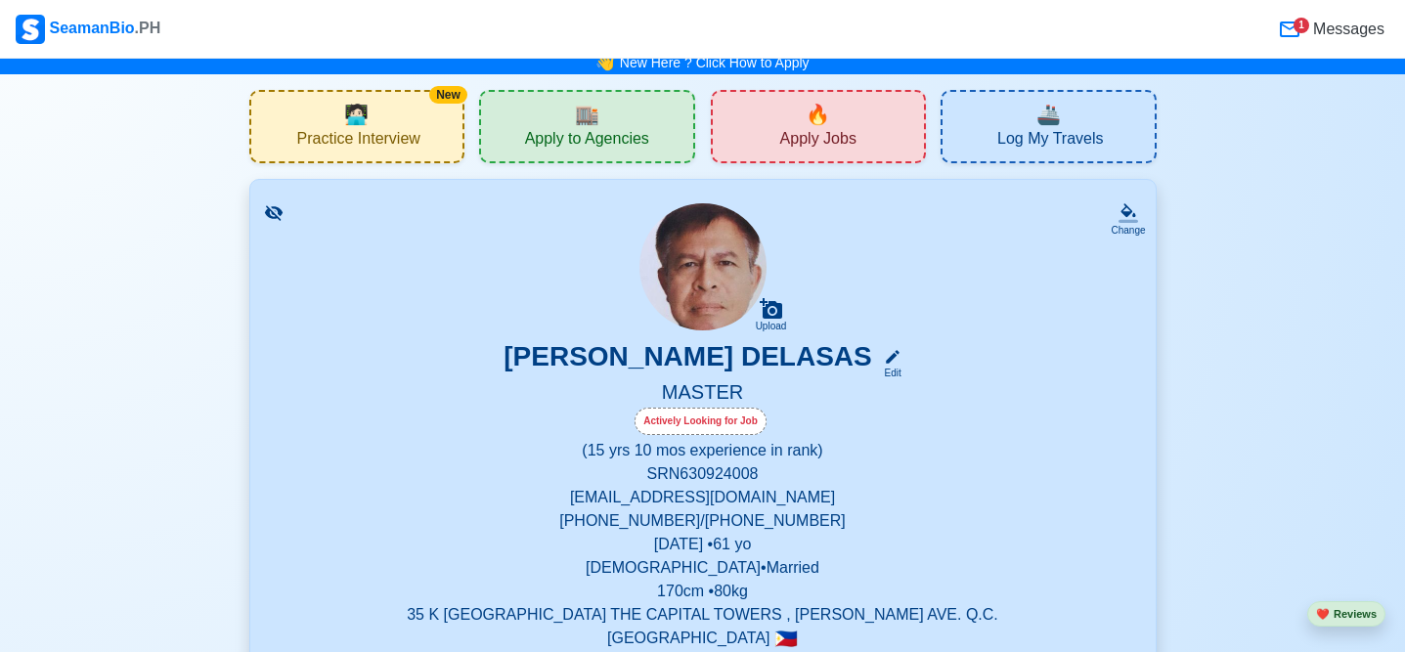
scroll to position [0, 0]
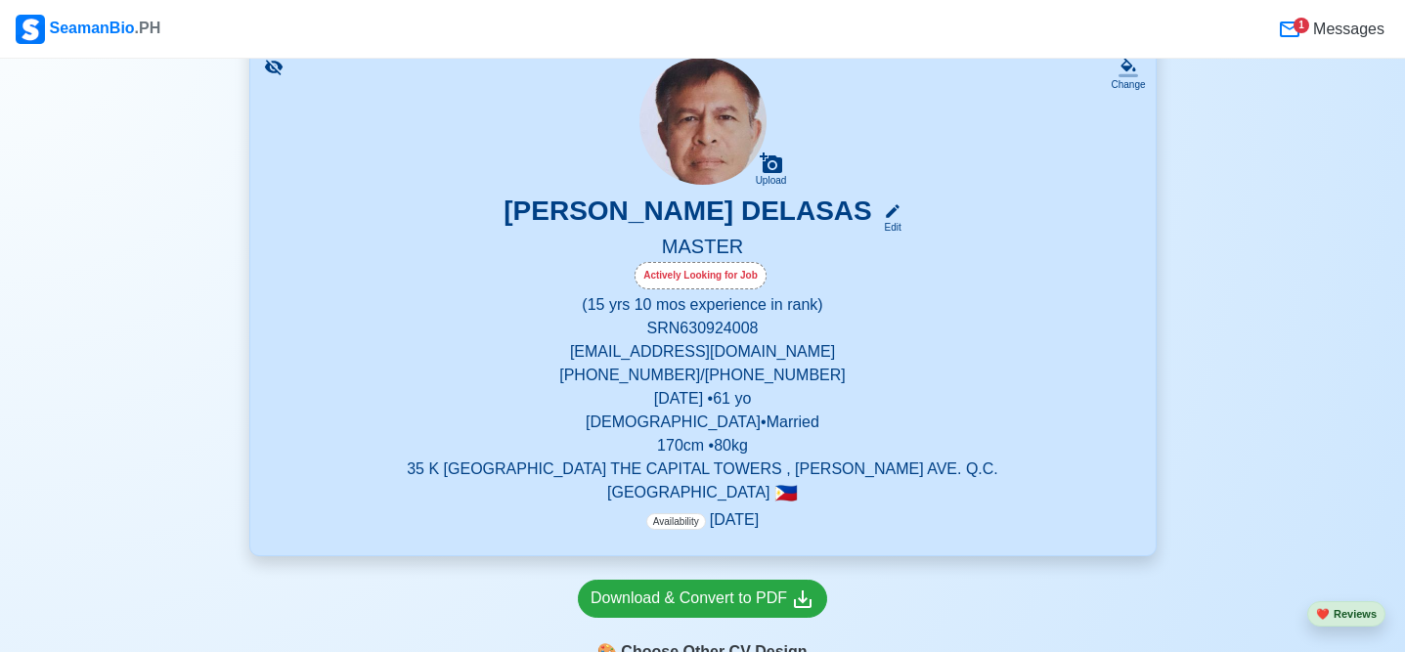
scroll to position [117, 0]
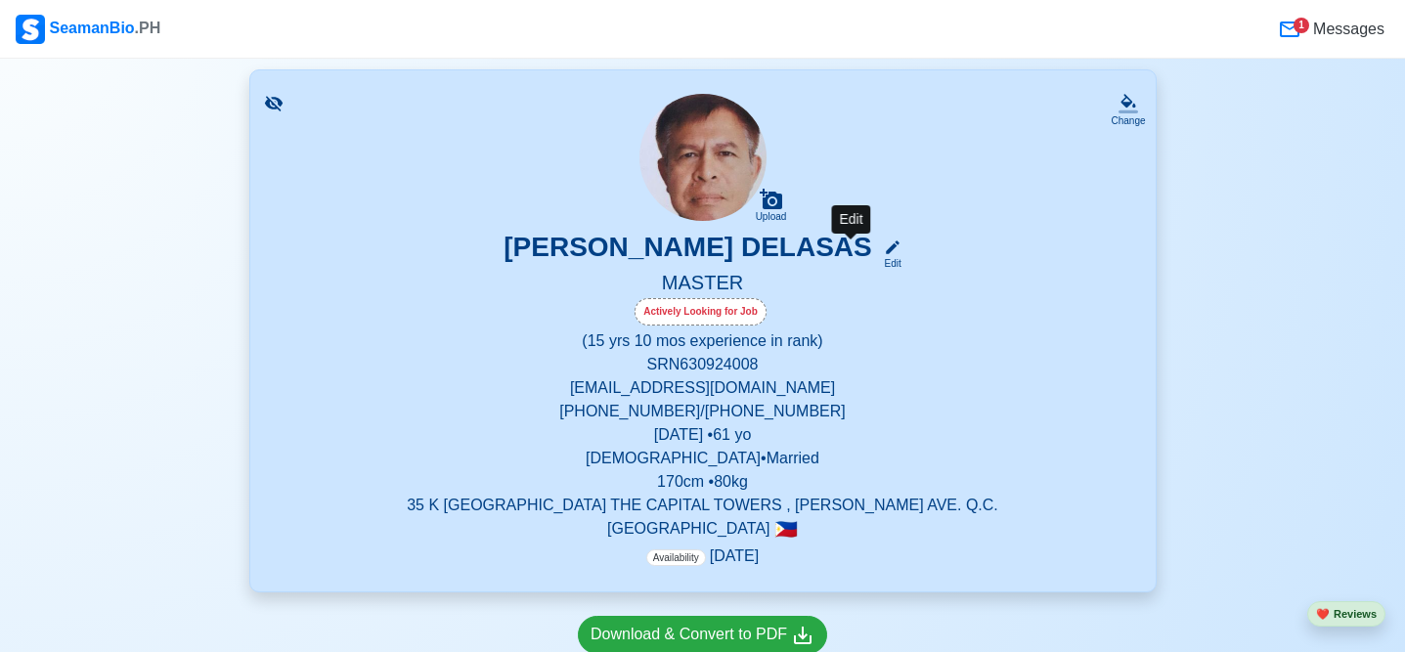
click at [886, 253] on icon at bounding box center [893, 247] width 14 height 14
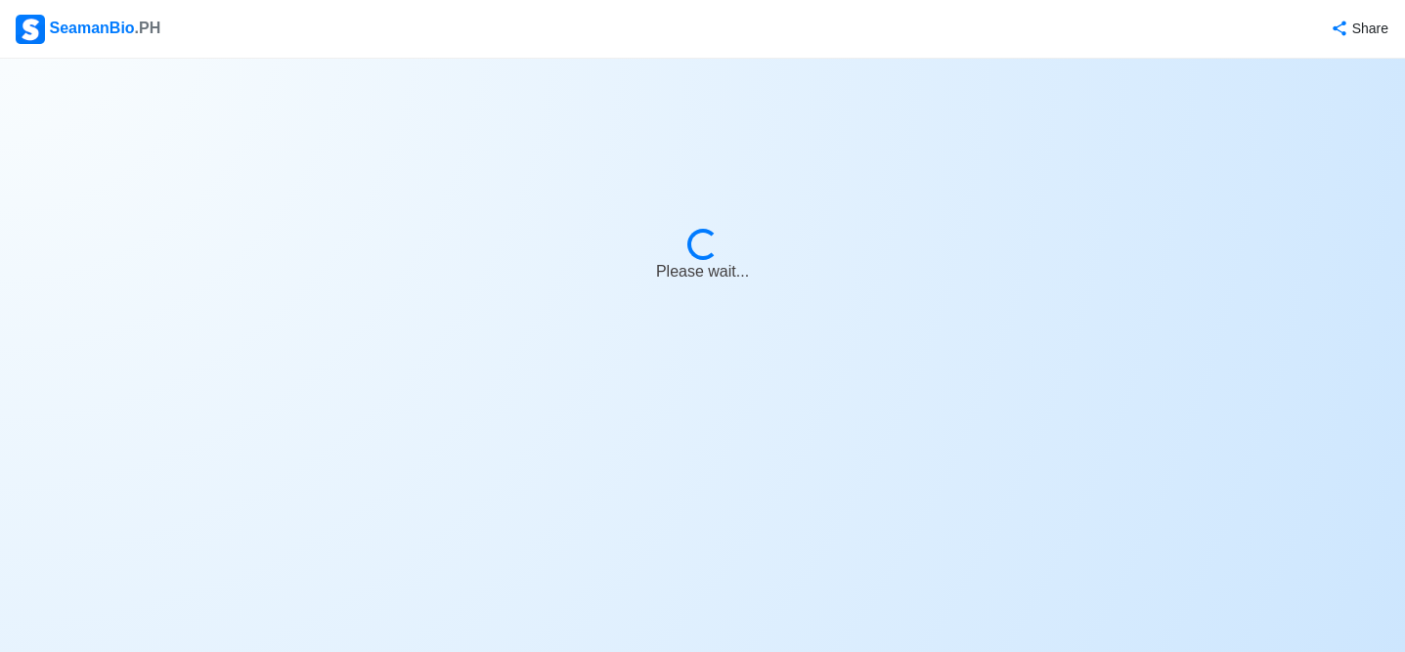
select select "Actively Looking for Job"
select select "Visible for Hiring"
select select "Married"
select select "[DEMOGRAPHIC_DATA]"
select select "PH"
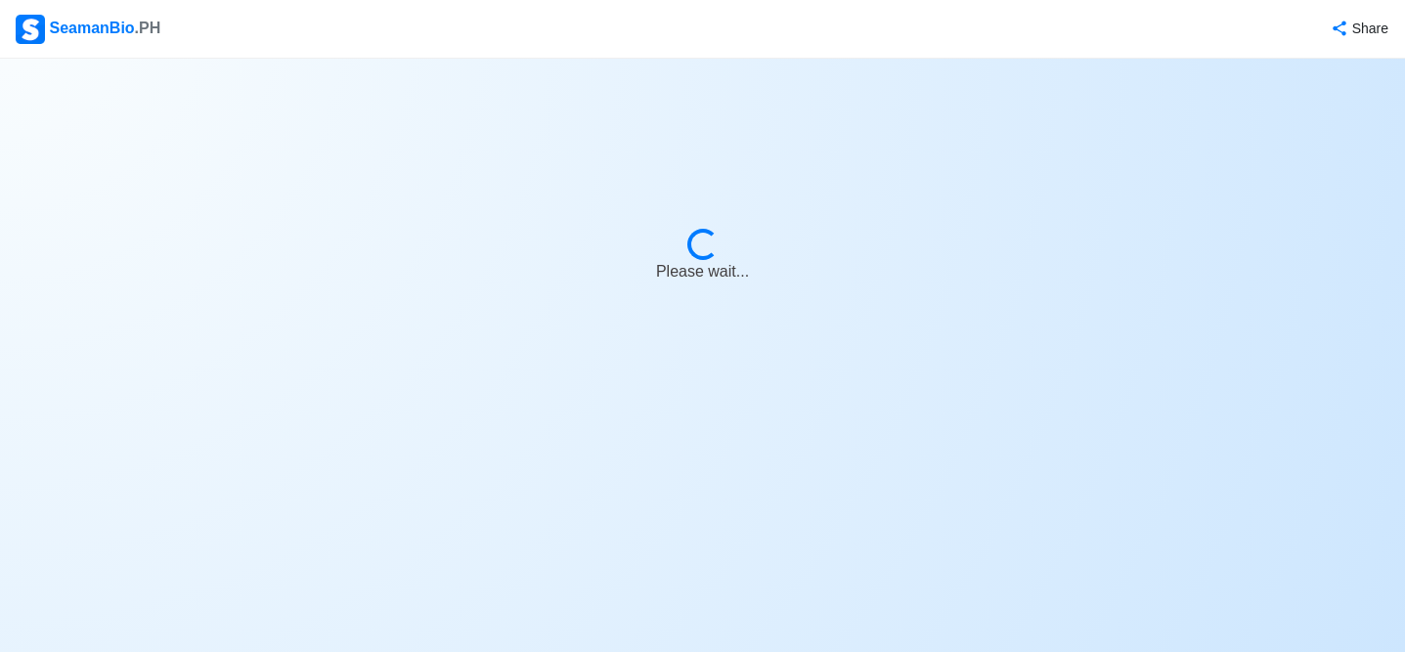
select select "15"
select select "10"
select select "1759248000000"
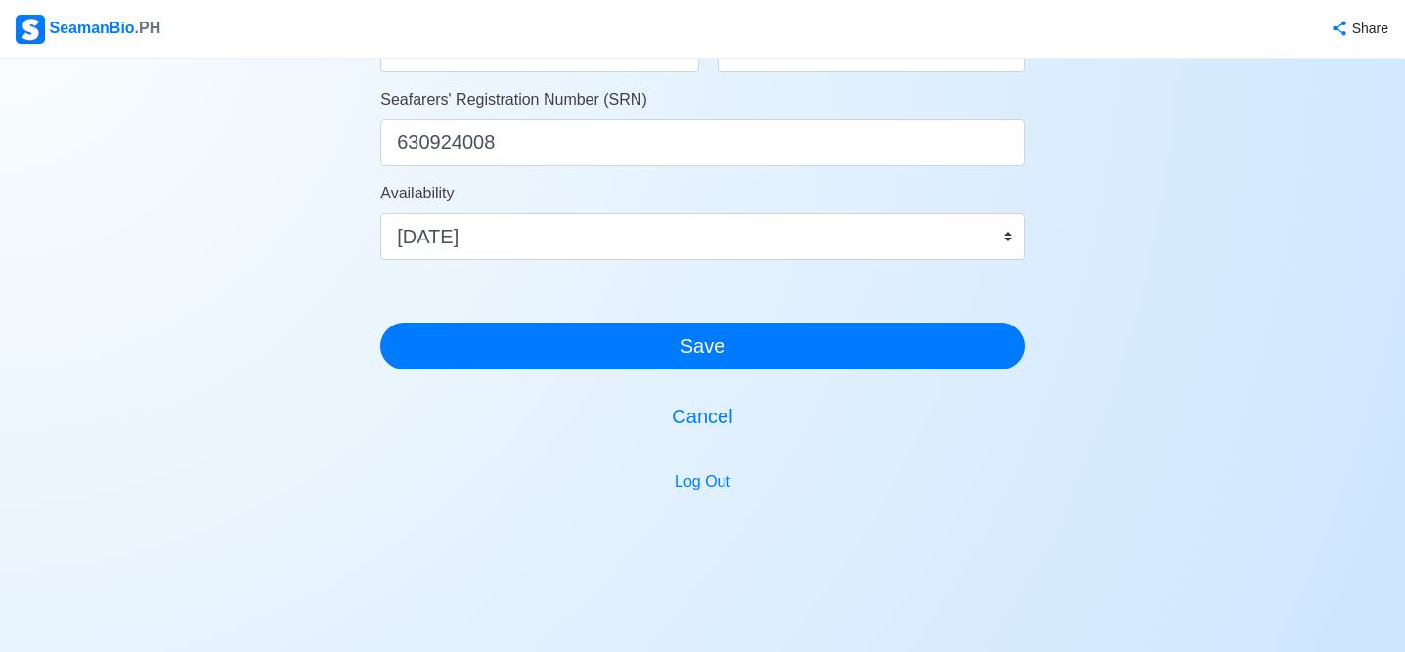
scroll to position [1212, 0]
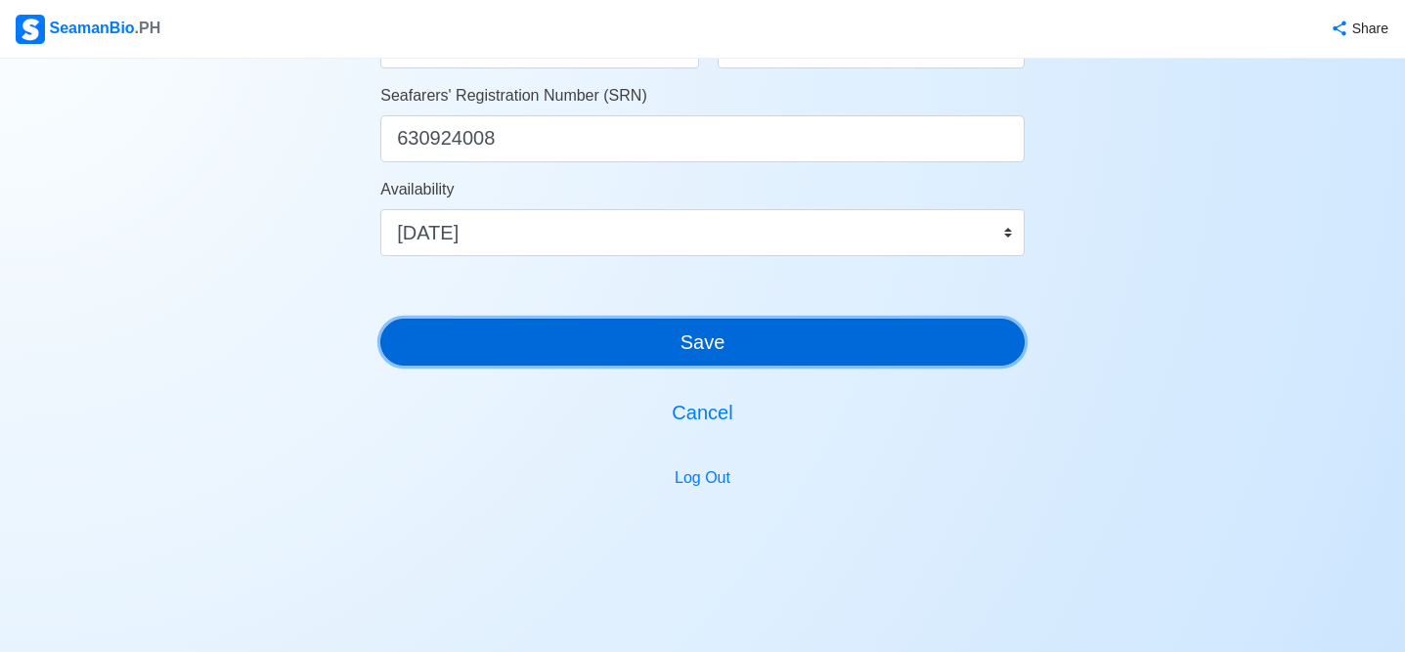
click at [703, 338] on button "Save" at bounding box center [702, 342] width 644 height 47
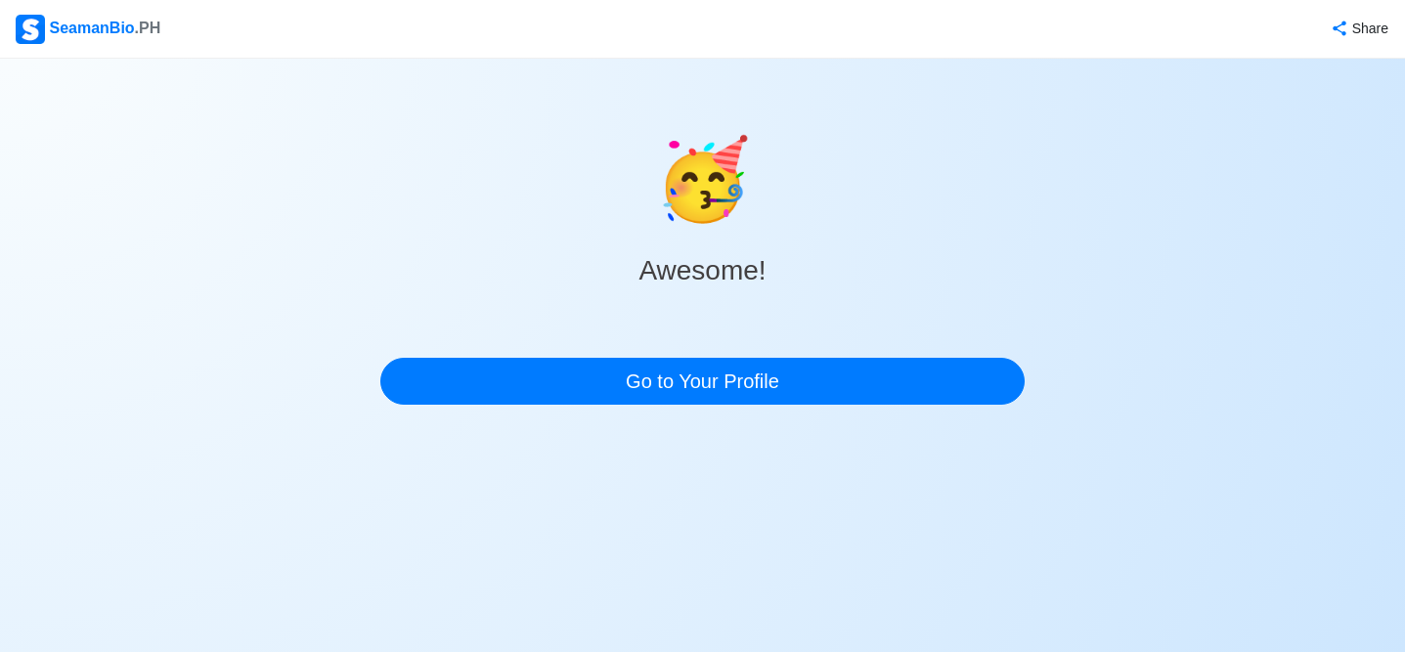
scroll to position [0, 0]
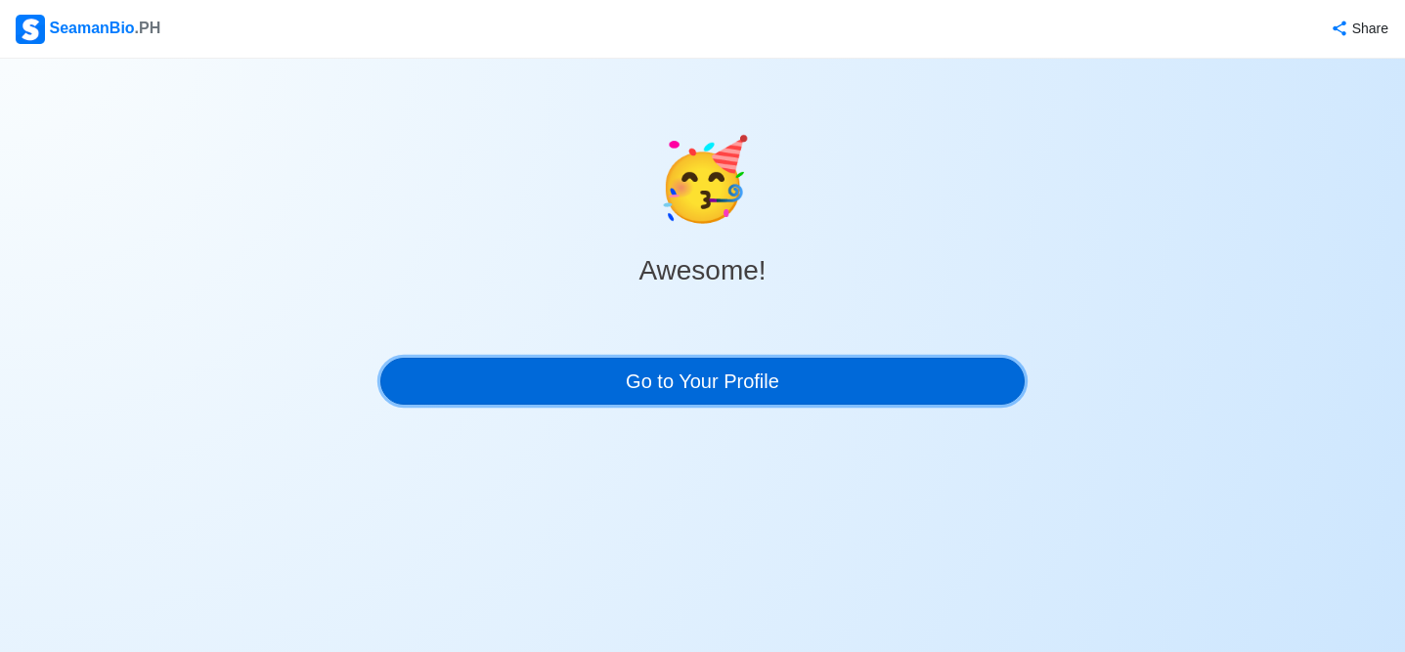
click at [745, 385] on link "Go to Your Profile" at bounding box center [702, 381] width 644 height 47
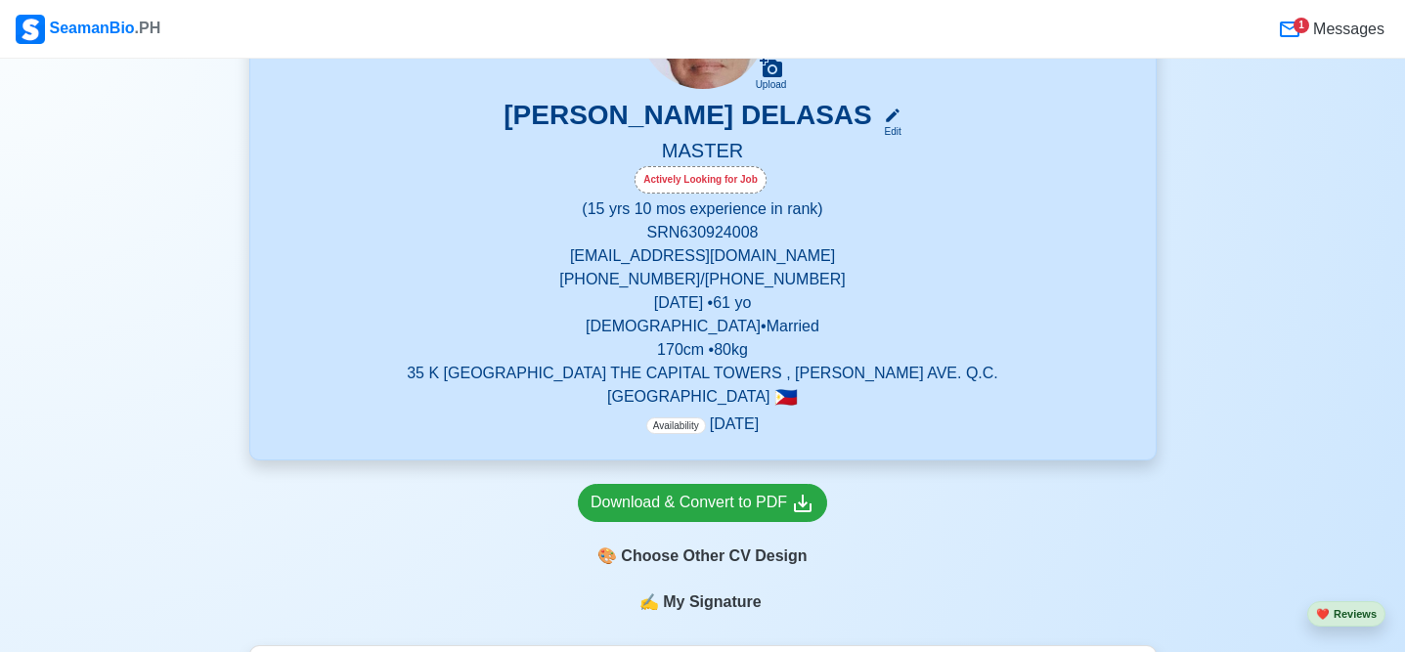
scroll to position [235, 0]
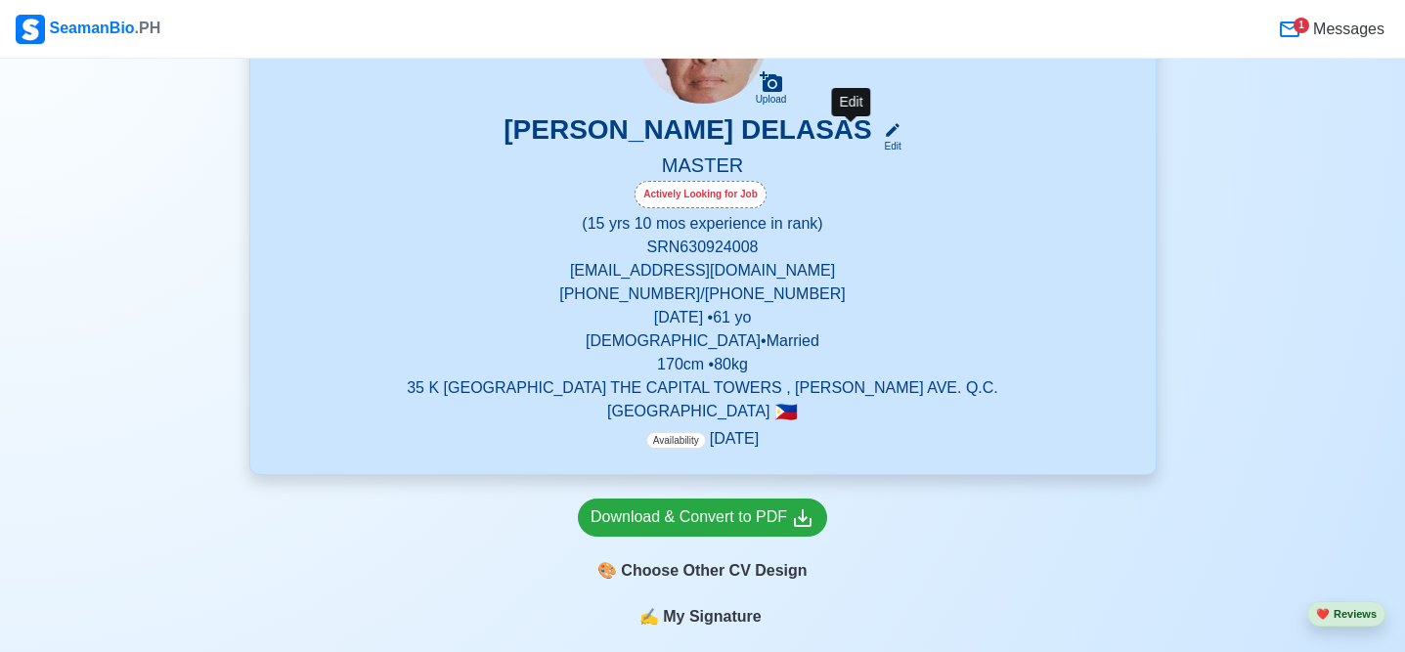
click at [884, 135] on icon at bounding box center [893, 130] width 18 height 18
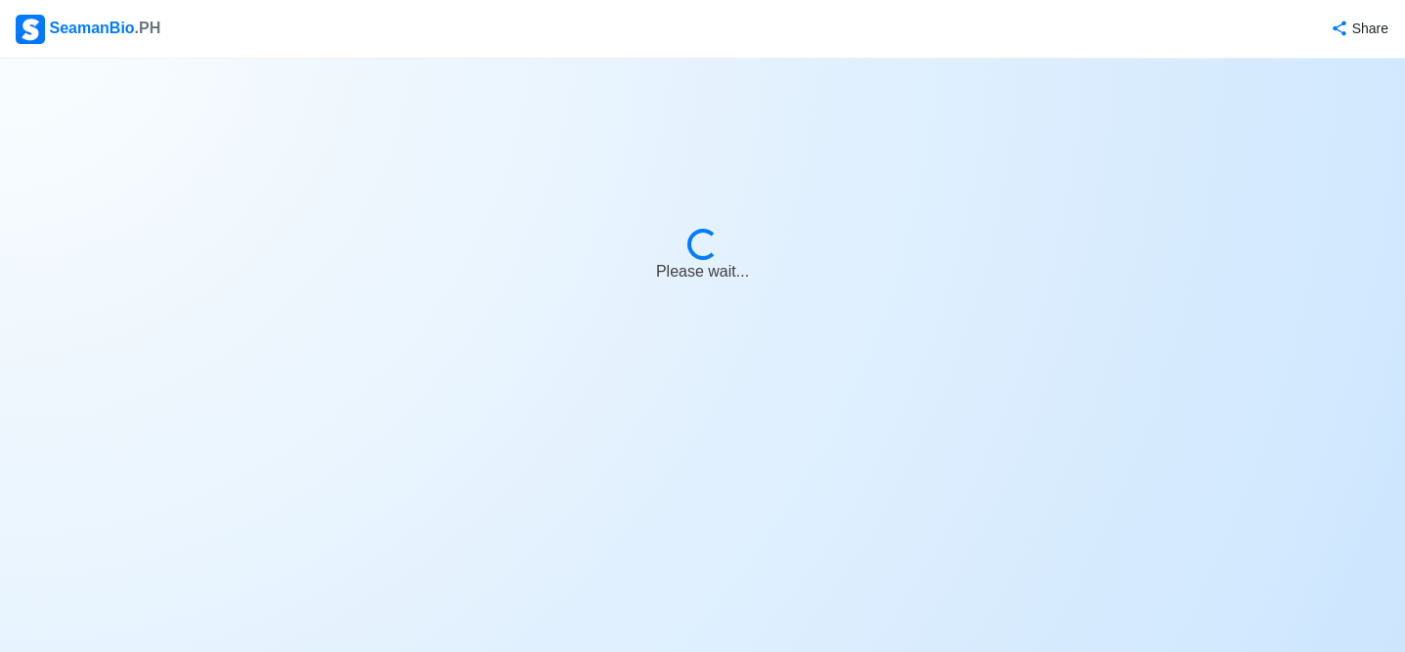
select select "Actively Looking for Job"
select select "Visible for Hiring"
select select "Married"
select select "[DEMOGRAPHIC_DATA]"
select select "PH"
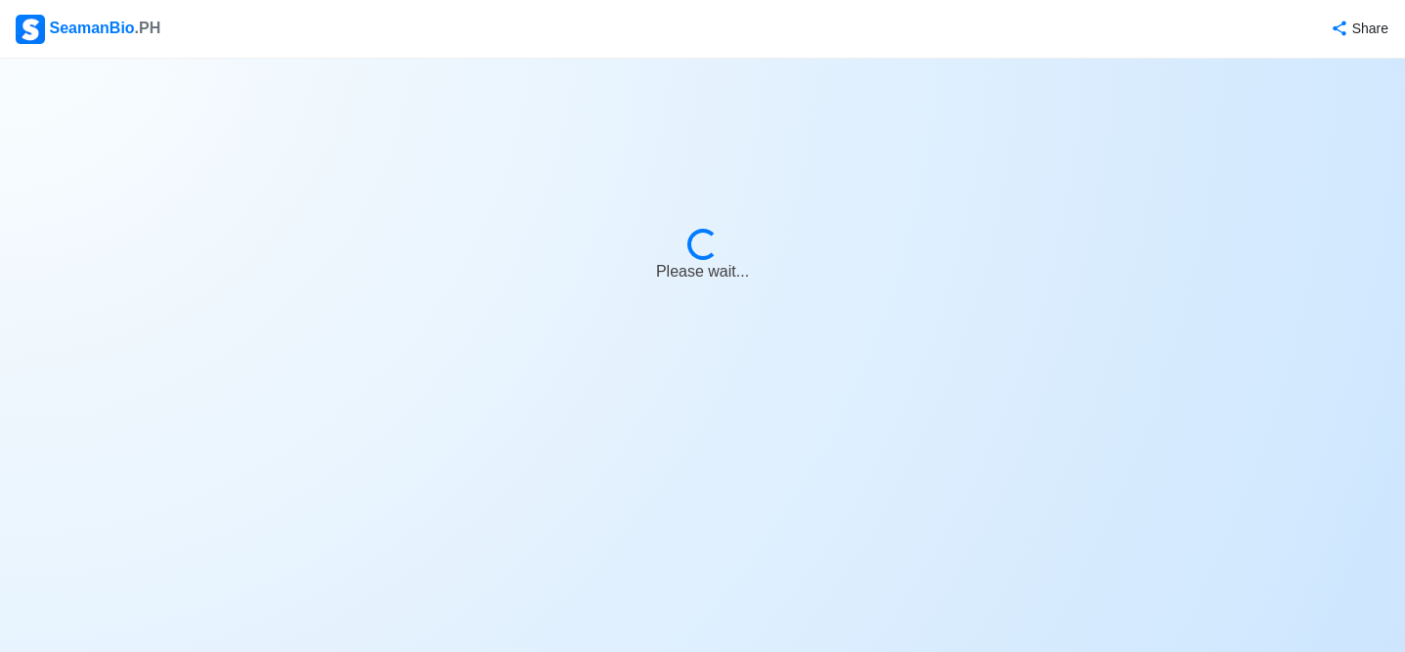
select select "15"
select select "10"
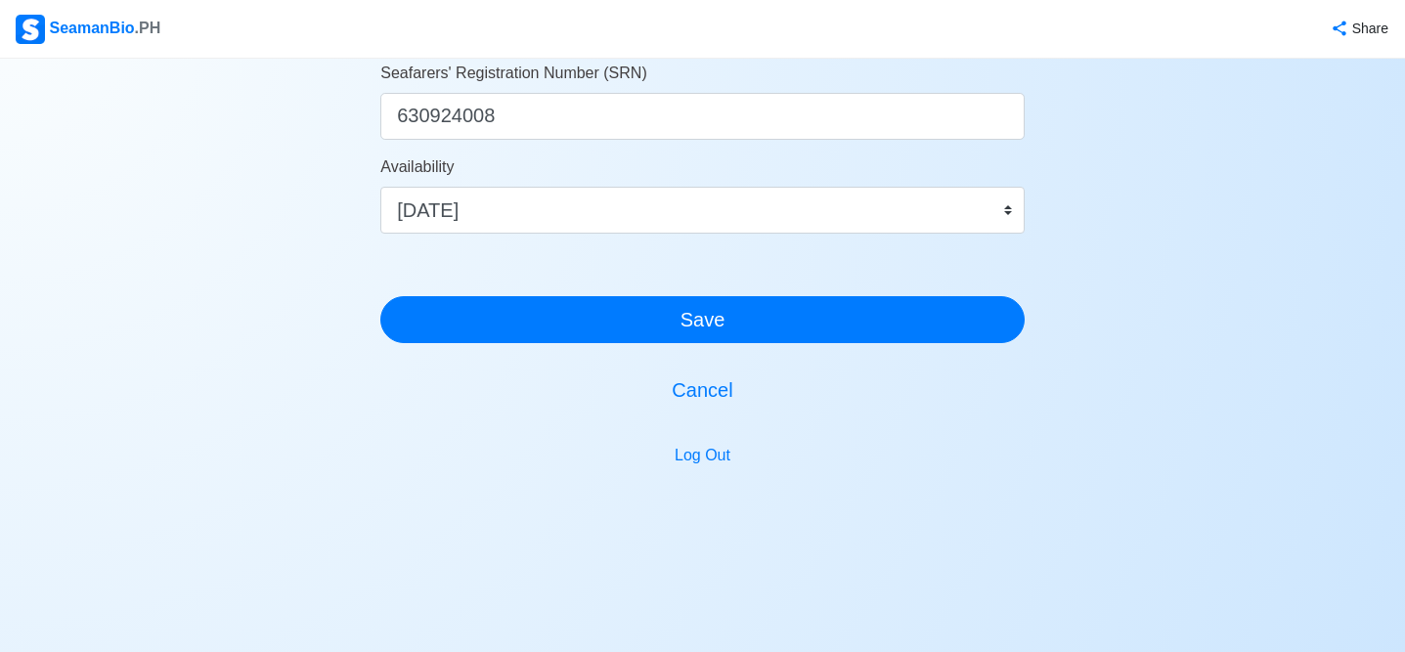
scroll to position [1235, 0]
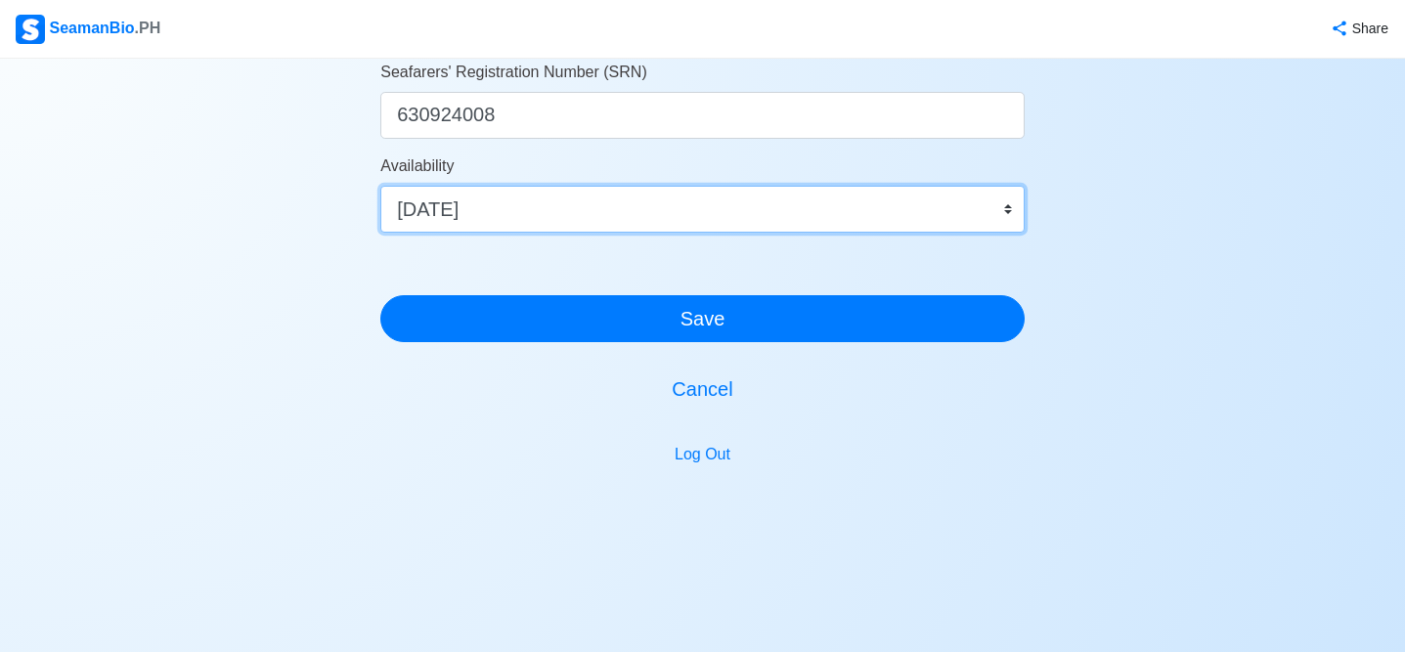
click at [432, 212] on select "Immediate [DATE] [DATE] [DATE] [DATE] [DATE] [DATE] [DATE] [DATE] [DATE]" at bounding box center [702, 209] width 644 height 47
click at [432, 204] on select "Immediate [DATE] [DATE] [DATE] [DATE] [DATE] [DATE] [DATE] [DATE] [DATE]" at bounding box center [702, 209] width 644 height 47
click at [431, 210] on select "Immediate [DATE] [DATE] [DATE] [DATE] [DATE] [DATE] [DATE] [DATE] [DATE]" at bounding box center [702, 209] width 644 height 47
select select "4102416000000"
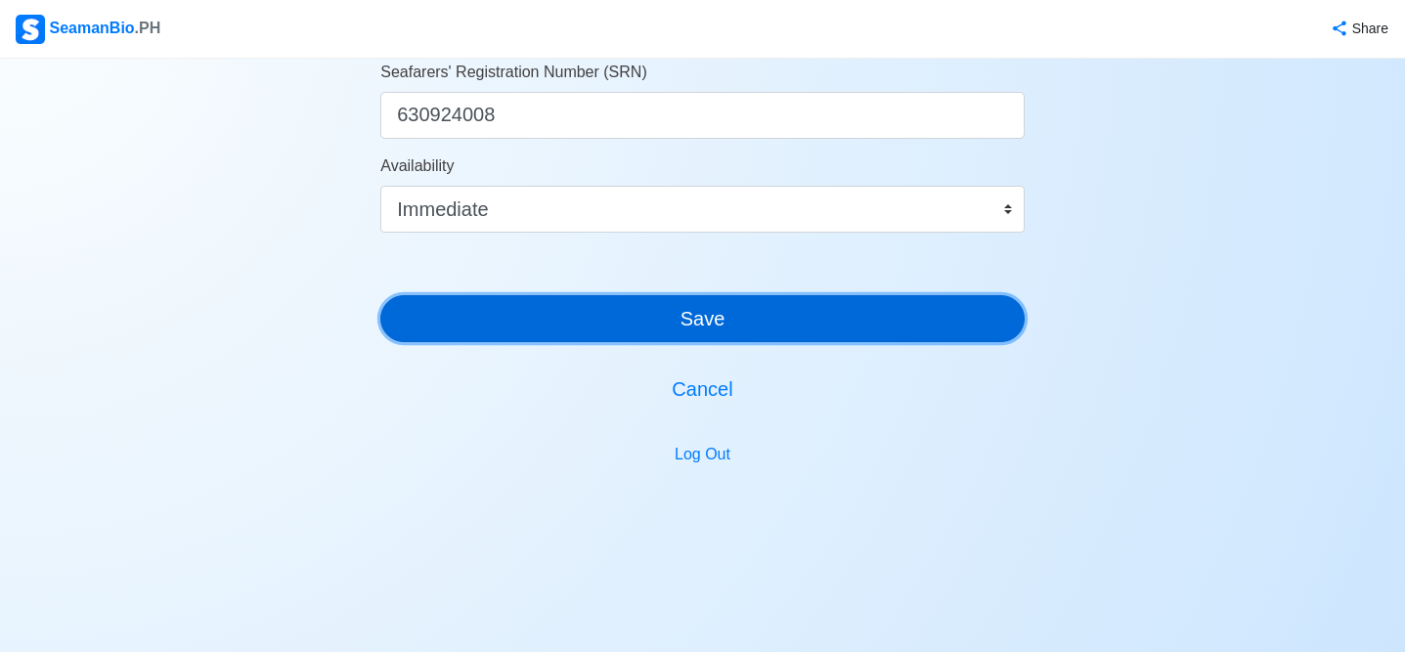
click at [704, 319] on button "Save" at bounding box center [702, 318] width 644 height 47
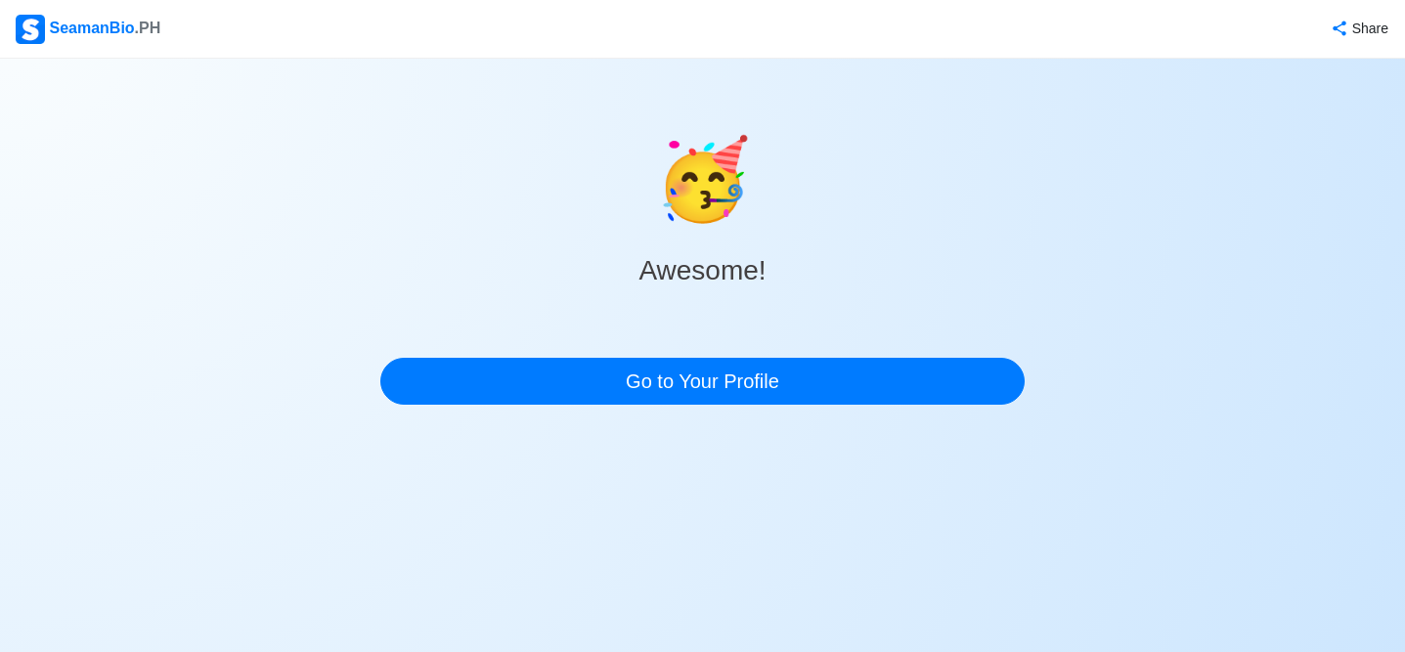
scroll to position [0, 0]
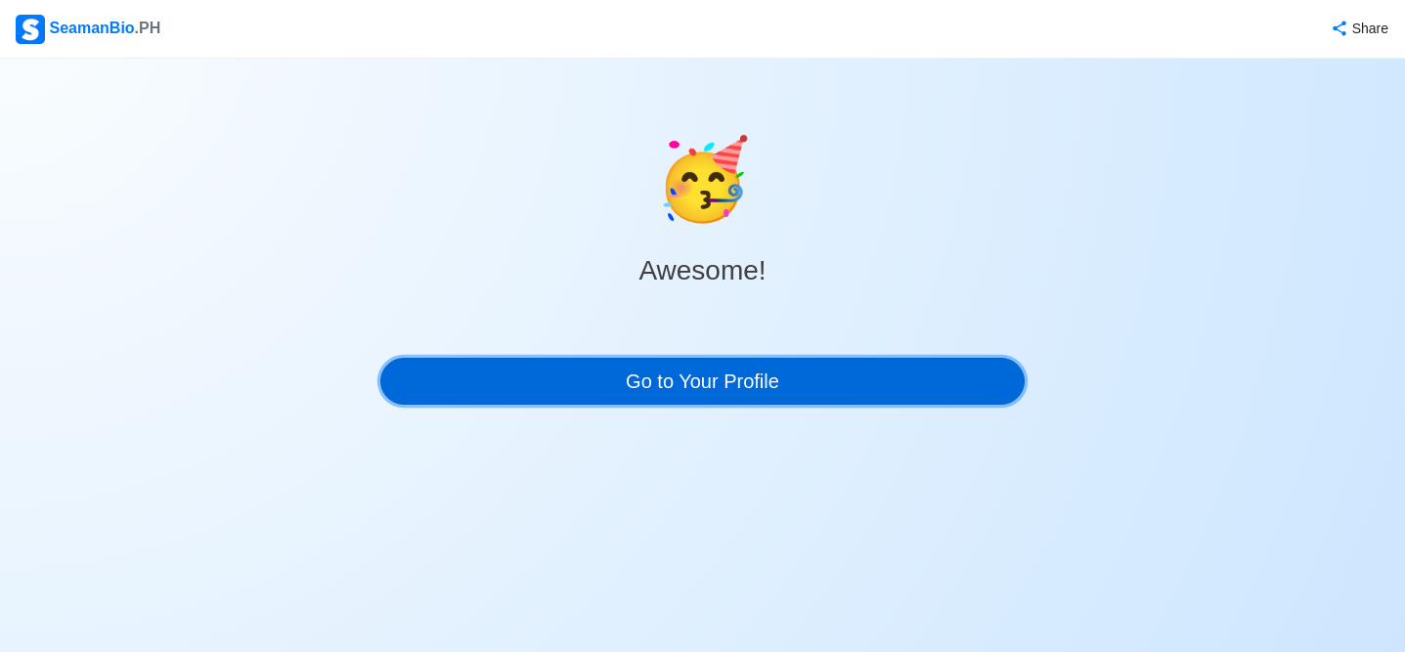
click at [726, 387] on link "Go to Your Profile" at bounding box center [702, 381] width 644 height 47
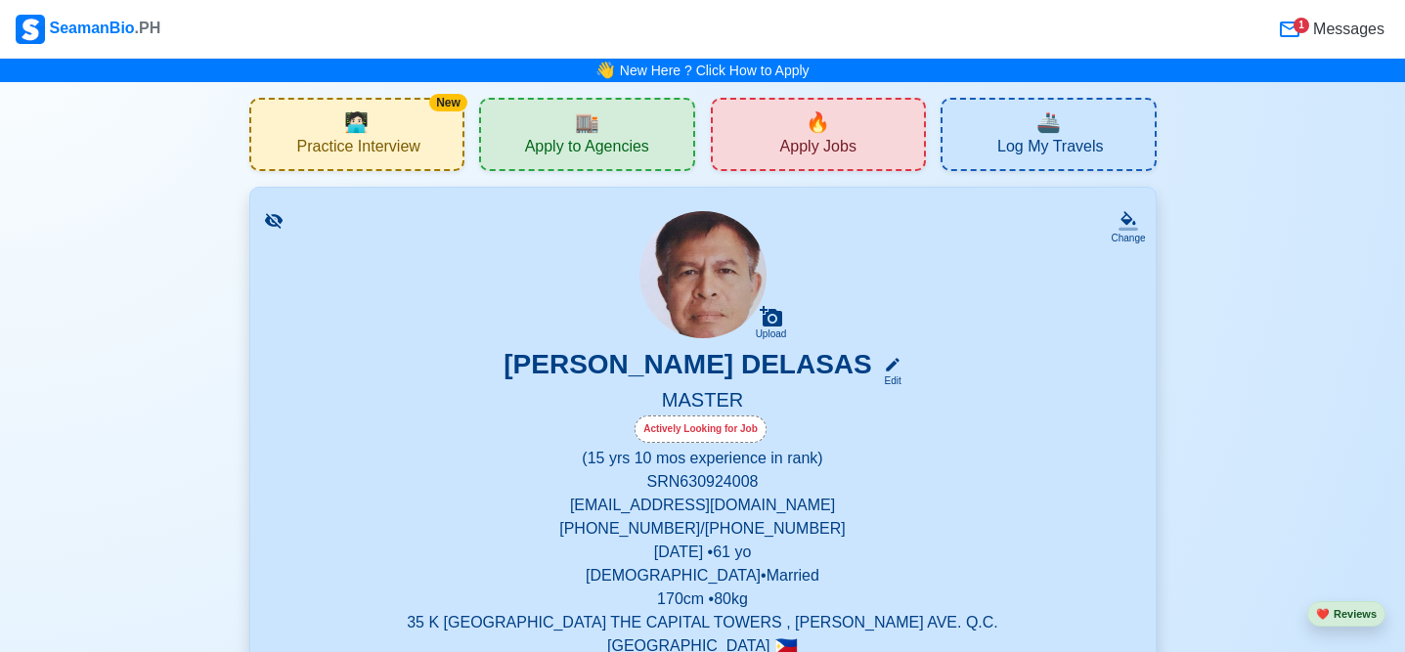
click at [588, 144] on span "Apply to Agencies" at bounding box center [587, 149] width 124 height 24
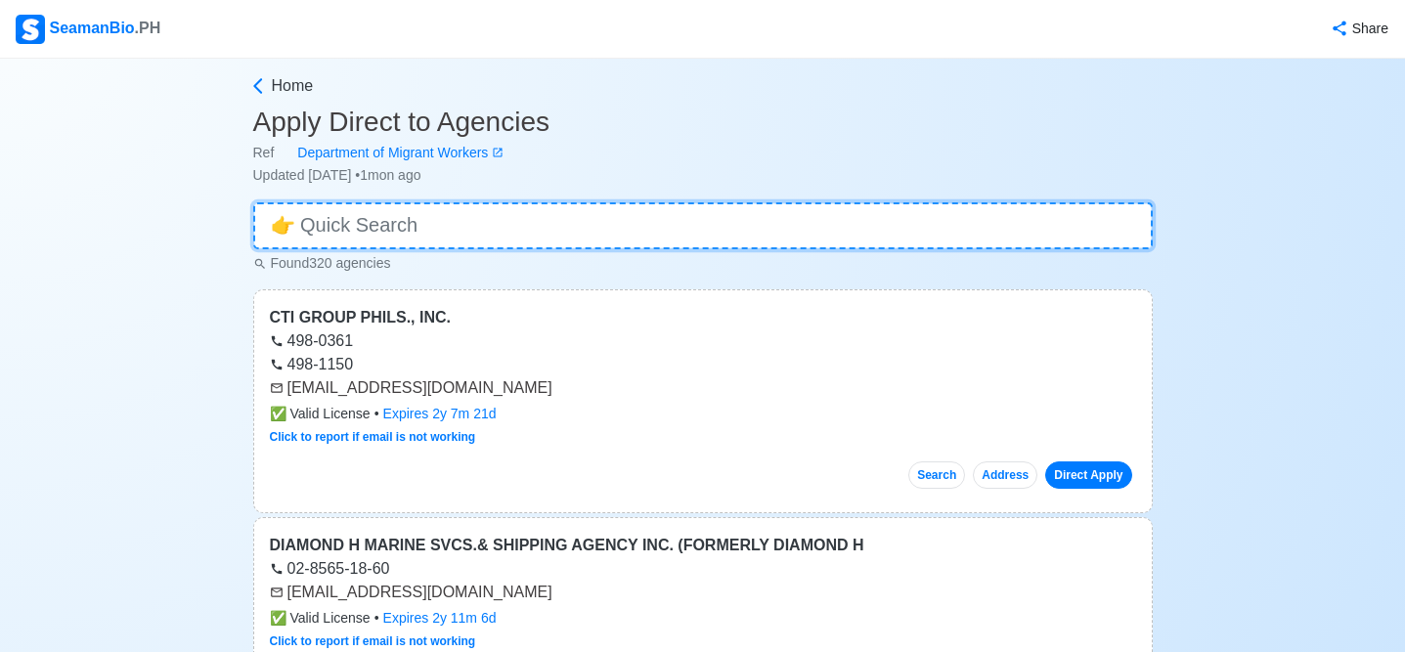
click at [368, 235] on input at bounding box center [702, 225] width 899 height 47
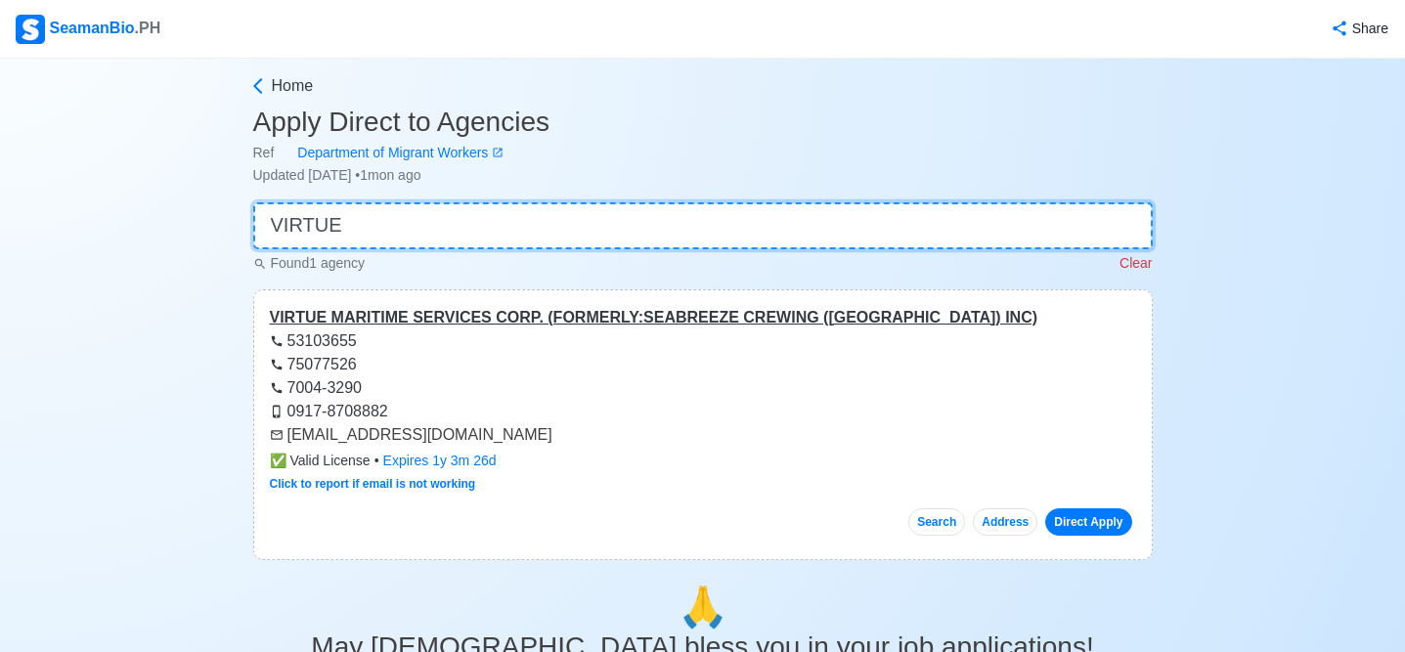
type input "VIRTUE"
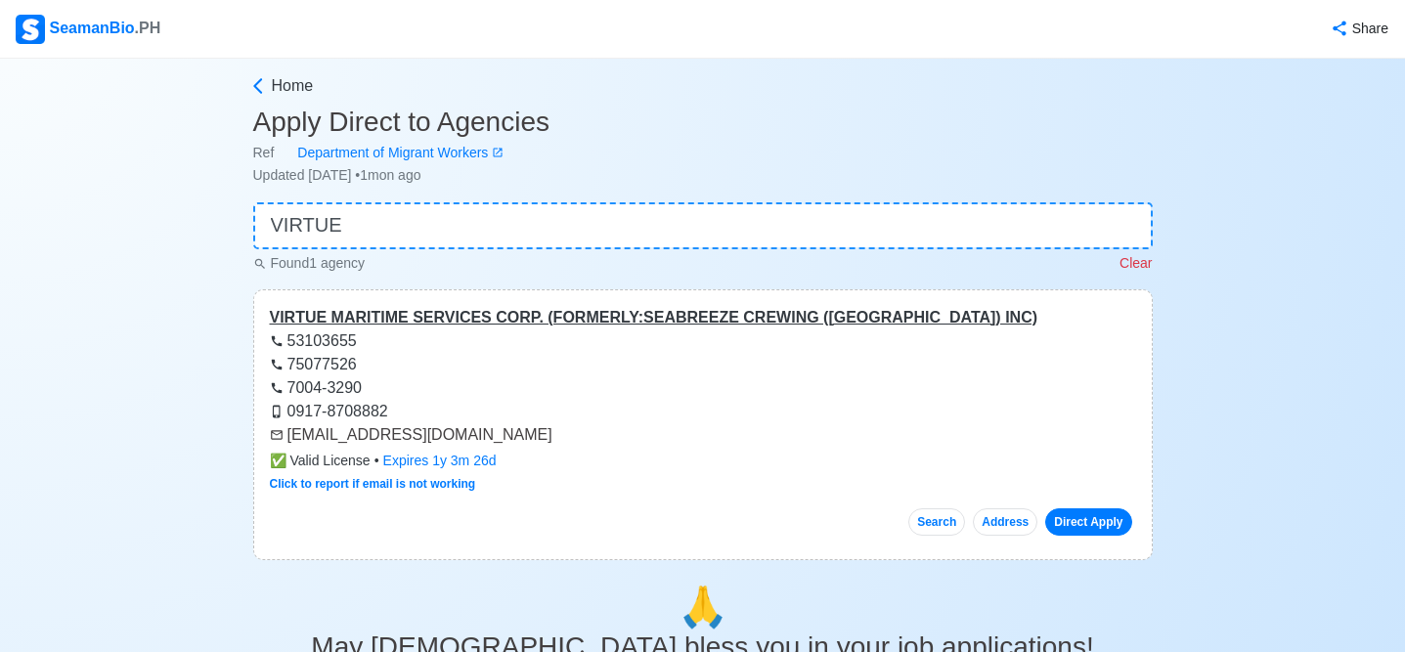
click at [334, 316] on div "VIRTUE MARITIME SERVICES CORP. (FORMERLY:SEABREEZE CREWING ([GEOGRAPHIC_DATA]) …" at bounding box center [703, 317] width 866 height 23
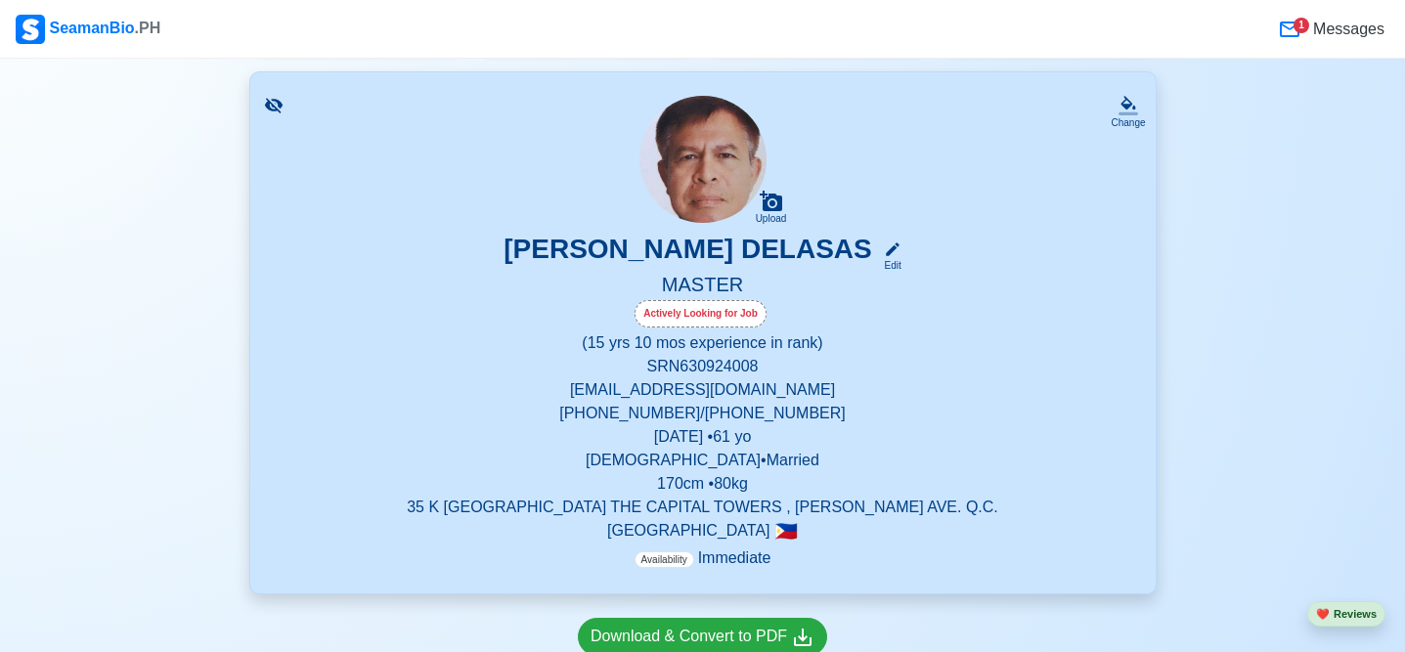
scroll to position [117, 0]
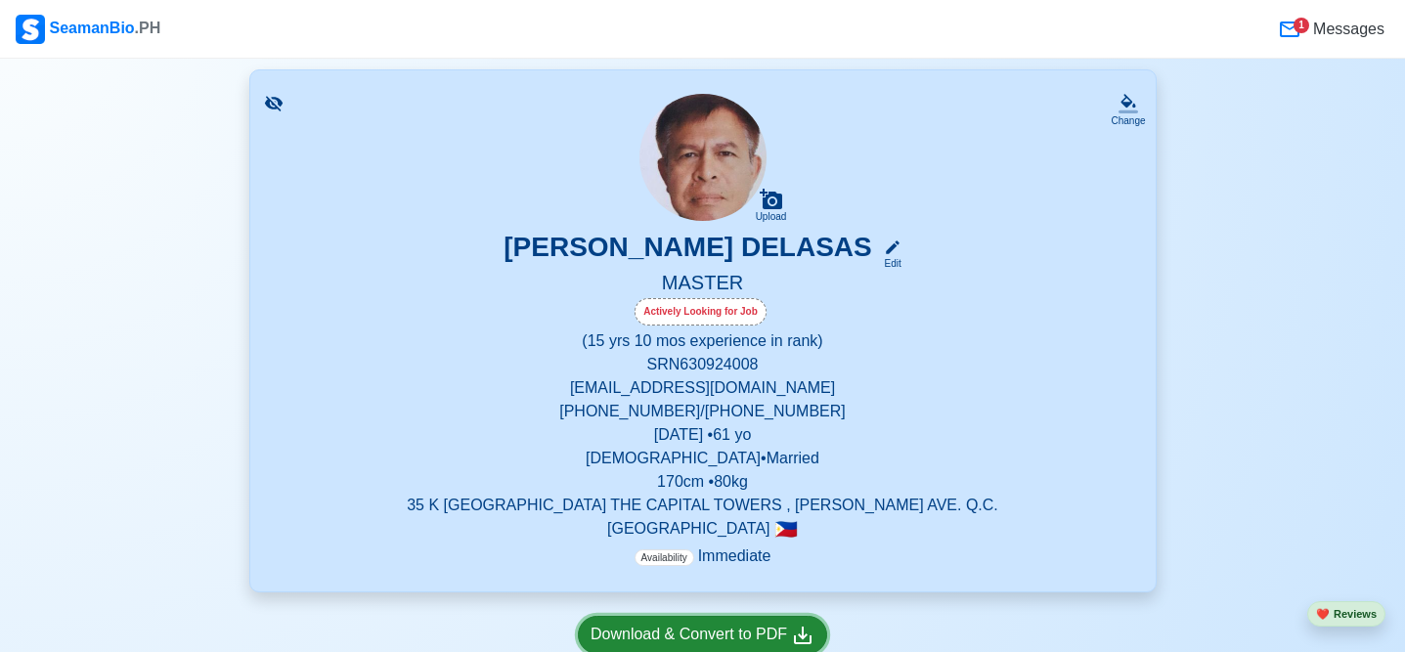
click at [725, 633] on div "Download & Convert to PDF" at bounding box center [702, 635] width 224 height 24
